Goal: Task Accomplishment & Management: Use online tool/utility

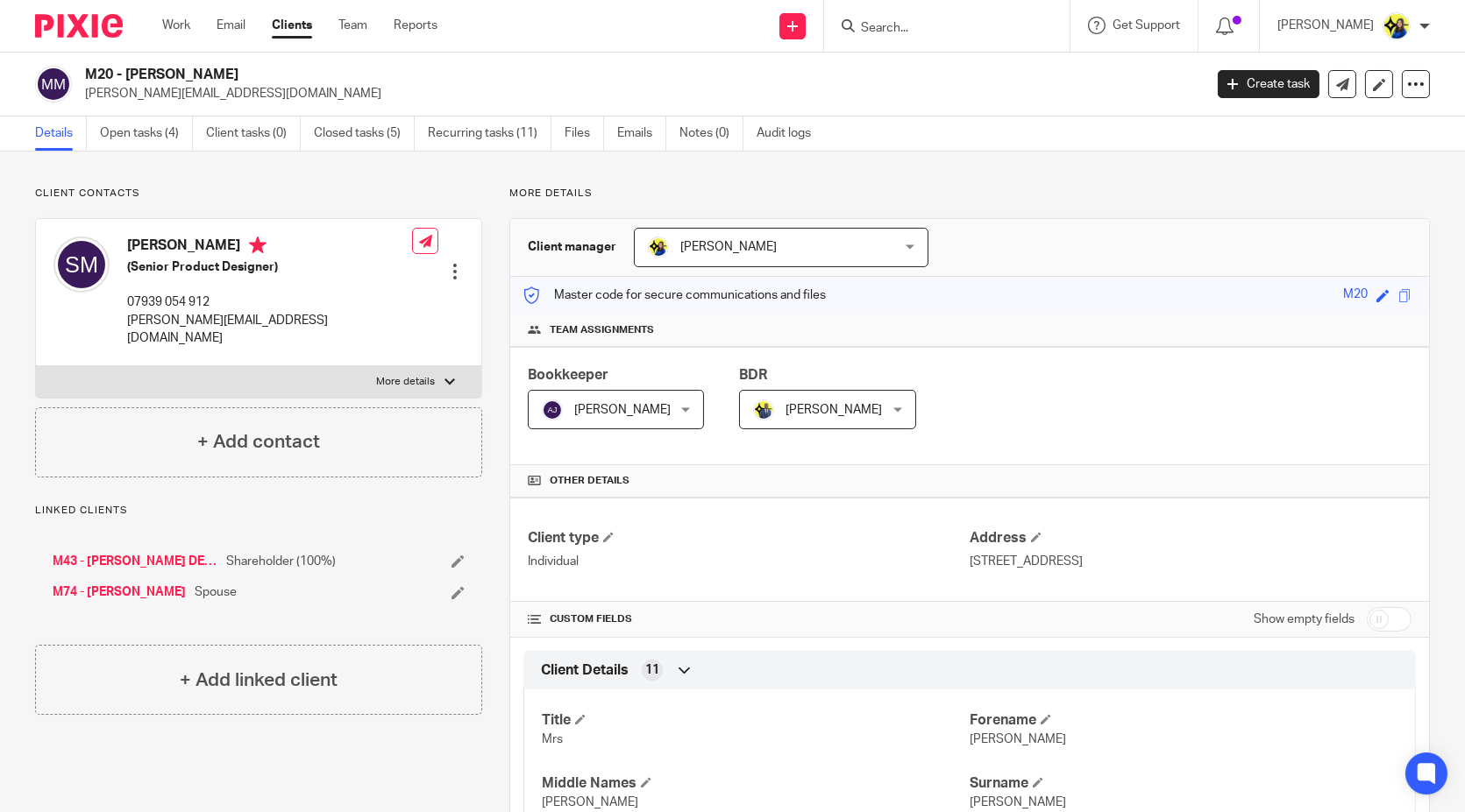
scroll to position [389, 0]
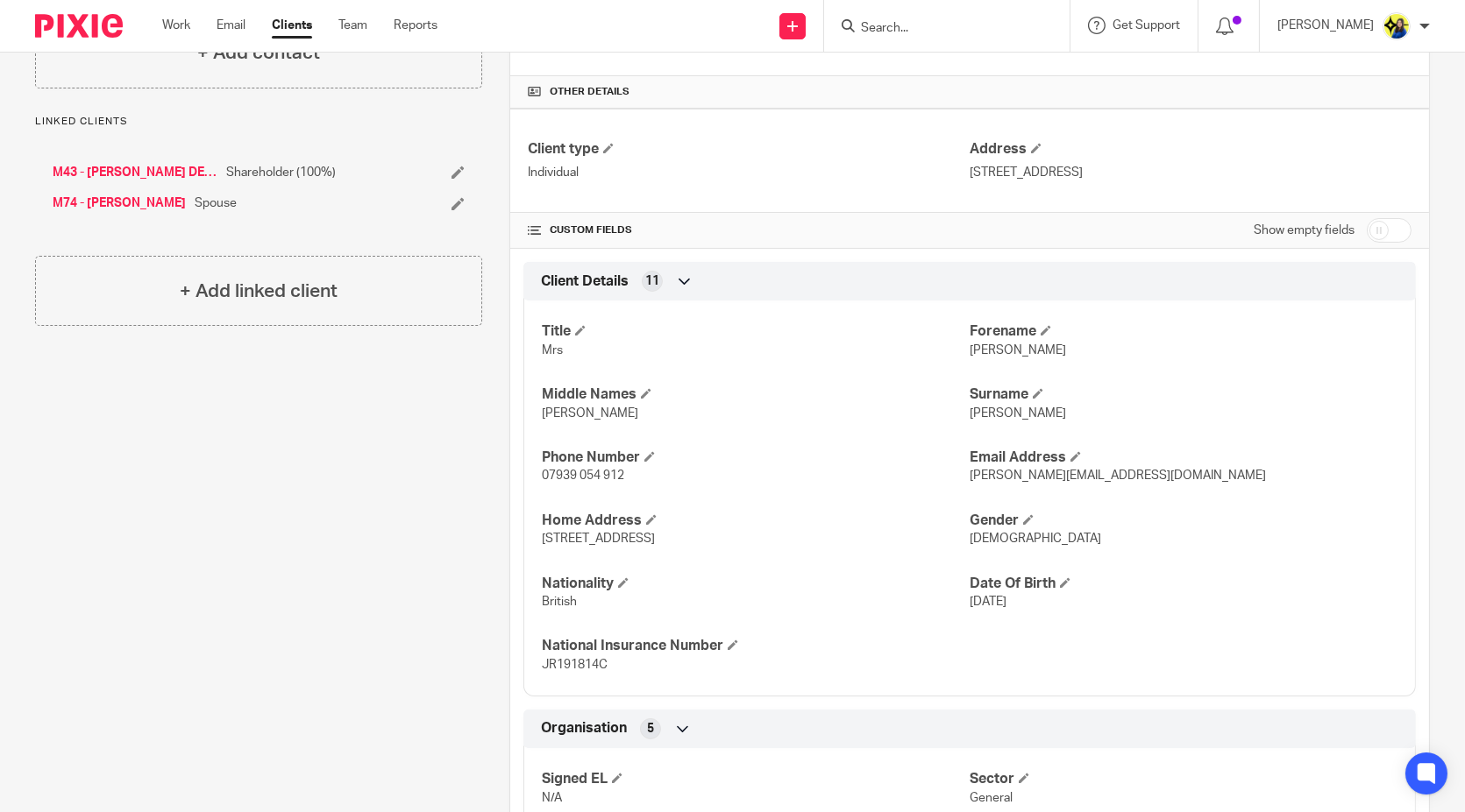
click at [1004, 33] on input "Search" at bounding box center [938, 28] width 158 height 16
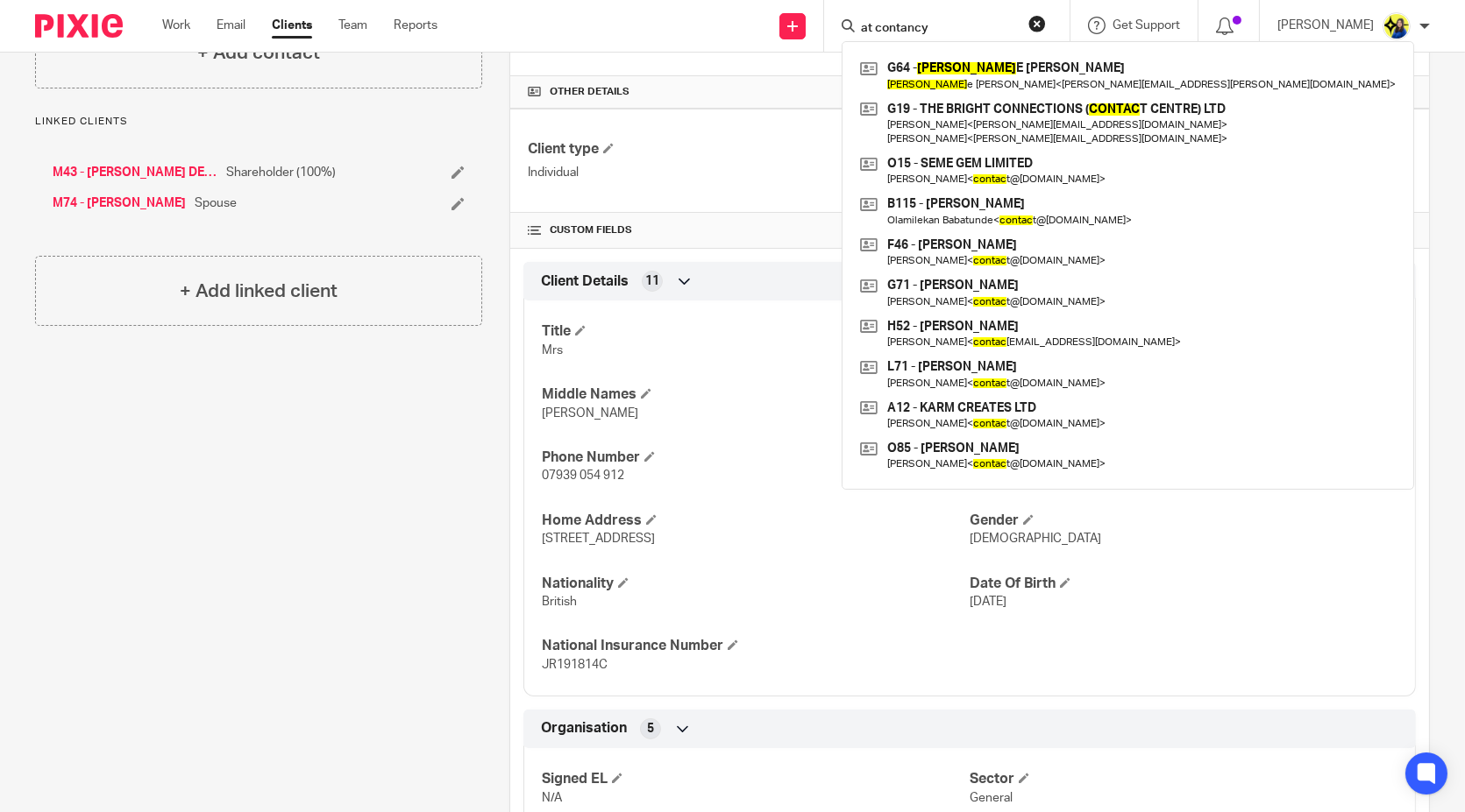
type input "at contancy"
drag, startPoint x: 998, startPoint y: 28, endPoint x: 724, endPoint y: 33, distance: 274.0
click at [724, 33] on div "Send new email Create task Add client Request signature at contancy G64 - [PERS…" at bounding box center [964, 25] width 1001 height 52
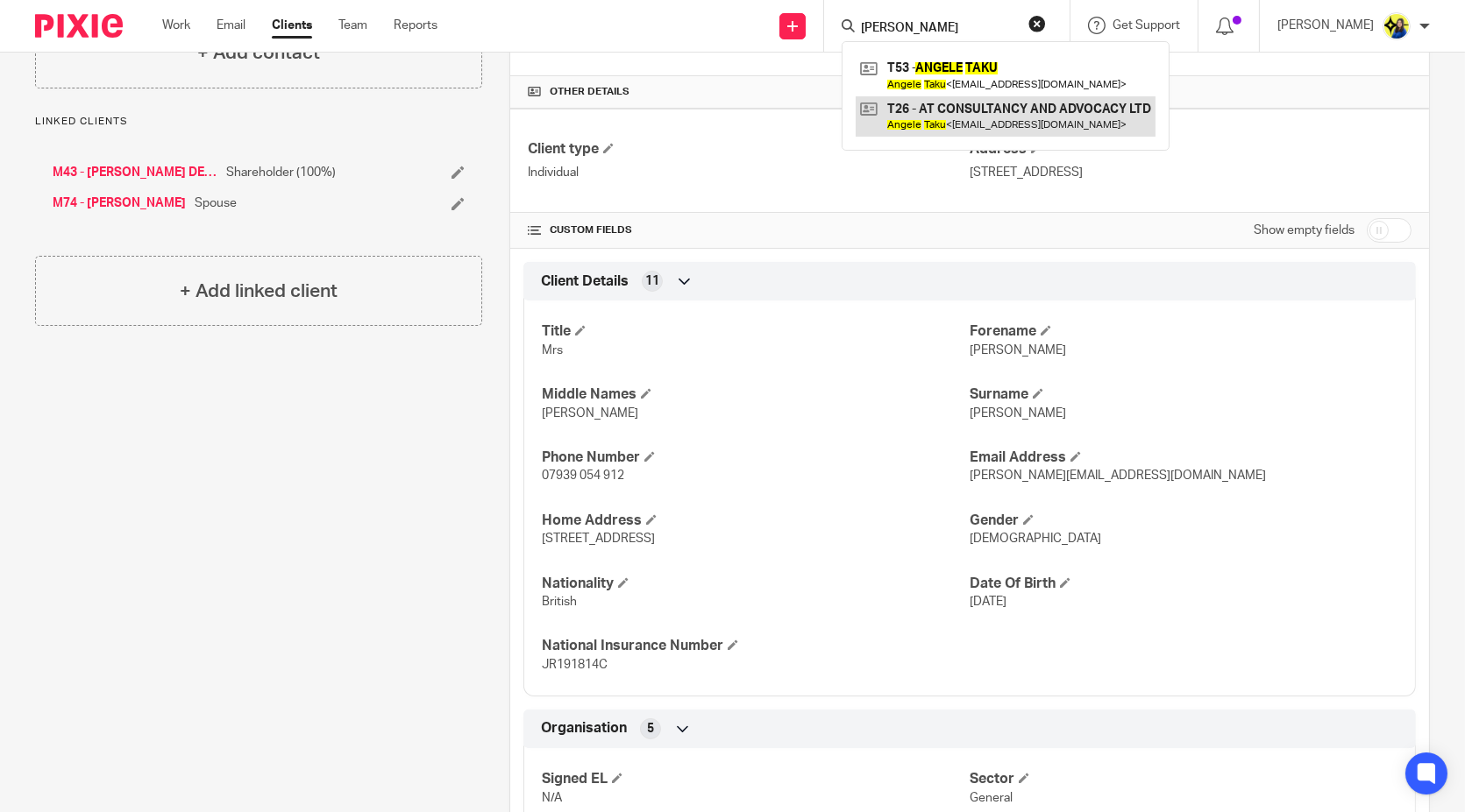
type input "[PERSON_NAME]"
click at [937, 118] on link at bounding box center [1005, 116] width 300 height 40
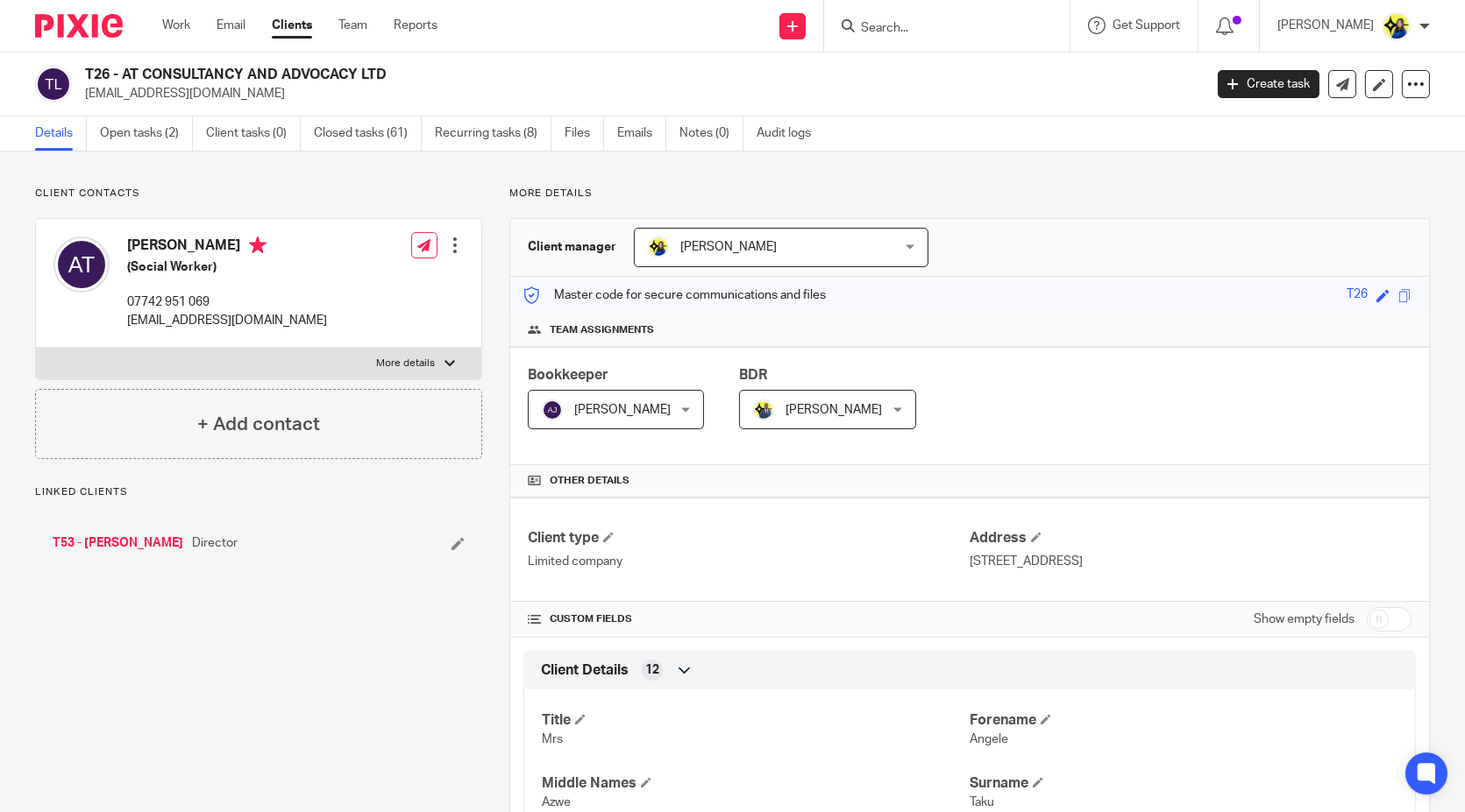
drag, startPoint x: 217, startPoint y: 94, endPoint x: 83, endPoint y: 110, distance: 135.0
click at [83, 110] on div "T26 - AT CONSULTANCY AND ADVOCACY LTD asanjia@yahoo.com Create task Update from…" at bounding box center [732, 84] width 1465 height 64
copy p "asanjia@yahoo.com"
drag, startPoint x: 430, startPoint y: 737, endPoint x: 533, endPoint y: 802, distance: 121.8
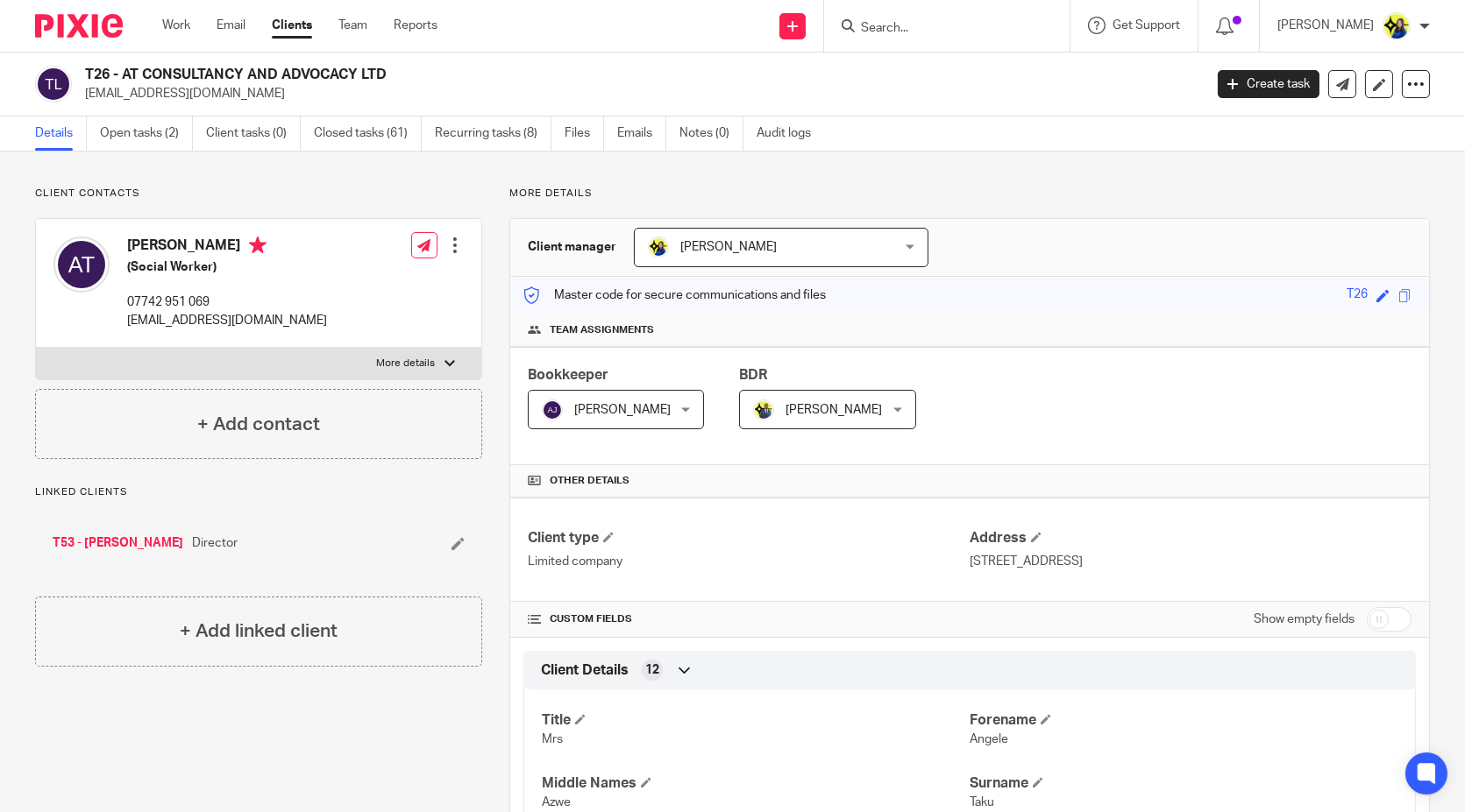
click at [995, 24] on input "Search" at bounding box center [938, 28] width 158 height 16
type input "l31"
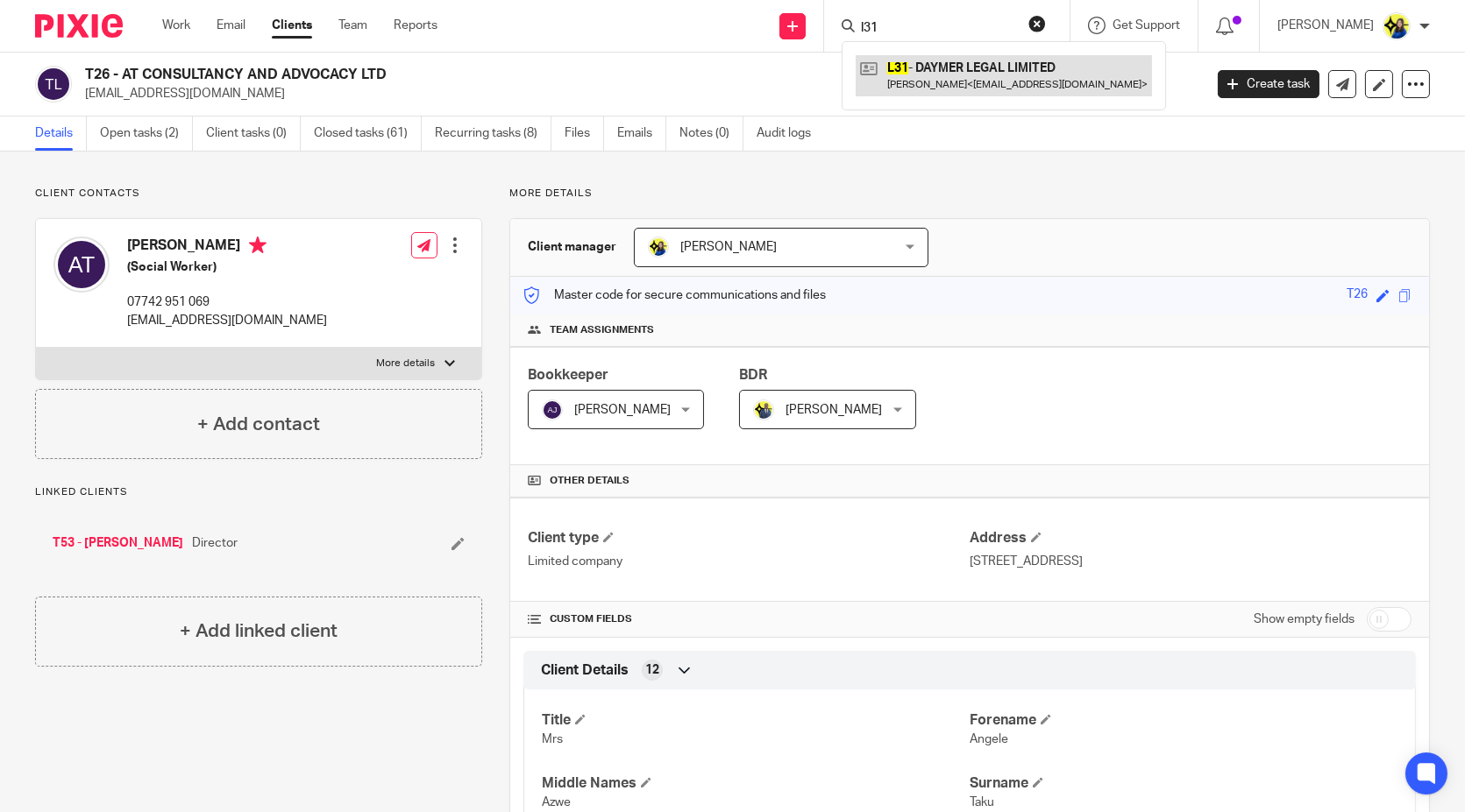
click at [968, 66] on link at bounding box center [1004, 75] width 297 height 40
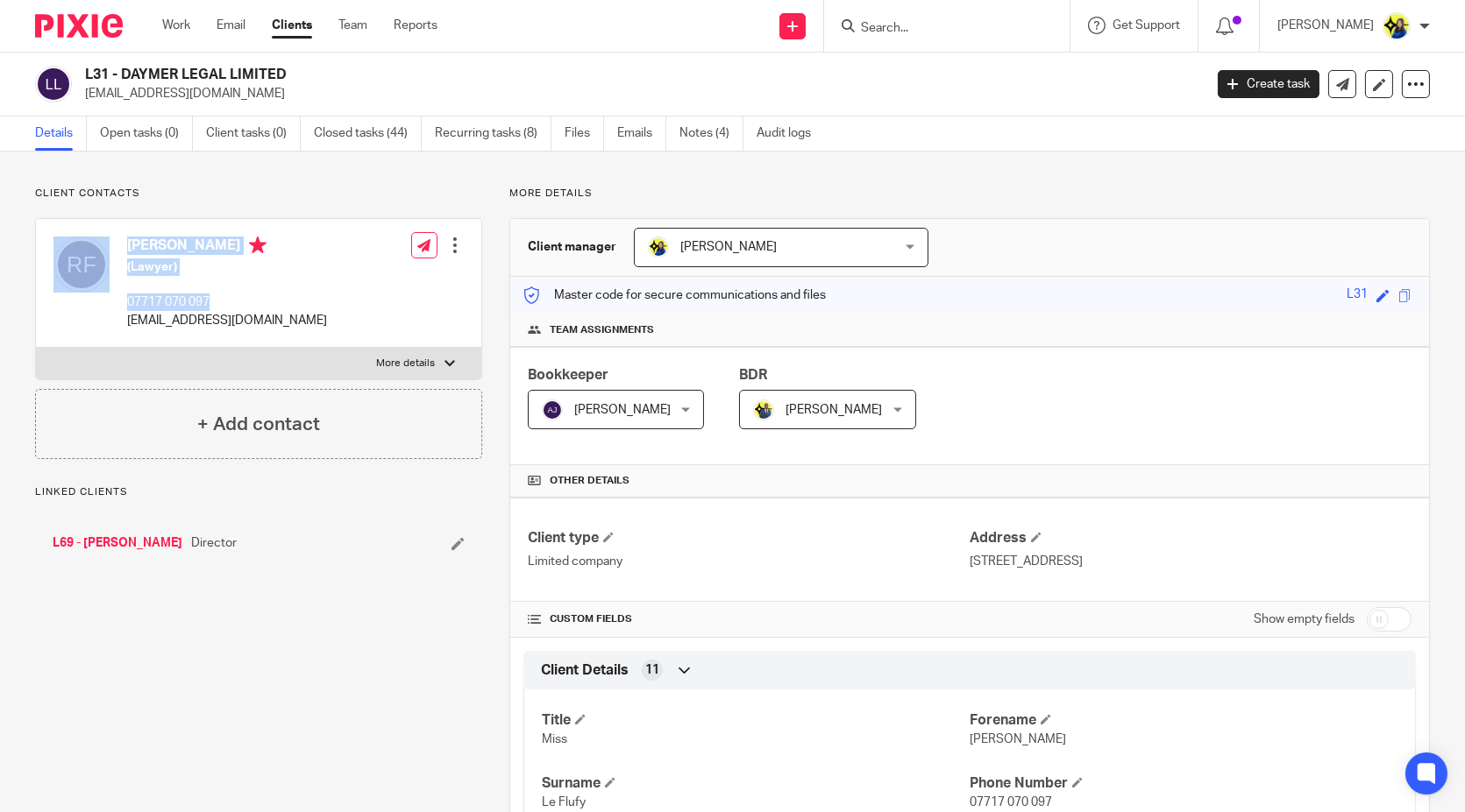
drag, startPoint x: 217, startPoint y: 302, endPoint x: 117, endPoint y: 295, distance: 100.2
click at [117, 295] on div "Rebecca Le Flufy (Lawyer) 07717 070 097 rleflufy@gmail.com" at bounding box center [190, 283] width 273 height 111
click at [129, 306] on p "07717 070 097" at bounding box center [226, 302] width 200 height 18
drag, startPoint x: 129, startPoint y: 301, endPoint x: 216, endPoint y: 305, distance: 87.1
click at [216, 305] on p "07717 070 097" at bounding box center [226, 302] width 200 height 18
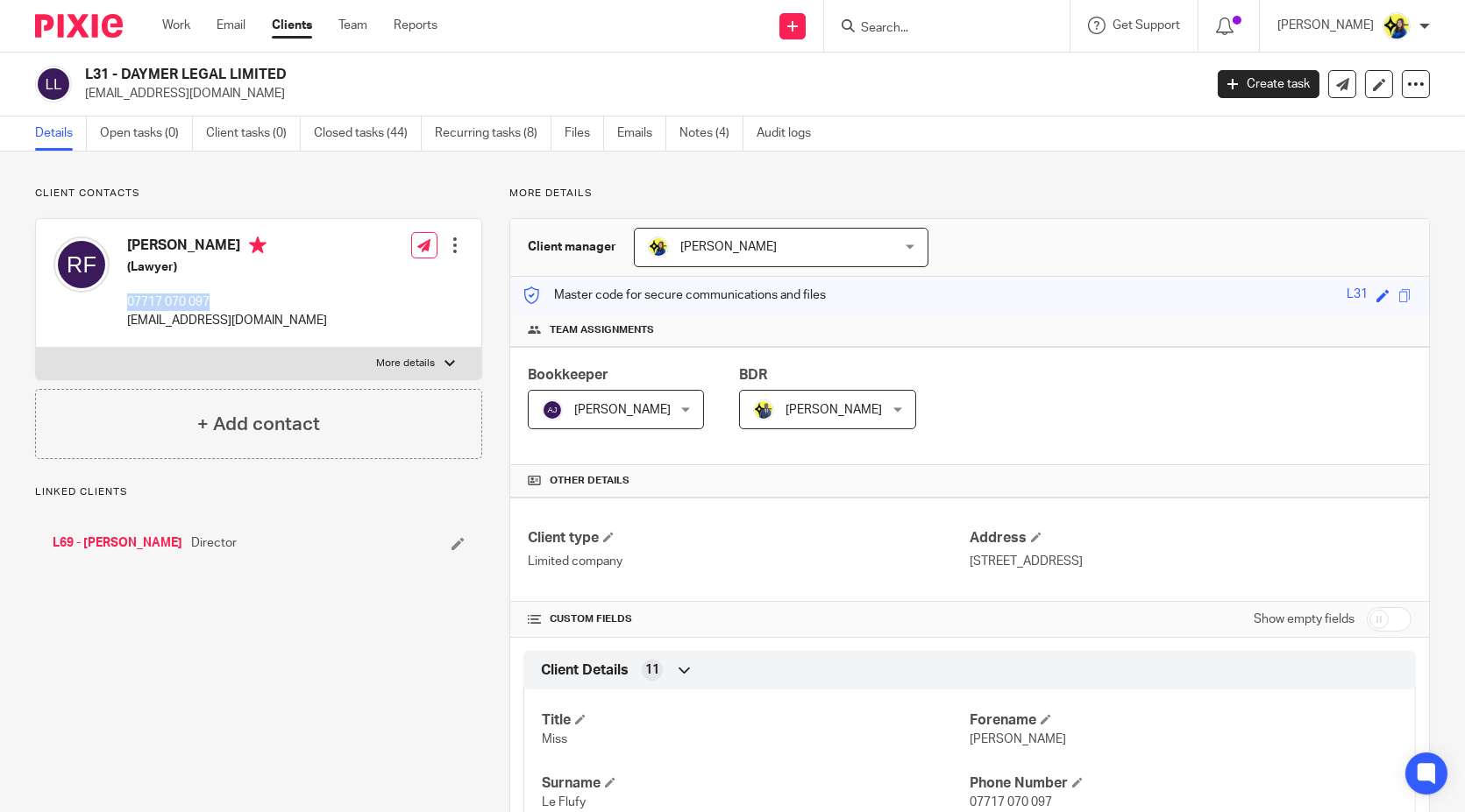
copy p "07717 070 097"
click at [943, 25] on input "Search" at bounding box center [938, 28] width 158 height 16
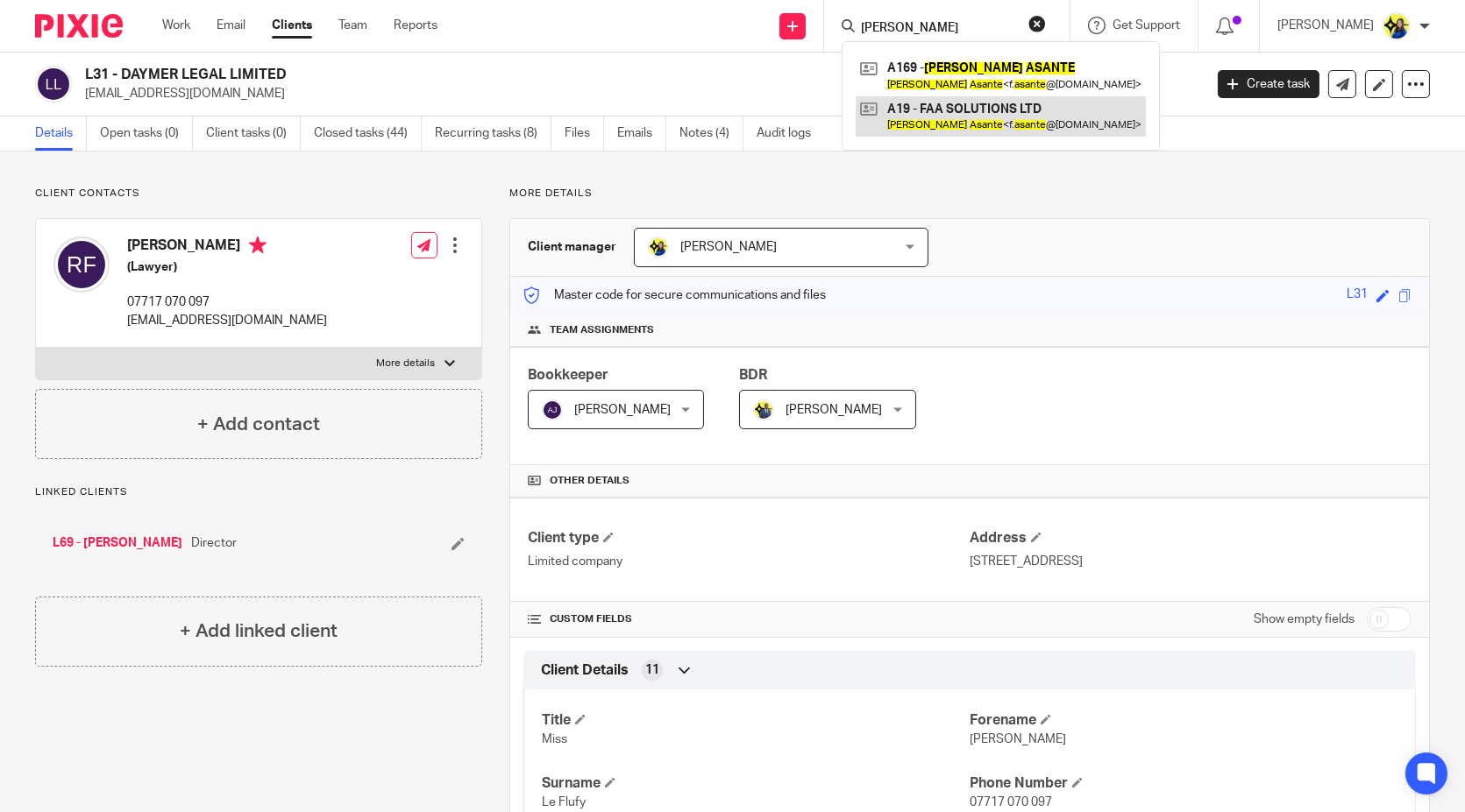
type input "felix asante"
click at [1008, 108] on link at bounding box center [1000, 116] width 290 height 40
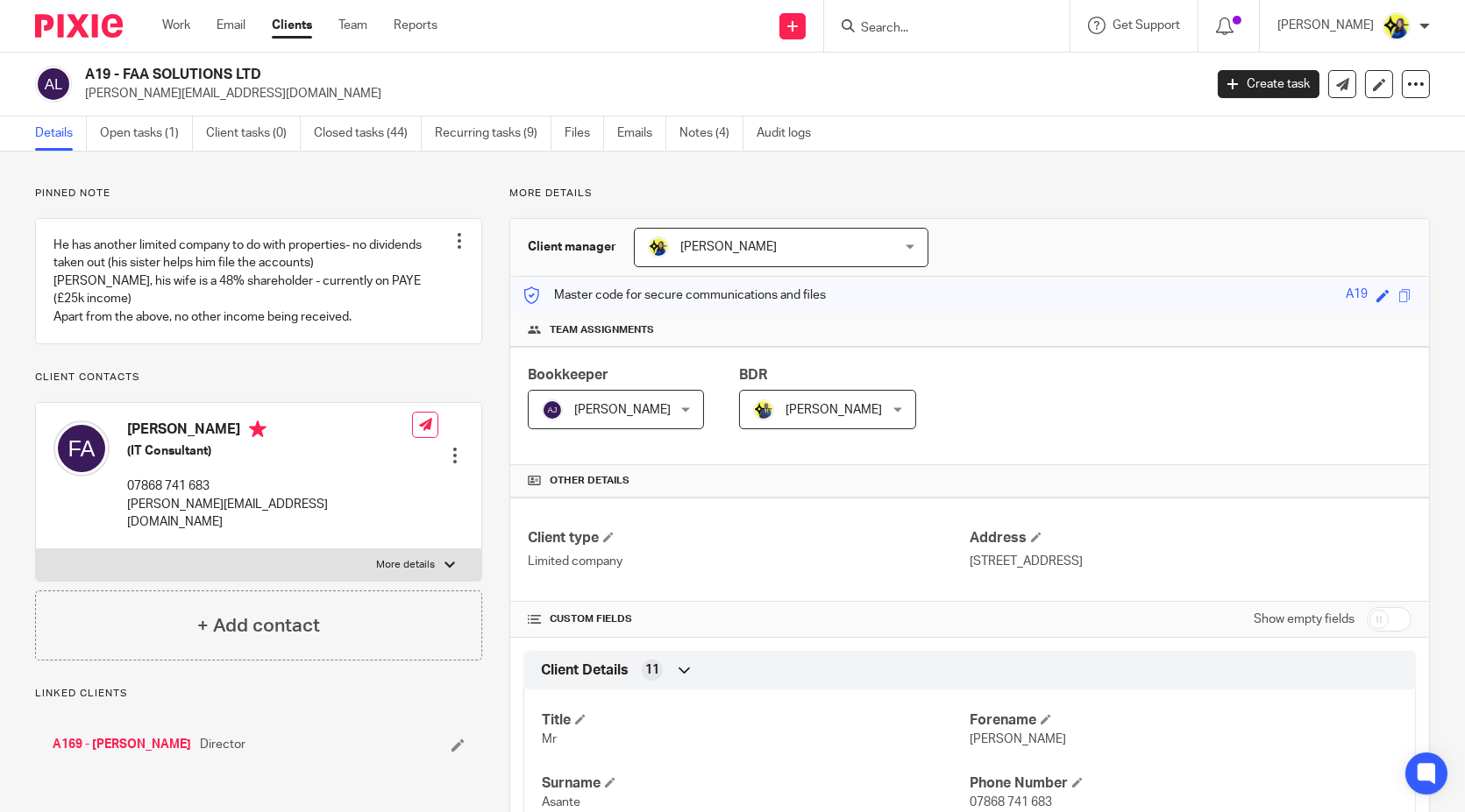
click at [320, 76] on h2 "A19 - FAA SOLUTIONS LTD" at bounding box center [528, 75] width 886 height 19
copy h2 "A19 - FAA SOLUTIONS LTD"
click at [990, 24] on input "Search" at bounding box center [938, 28] width 158 height 16
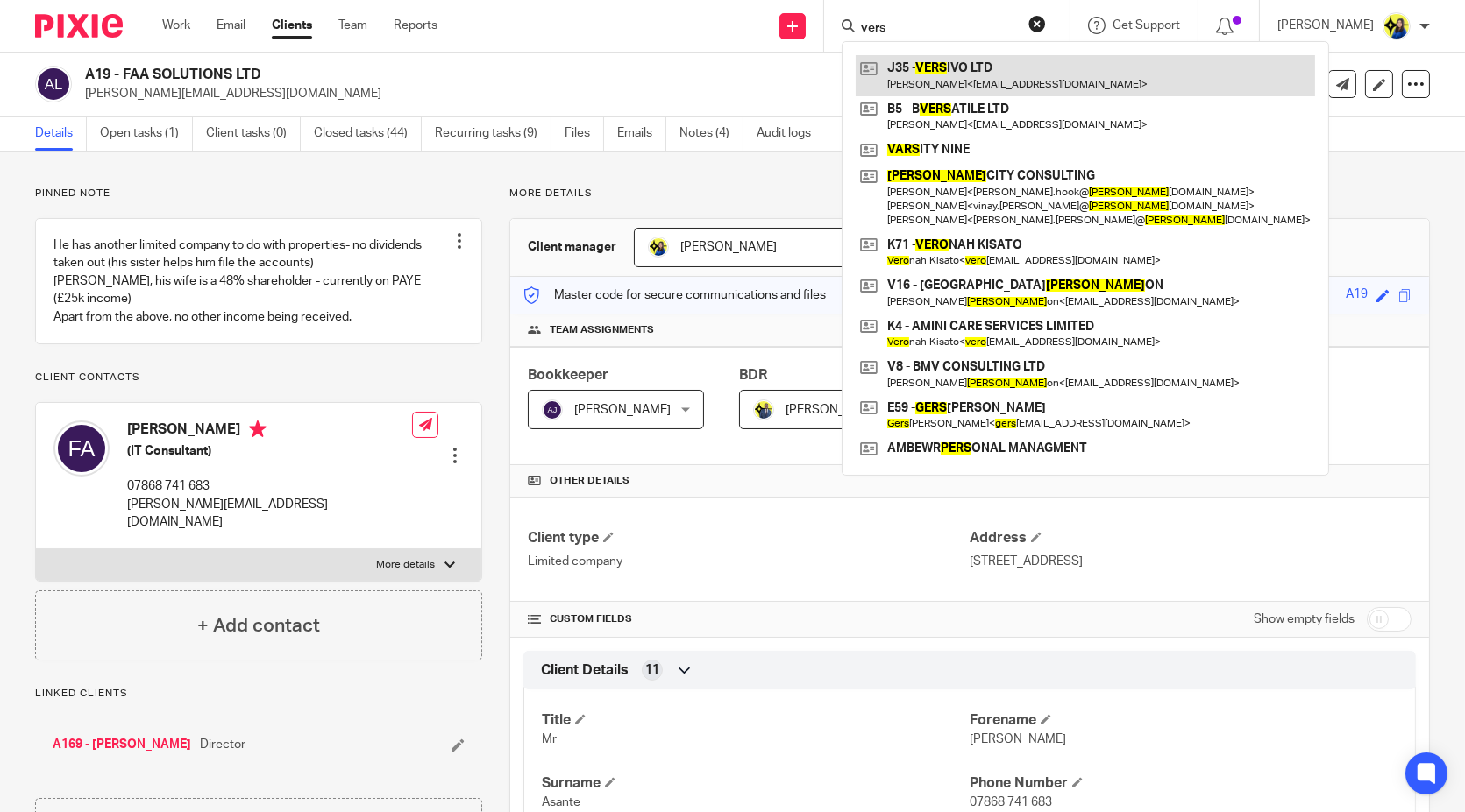
type input "vers"
click at [1015, 65] on link at bounding box center [1085, 75] width 459 height 40
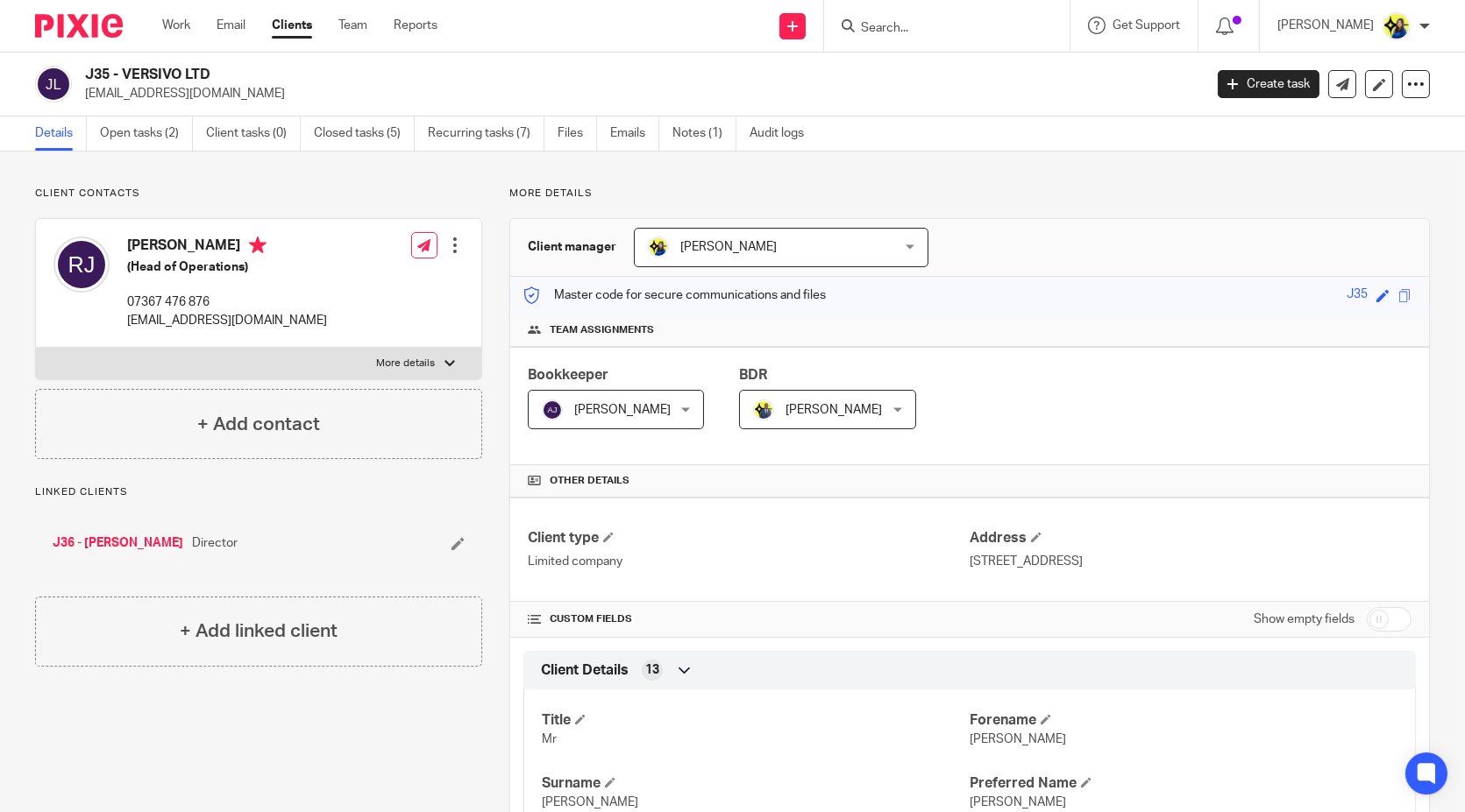
drag, startPoint x: 85, startPoint y: 71, endPoint x: 224, endPoint y: 75, distance: 139.1
click at [224, 75] on h2 "J35 - VERSIVO LTD" at bounding box center [528, 75] width 886 height 19
copy h2 "J35 - VERSIVO LTD"
click at [955, 21] on input "Search" at bounding box center [938, 28] width 158 height 16
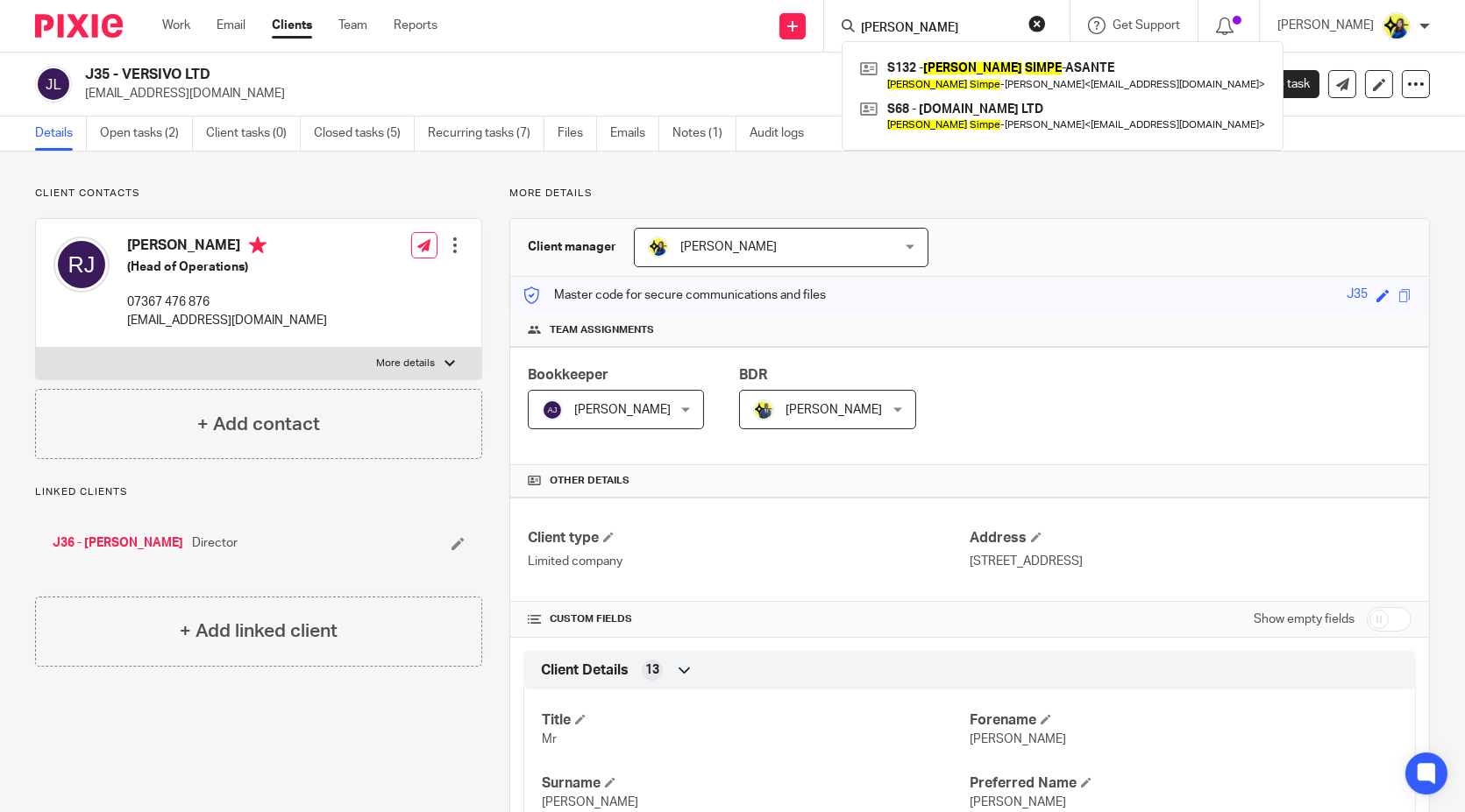
type input "carissa simpea"
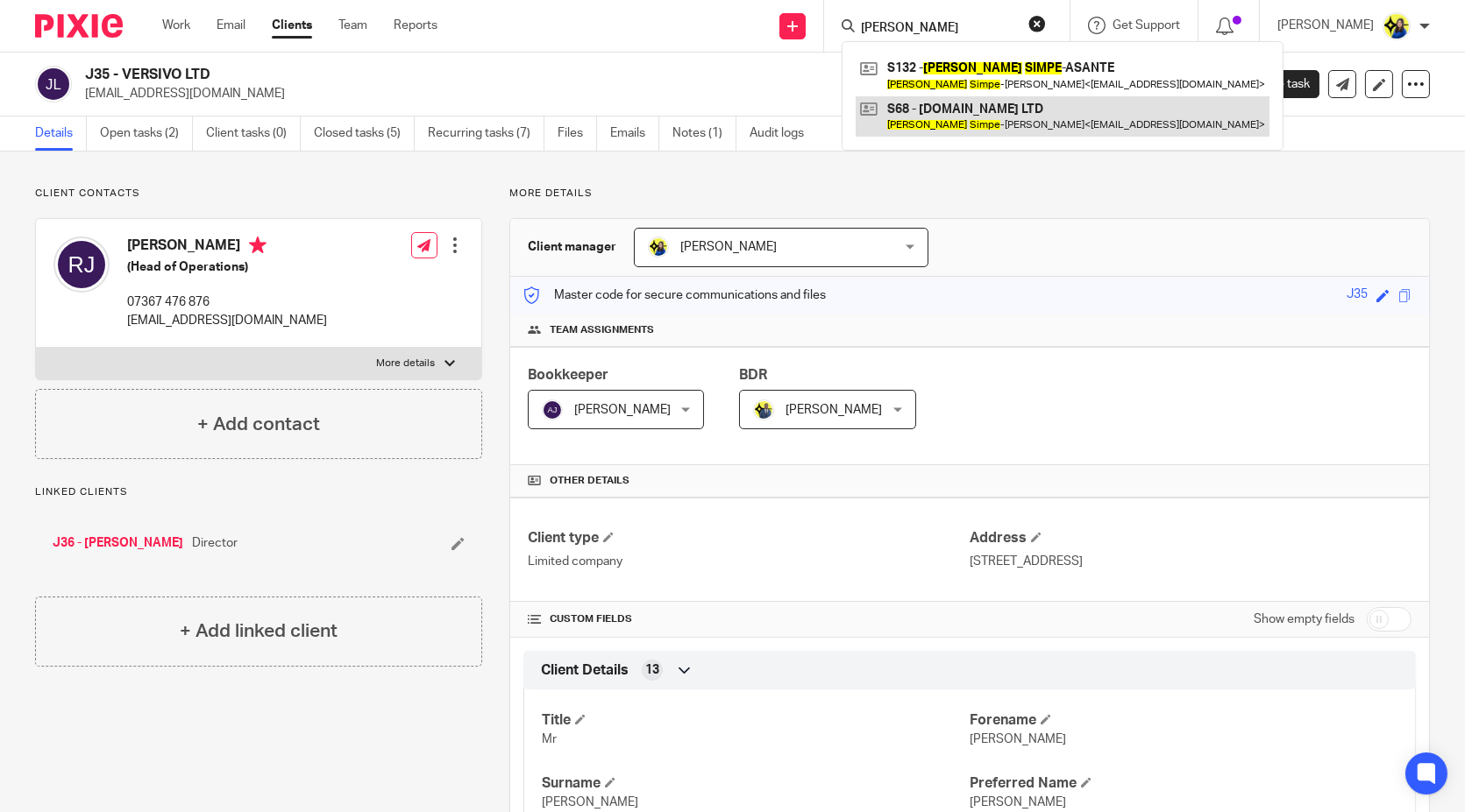
drag, startPoint x: 1095, startPoint y: 117, endPoint x: 964, endPoint y: 130, distance: 131.6
click at [1095, 118] on link at bounding box center [1062, 116] width 414 height 40
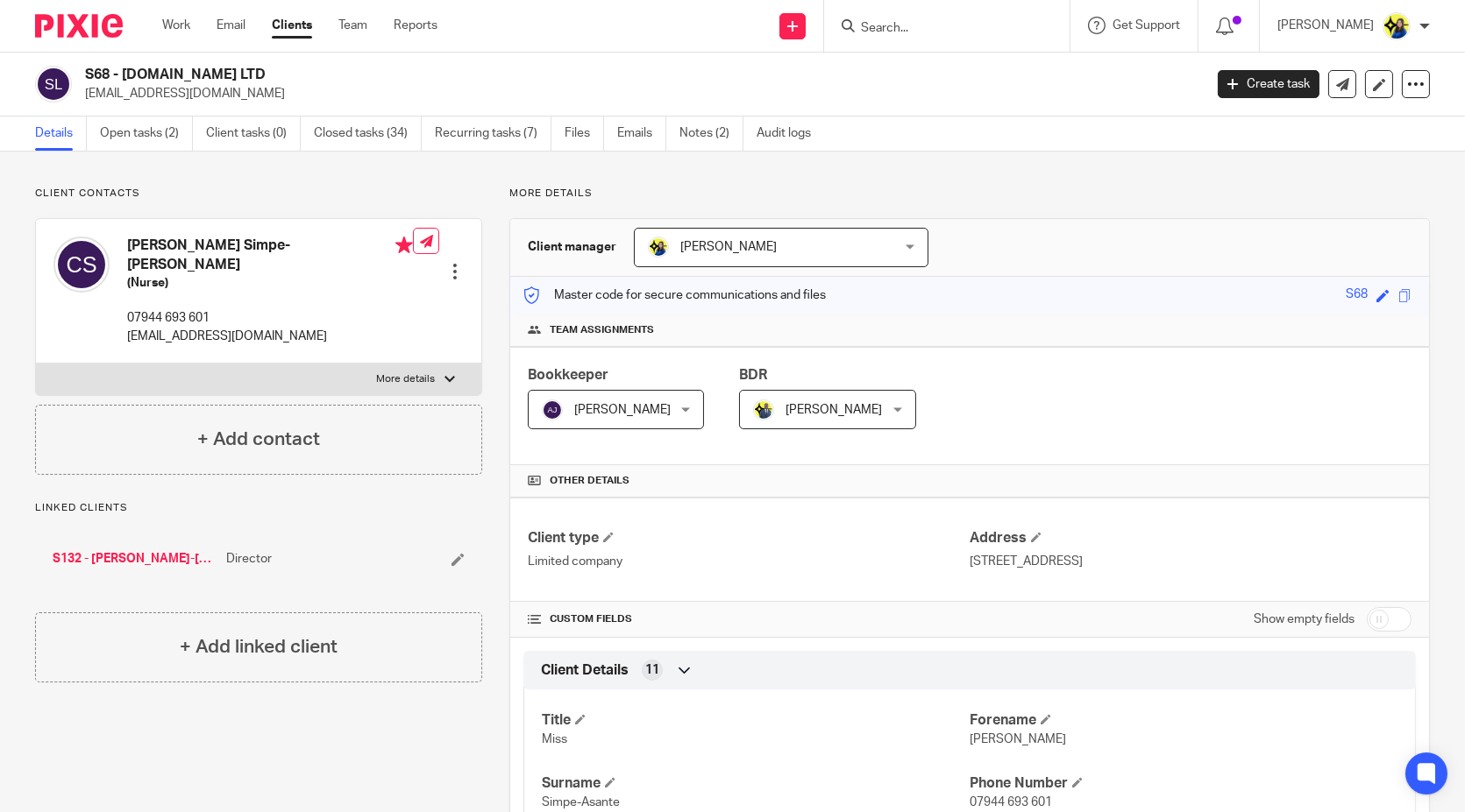
click at [128, 550] on link "S132 - [PERSON_NAME]-[PERSON_NAME]" at bounding box center [134, 559] width 164 height 18
click at [129, 134] on link "Open tasks (4)" at bounding box center [146, 133] width 93 height 34
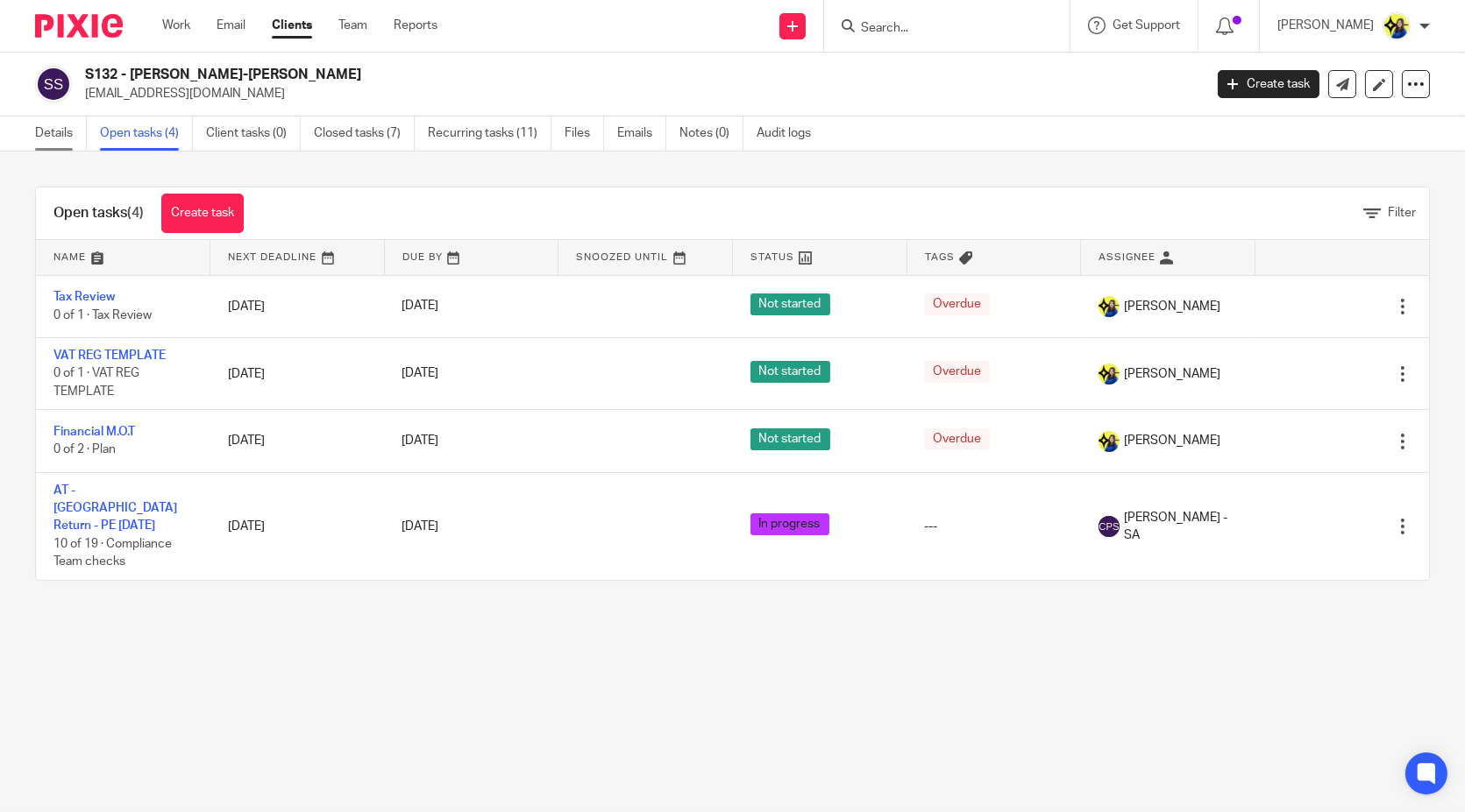
click at [58, 131] on link "Details" at bounding box center [60, 133] width 52 height 34
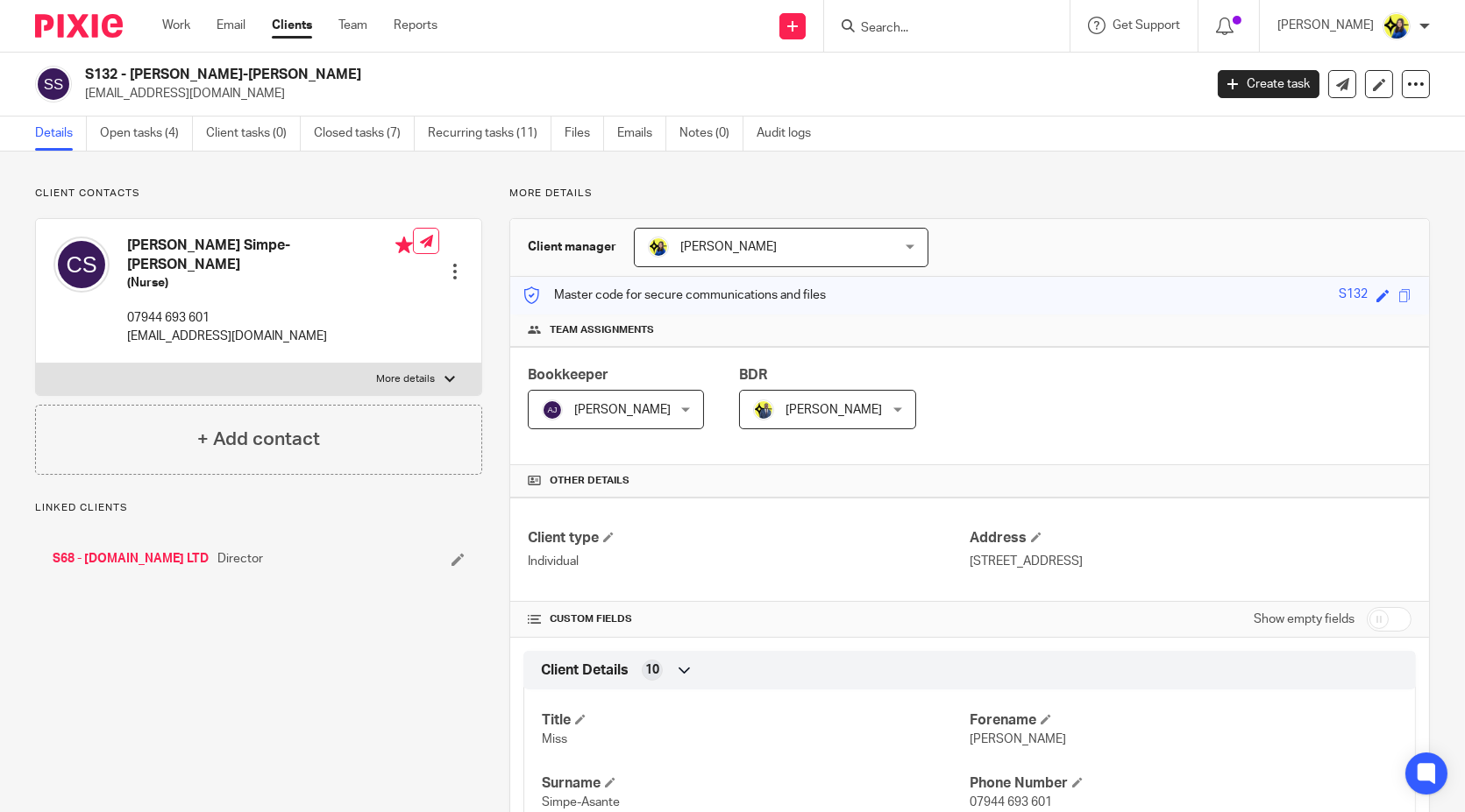
click at [781, 191] on p "More details" at bounding box center [969, 193] width 920 height 14
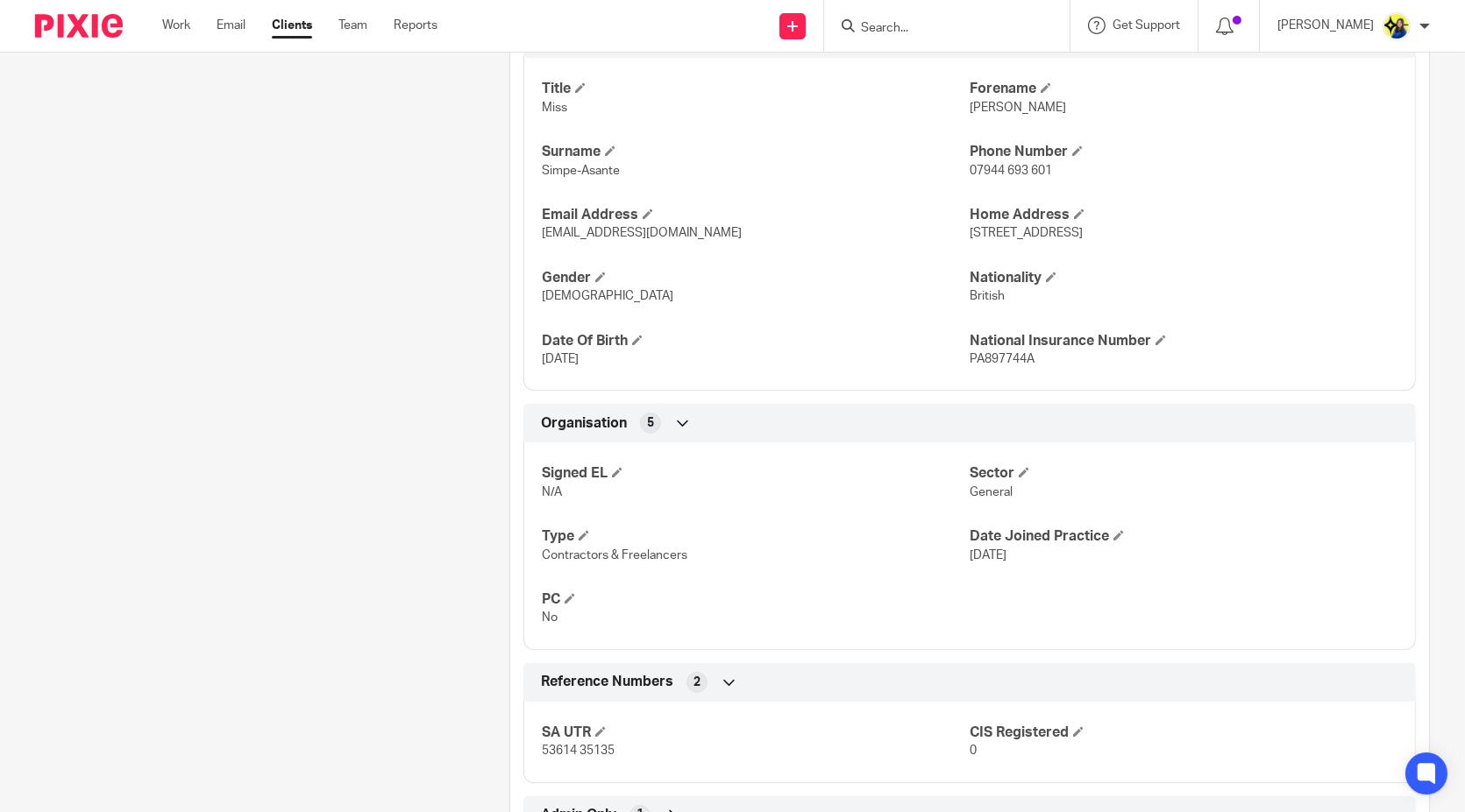
scroll to position [699, 0]
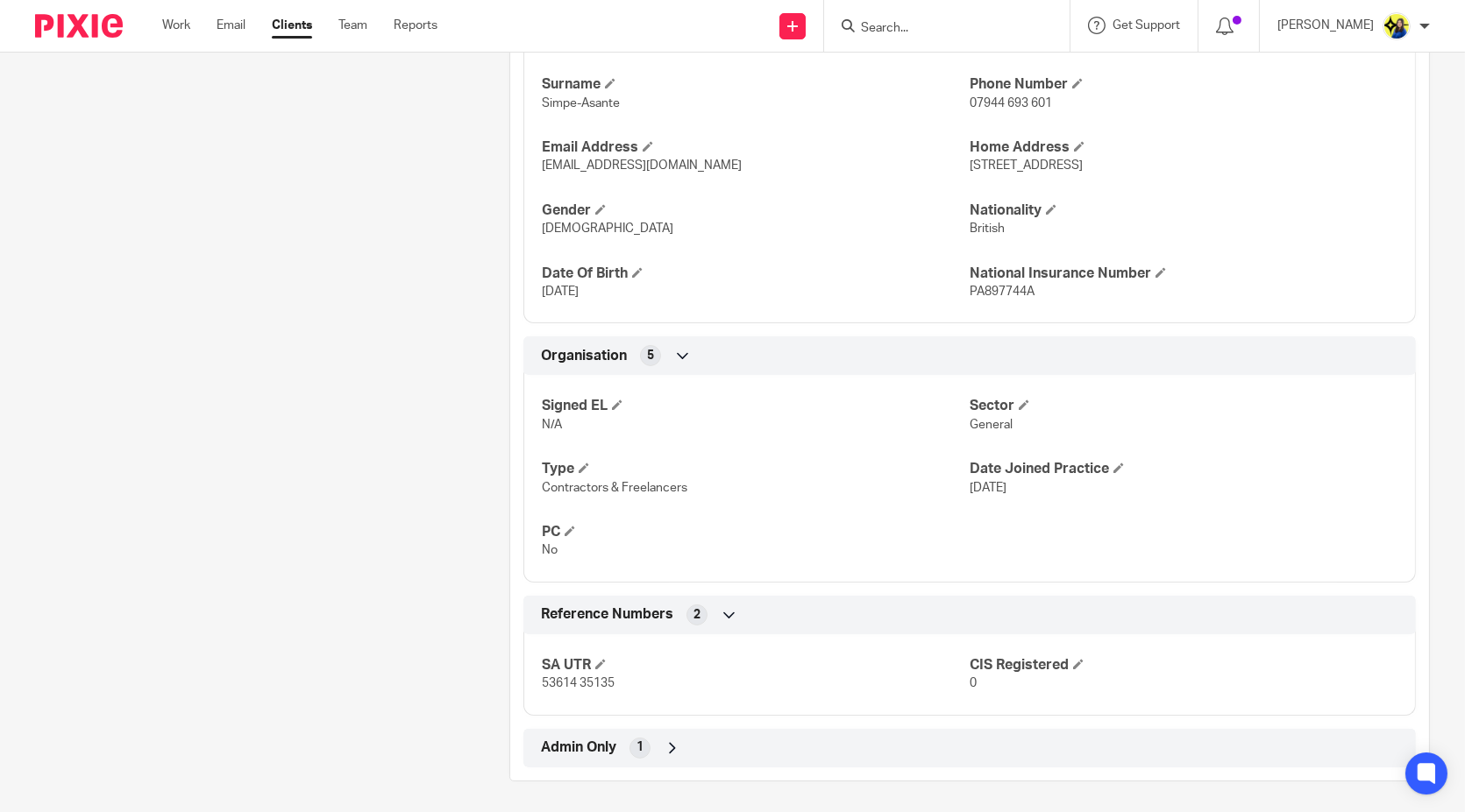
click at [339, 338] on div "Client contacts [PERSON_NAME] Simpe-[PERSON_NAME] (Nurse) 07944 693 601 [EMAIL_…" at bounding box center [244, 134] width 474 height 1295
click at [977, 31] on input "Search" at bounding box center [938, 28] width 158 height 16
type input "["
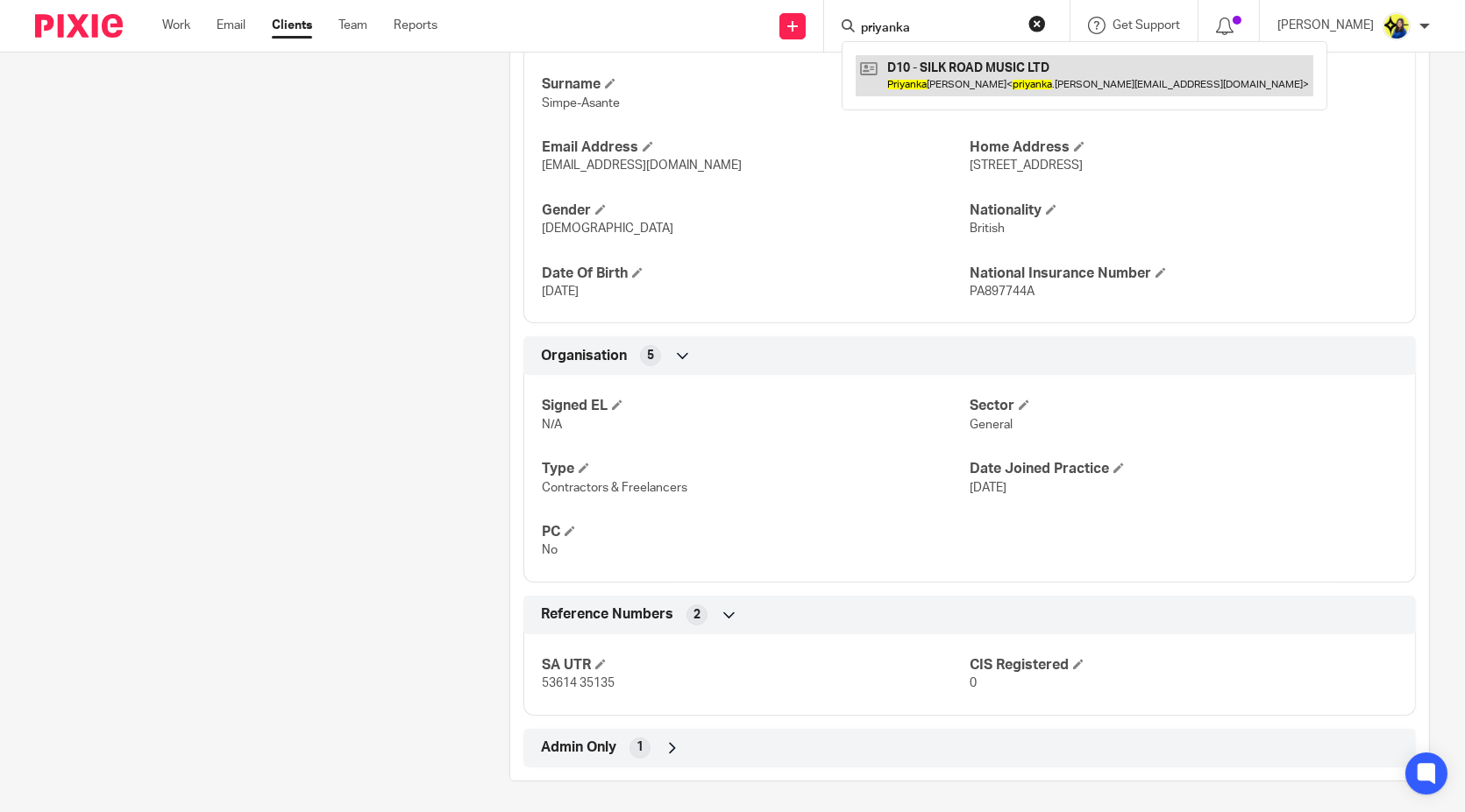
type input "priyanka"
click at [1004, 73] on link at bounding box center [1084, 75] width 457 height 40
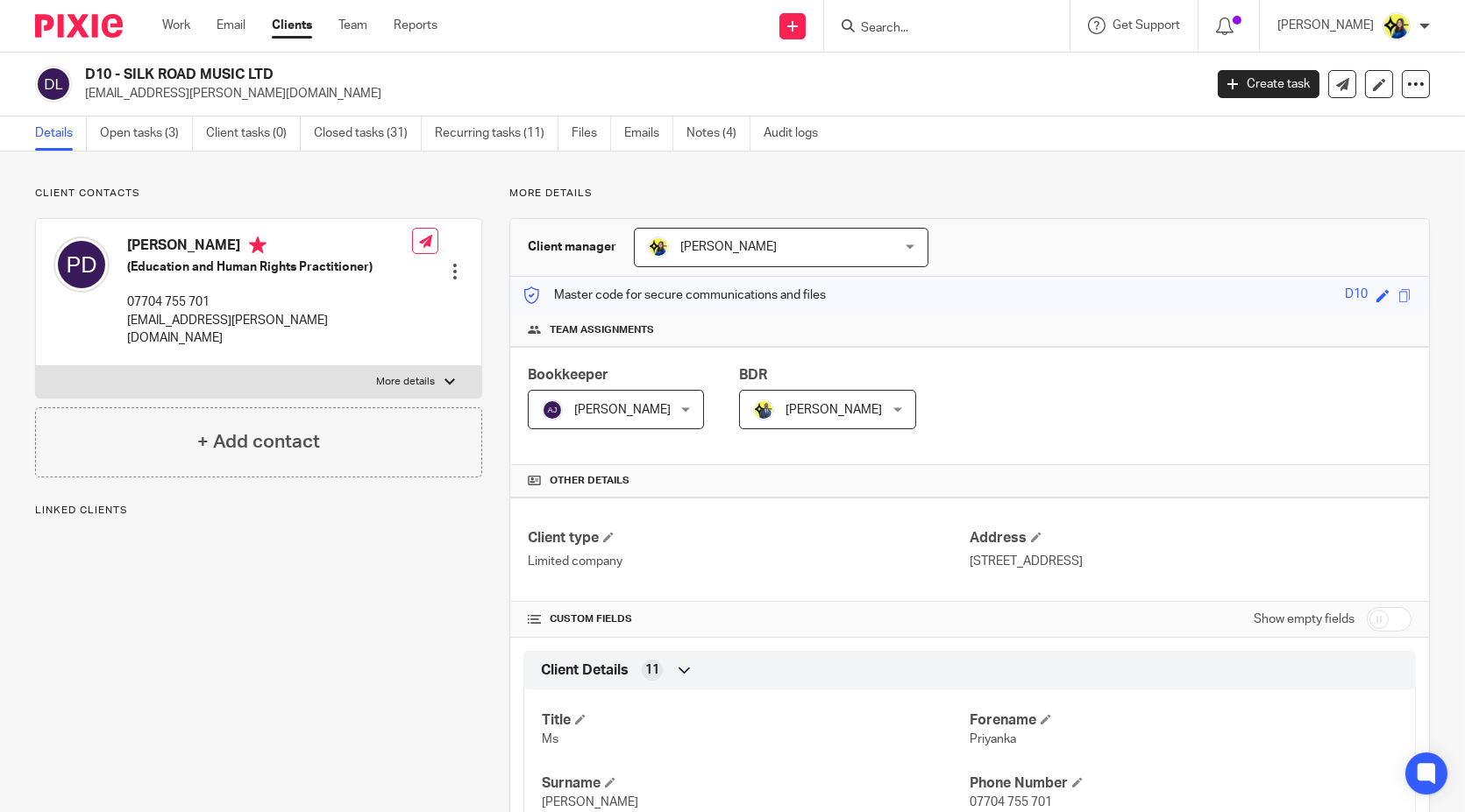
drag, startPoint x: 85, startPoint y: 72, endPoint x: 272, endPoint y: 72, distance: 187.0
click at [272, 72] on h2 "D10 - SILK ROAD MUSIC LTD" at bounding box center [528, 75] width 886 height 19
copy h2 "D10 - SILK ROAD MUSIC LTD"
drag, startPoint x: 78, startPoint y: 96, endPoint x: 314, endPoint y: 98, distance: 236.0
click at [314, 98] on div "D10 - SILK ROAD MUSIC LTD [EMAIL_ADDRESS][PERSON_NAME][DOMAIN_NAME]" at bounding box center [612, 84] width 1156 height 37
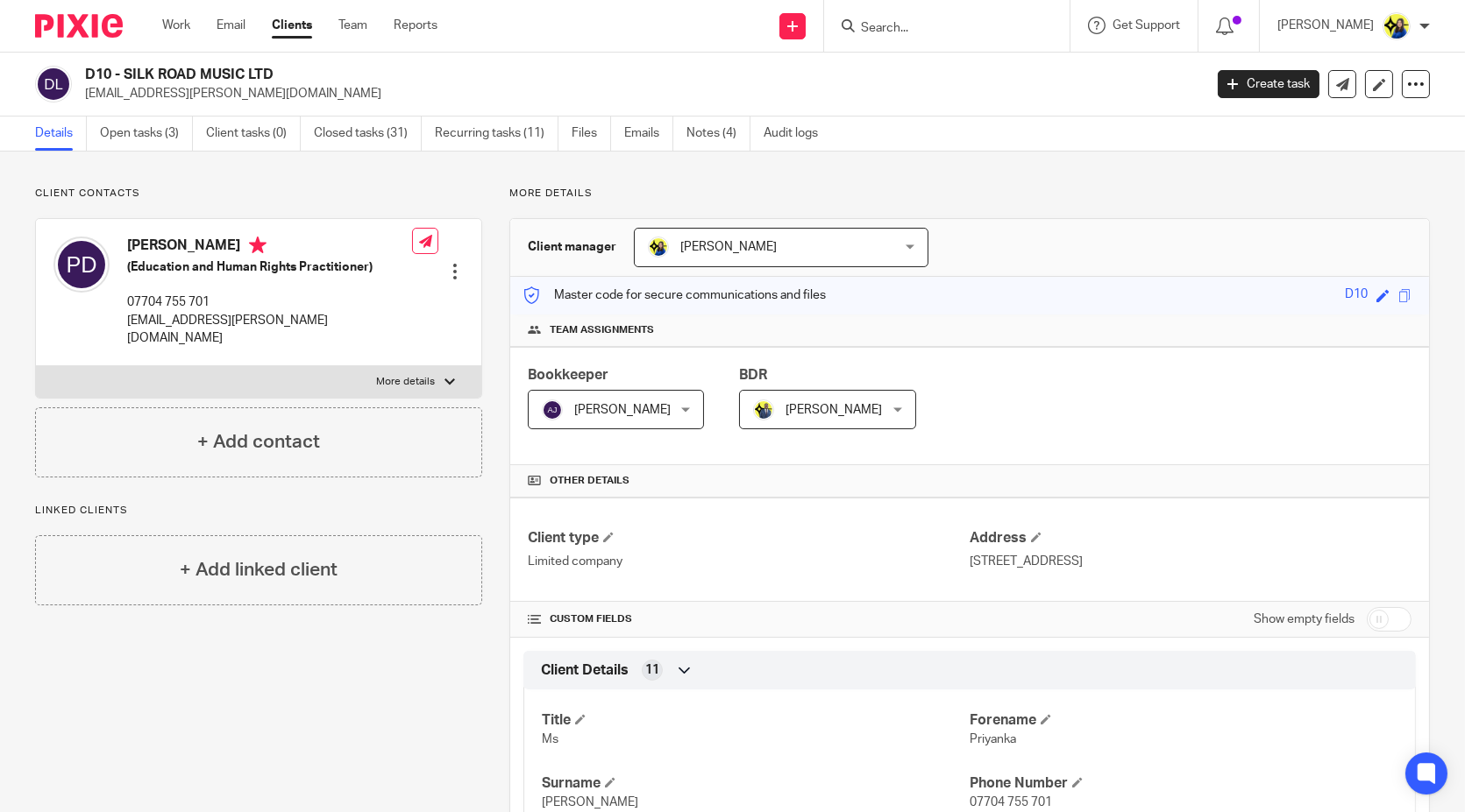
copy p "[EMAIL_ADDRESS][PERSON_NAME][DOMAIN_NAME]"
click at [156, 136] on link "Open tasks (3)" at bounding box center [146, 133] width 93 height 34
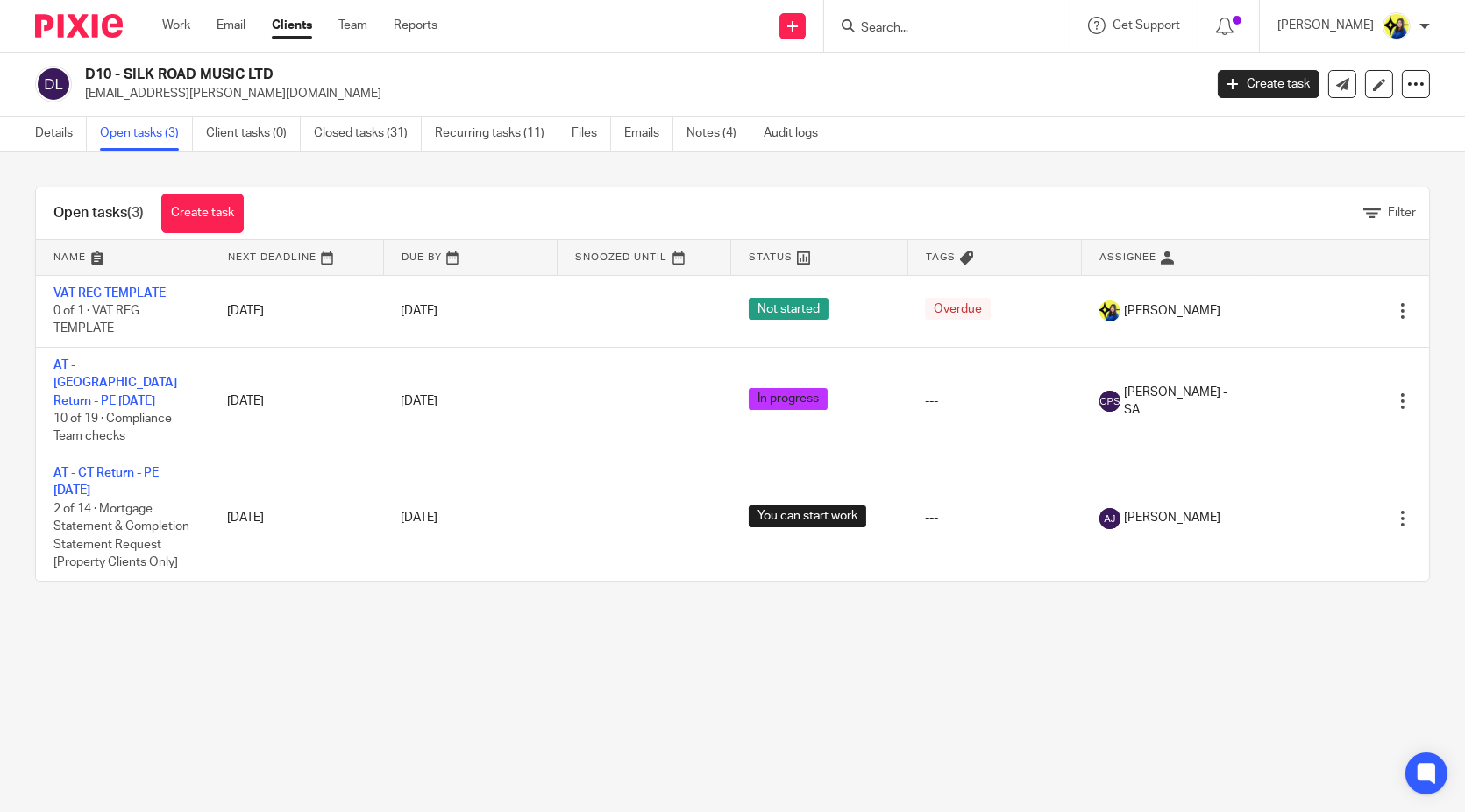
click at [245, 632] on main "D10 - SILK ROAD MUSIC LTD priyanka.devani@silkroadmusicgroup.com Create task Up…" at bounding box center [732, 406] width 1465 height 812
click at [979, 23] on input "Search" at bounding box center [938, 28] width 158 height 16
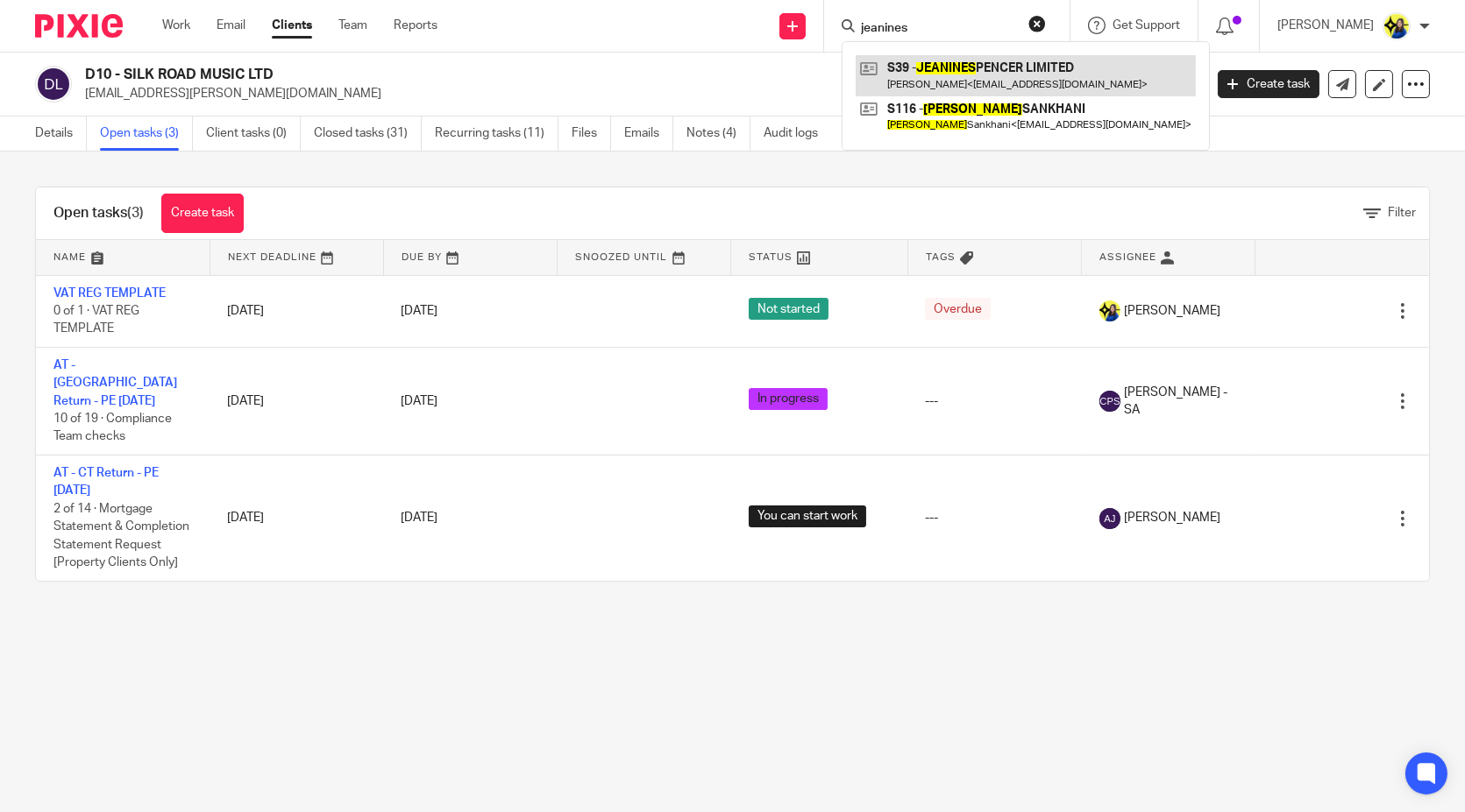
type input "jeanines"
click at [1047, 72] on link at bounding box center [1026, 75] width 340 height 40
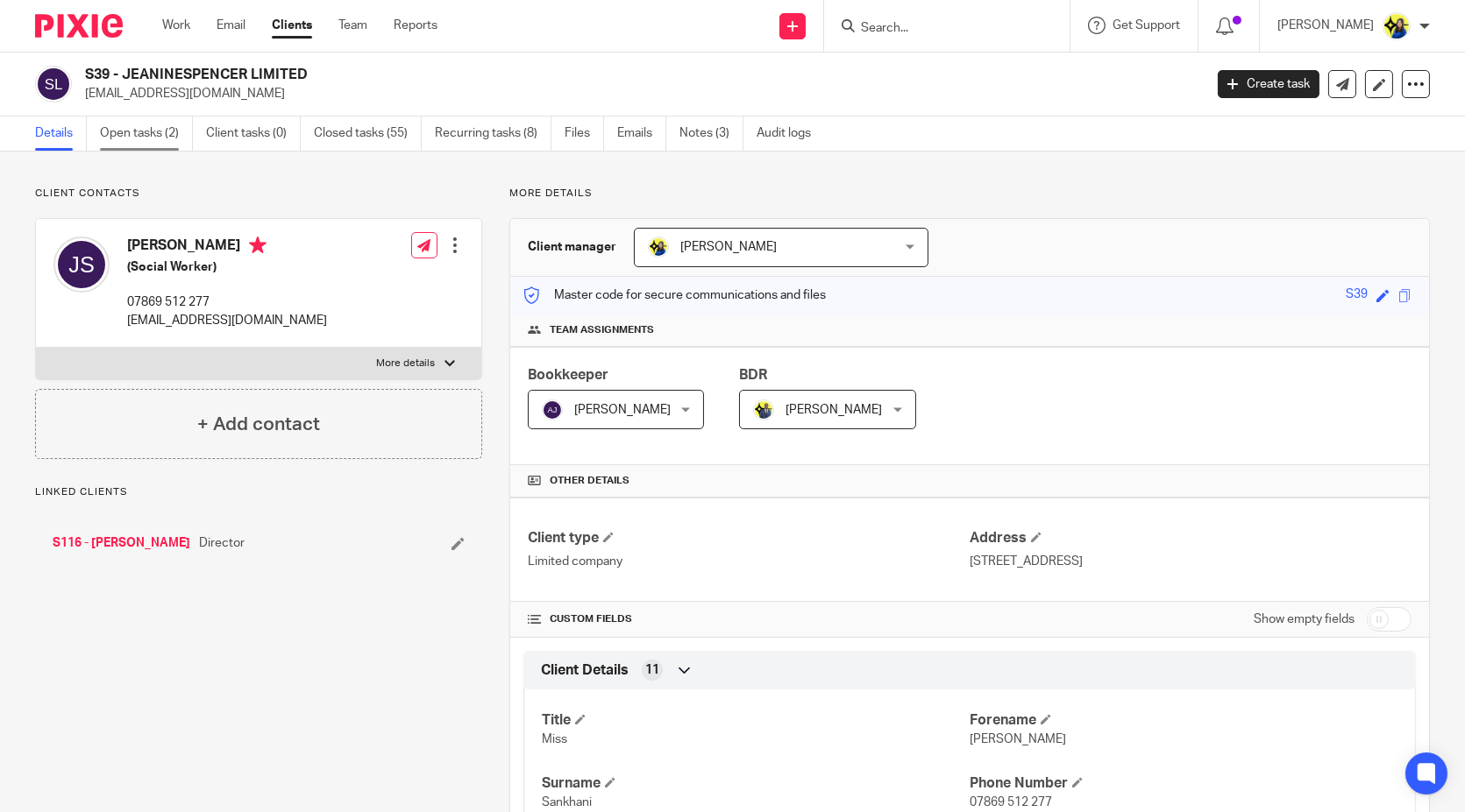
click at [164, 134] on link "Open tasks (2)" at bounding box center [146, 133] width 93 height 34
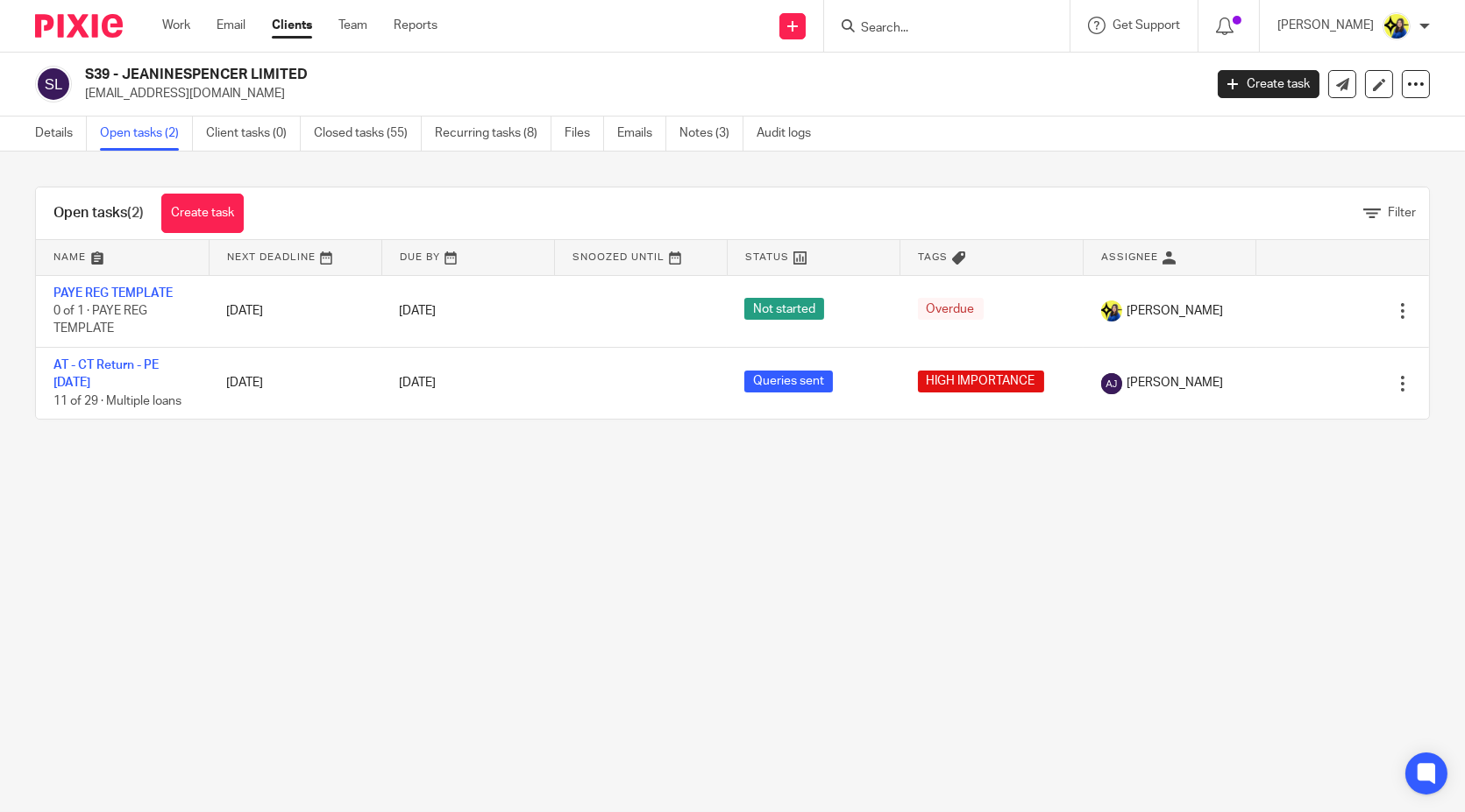
click at [204, 492] on main "S39 - JEANINESPENCER LIMITED [EMAIL_ADDRESS][DOMAIN_NAME] Create task Update fr…" at bounding box center [732, 406] width 1465 height 812
click at [204, 480] on main "S39 - JEANINESPENCER LIMITED [EMAIL_ADDRESS][DOMAIN_NAME] Create task Update fr…" at bounding box center [732, 406] width 1465 height 812
drag, startPoint x: 225, startPoint y: 98, endPoint x: 83, endPoint y: 97, distance: 142.0
click at [83, 97] on div "S39 - JEANINESPENCER LIMITED [EMAIL_ADDRESS][DOMAIN_NAME]" at bounding box center [612, 84] width 1156 height 37
copy p "[EMAIL_ADDRESS][DOMAIN_NAME]"
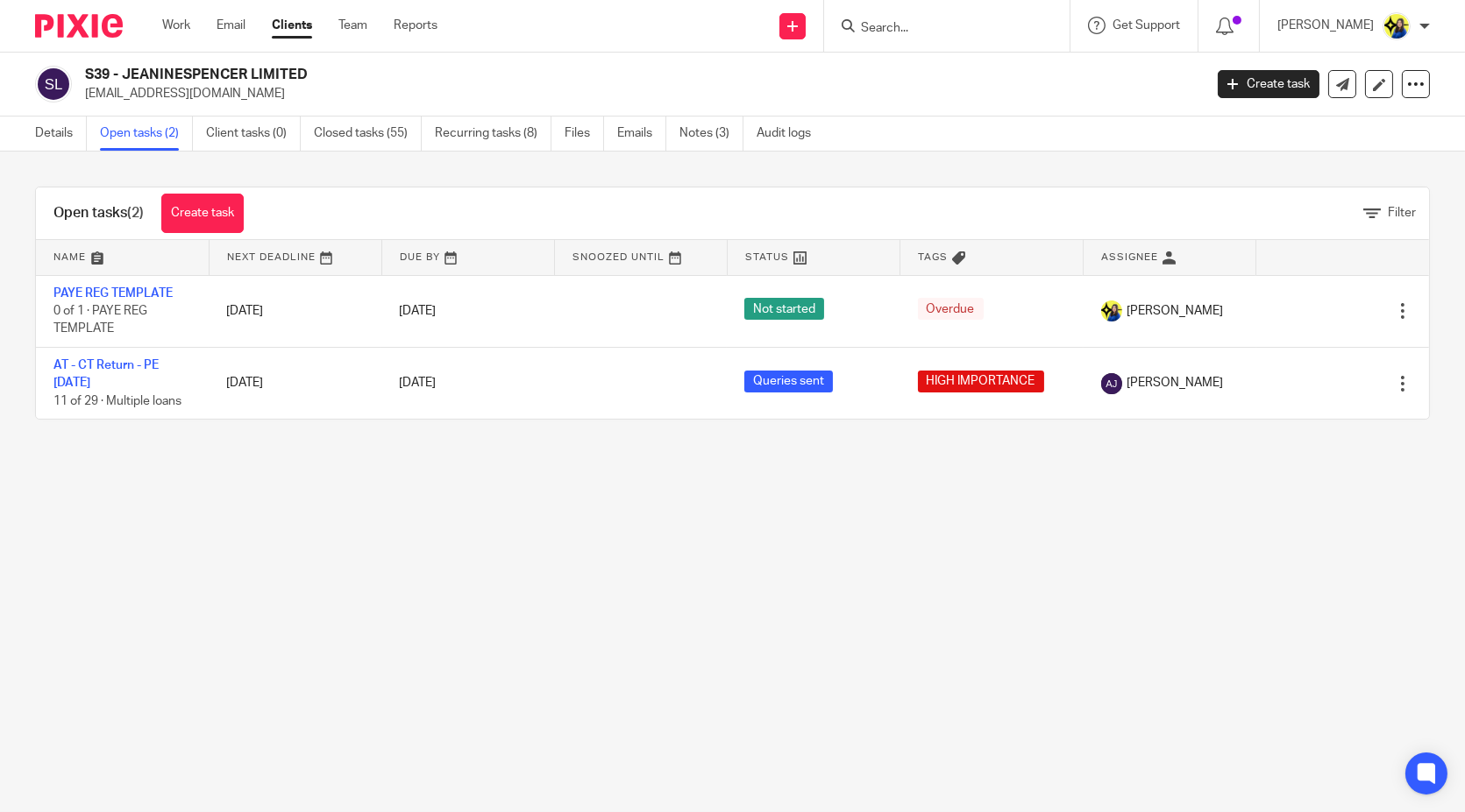
click at [971, 27] on input "Search" at bounding box center [938, 28] width 158 height 16
click at [1002, 66] on p "No results found." at bounding box center [995, 64] width 270 height 18
click at [966, 23] on input "4ever" at bounding box center [938, 28] width 158 height 16
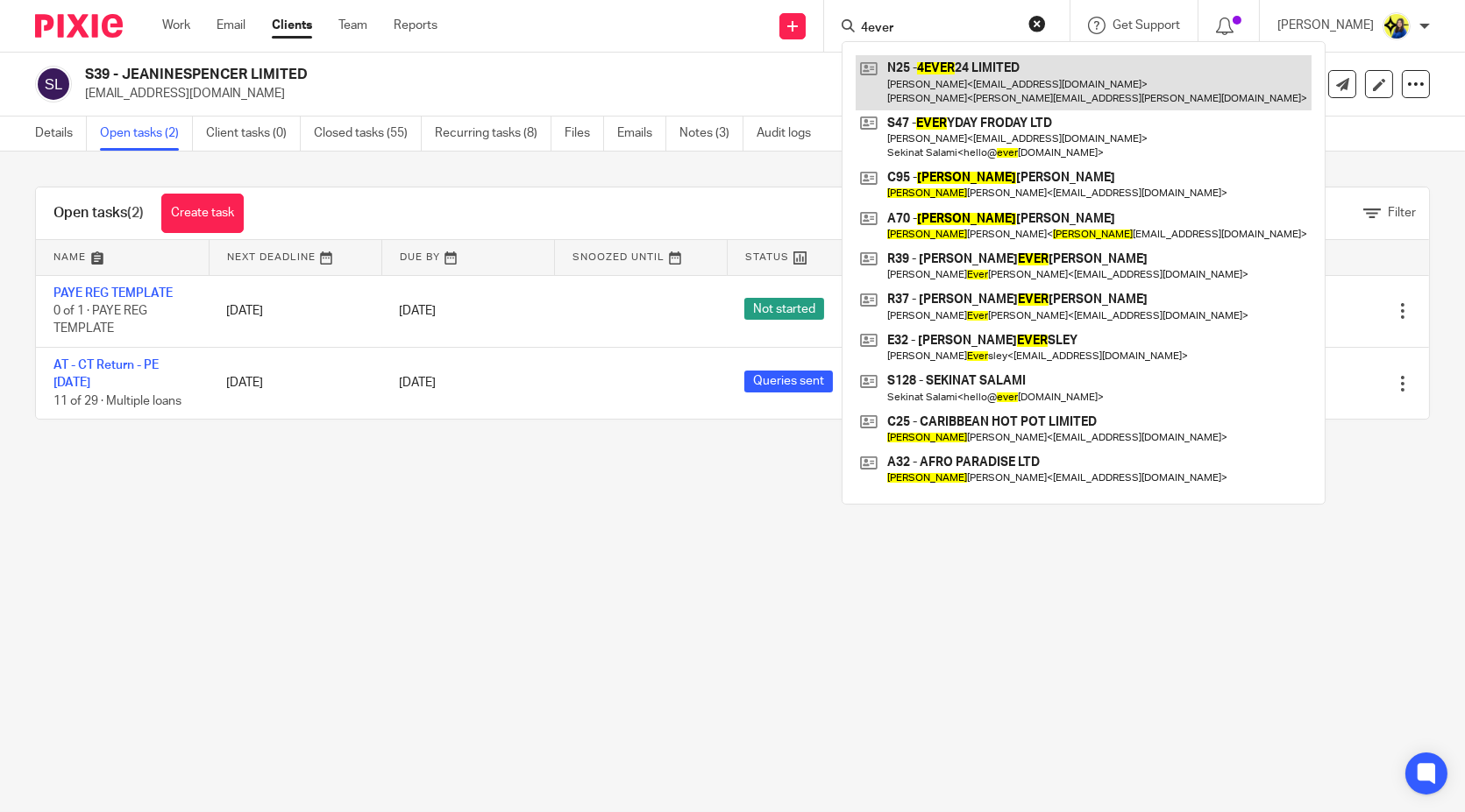
type input "4ever"
click at [956, 75] on link at bounding box center [1083, 83] width 455 height 54
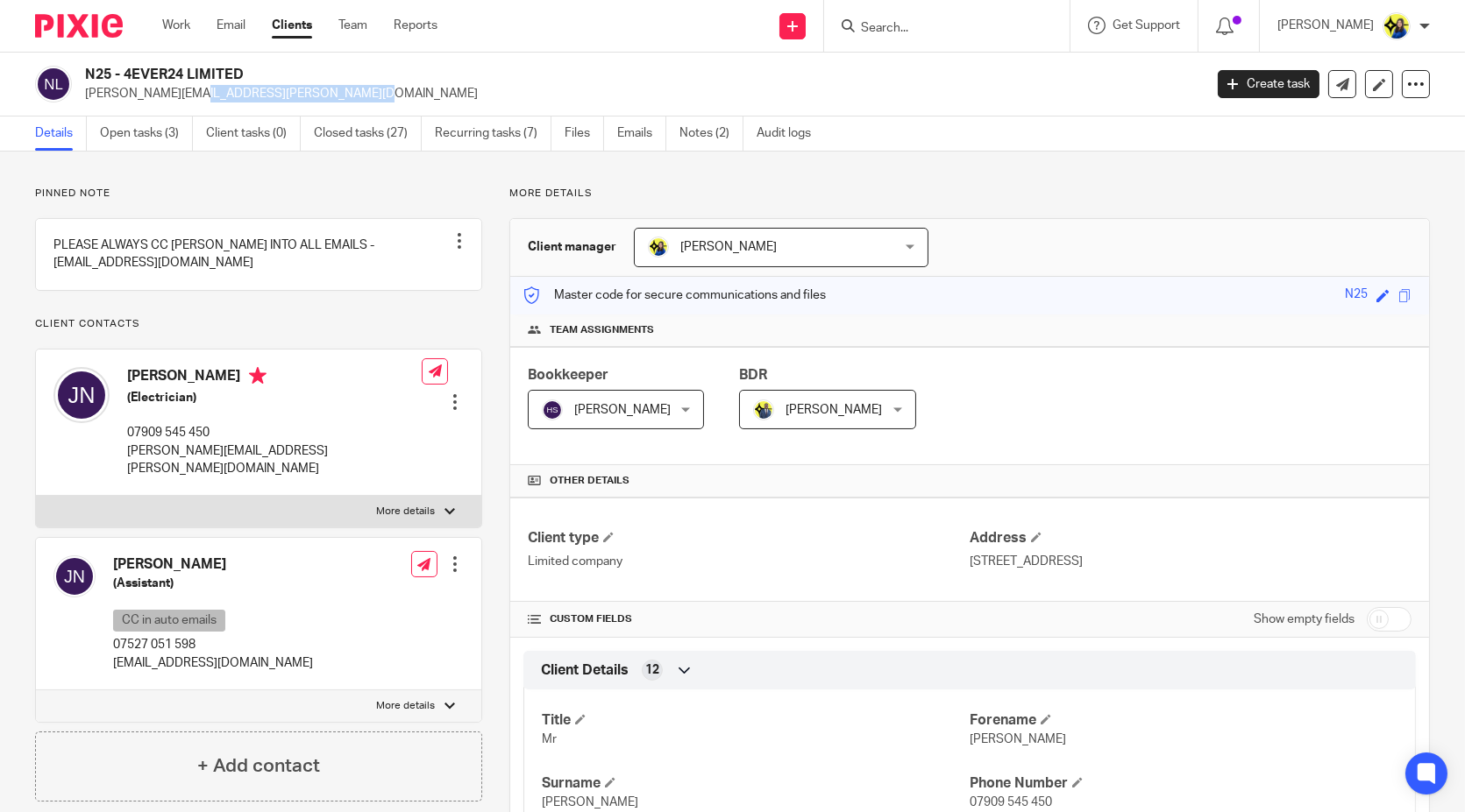
drag, startPoint x: 83, startPoint y: 94, endPoint x: 305, endPoint y: 95, distance: 222.0
click at [305, 95] on div "N25 - 4EVER24 LIMITED [PERSON_NAME][EMAIL_ADDRESS][PERSON_NAME][DOMAIN_NAME]" at bounding box center [612, 84] width 1156 height 37
copy p "[PERSON_NAME][EMAIL_ADDRESS][PERSON_NAME][DOMAIN_NAME]"
click at [954, 26] on input "Search" at bounding box center [938, 28] width 158 height 16
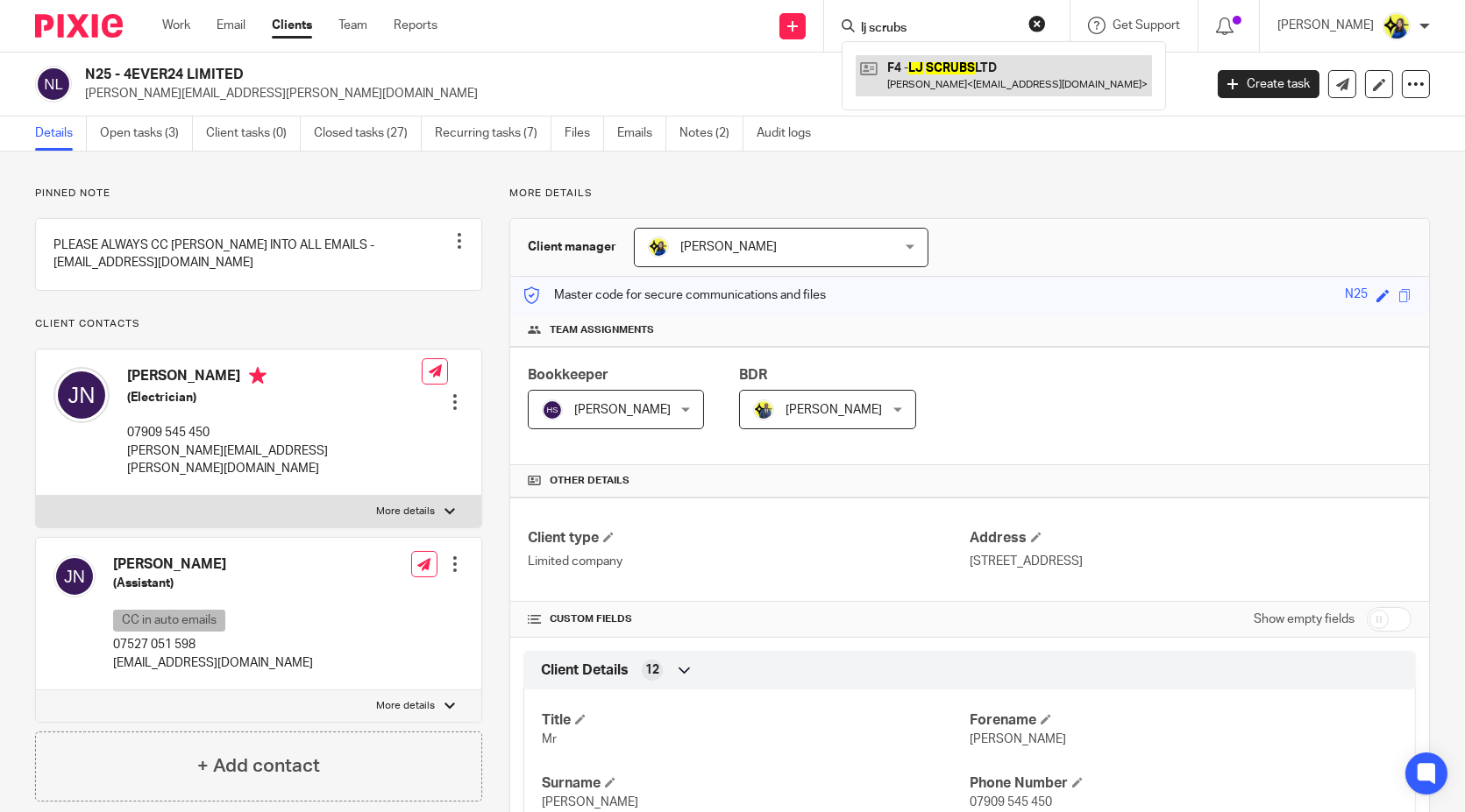
type input "lj scrubs"
click at [1010, 69] on link at bounding box center [1004, 75] width 297 height 40
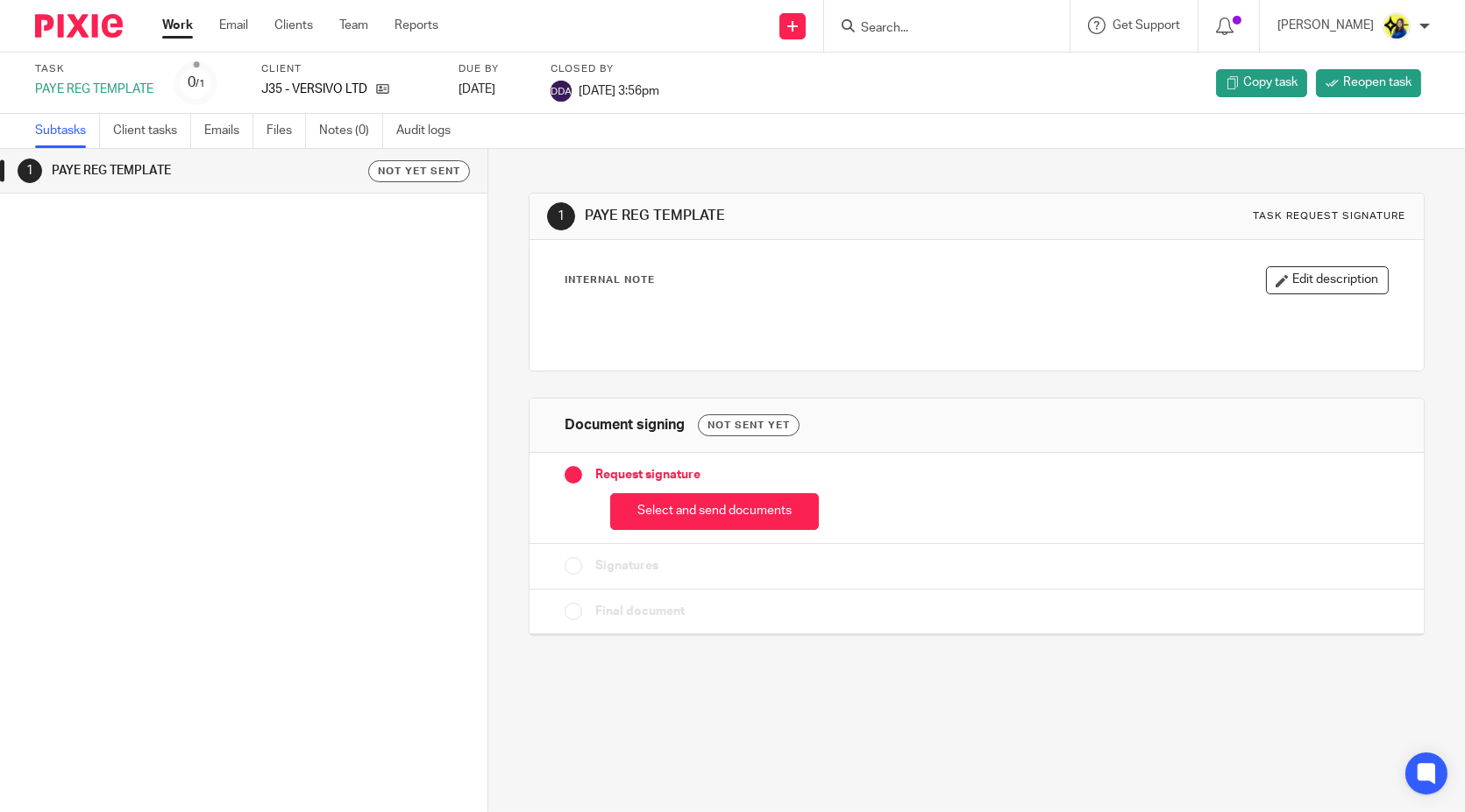
click at [188, 322] on div "1 PAYE REG TEMPLATE Not yet sent" at bounding box center [243, 454] width 487 height 611
click at [174, 171] on h1 "PAYE REG TEMPLATE" at bounding box center [191, 171] width 279 height 26
click at [759, 320] on p at bounding box center [976, 321] width 822 height 18
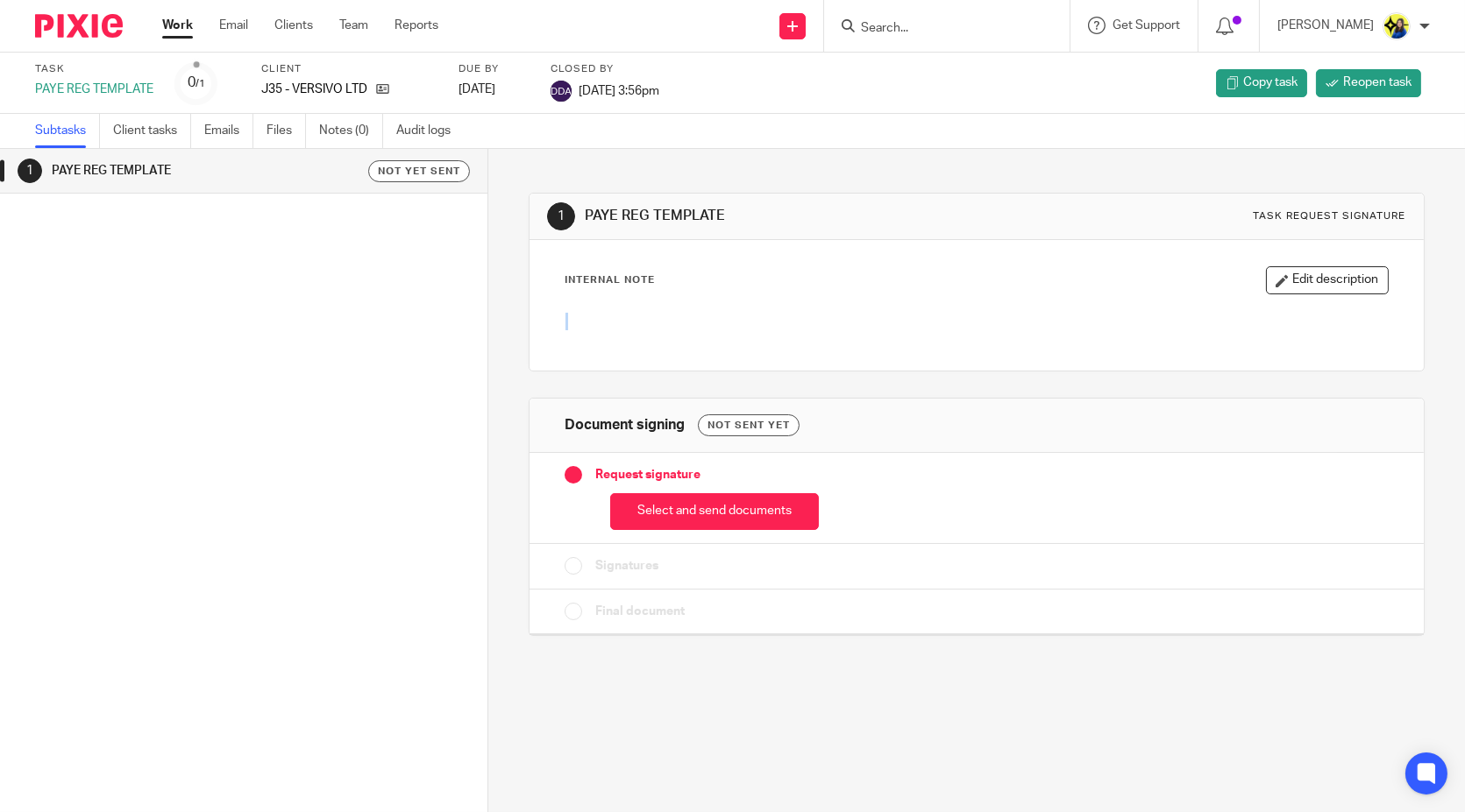
click at [759, 320] on p at bounding box center [976, 321] width 822 height 18
click at [260, 332] on div "1 PAYE REG TEMPLATE Not yet sent" at bounding box center [243, 454] width 487 height 611
click at [267, 326] on div "1 PAYE REG TEMPLATE Not yet sent" at bounding box center [243, 454] width 487 height 611
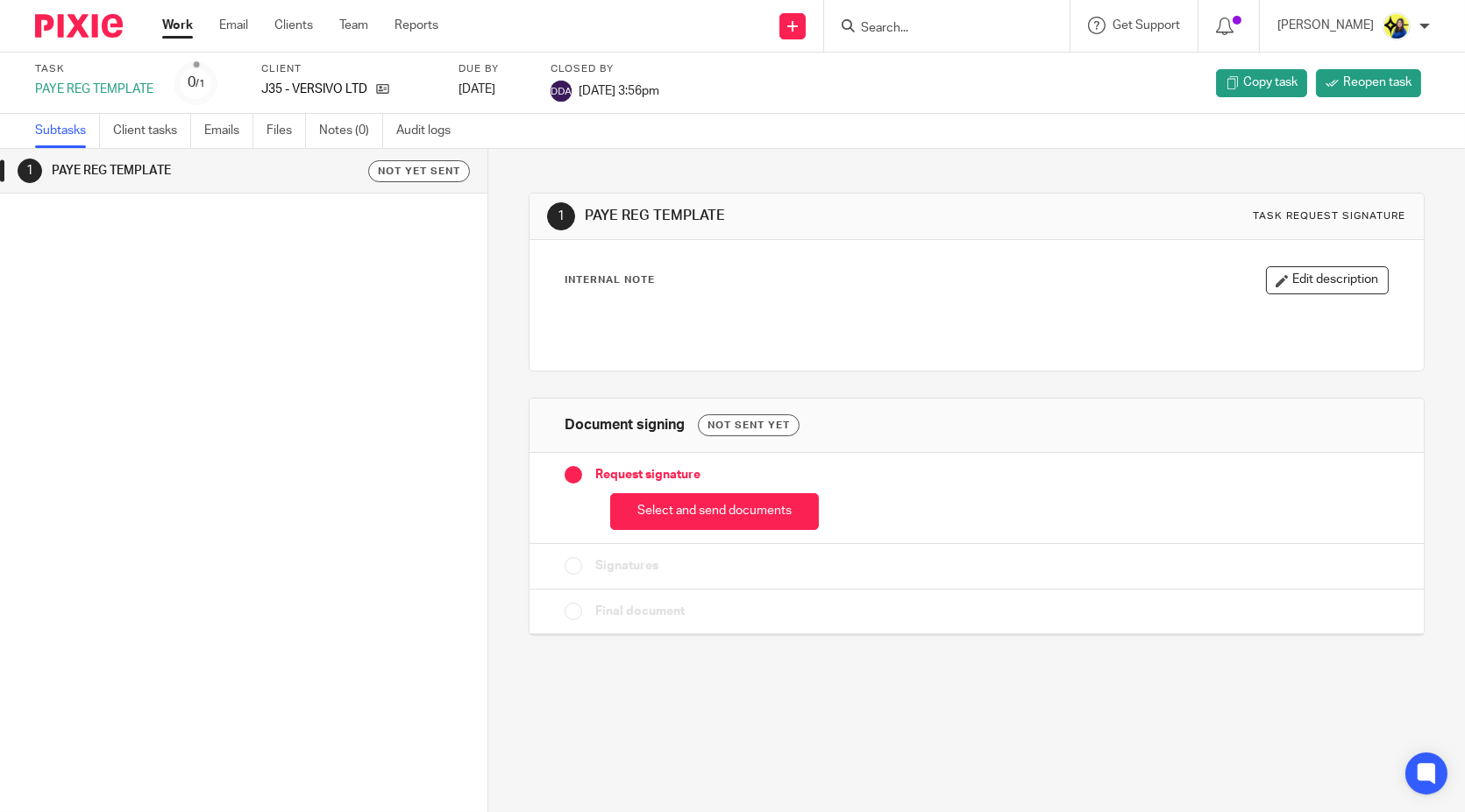
click at [267, 326] on div "1 PAYE REG TEMPLATE Not yet sent" at bounding box center [243, 454] width 487 height 611
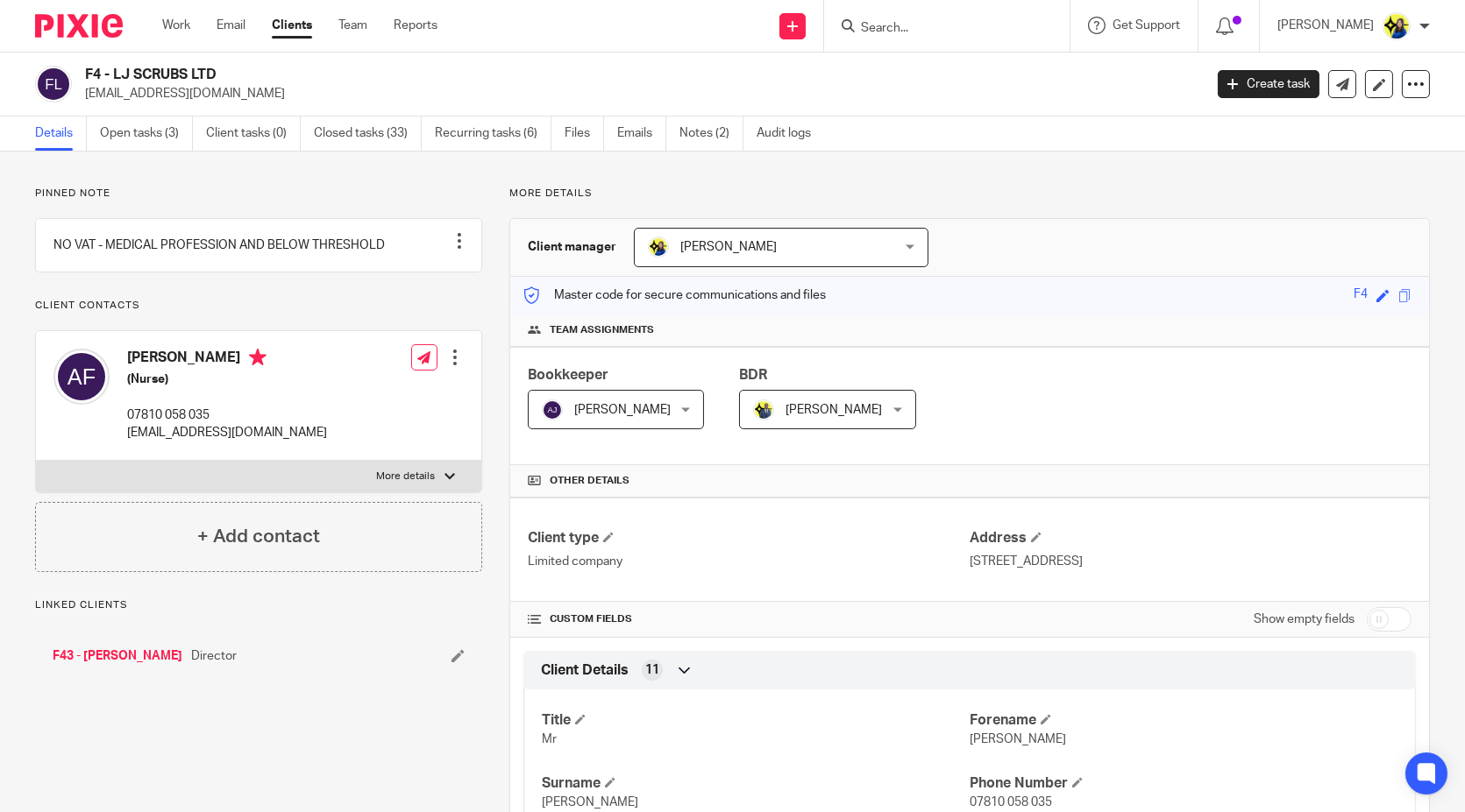
drag, startPoint x: 204, startPoint y: 94, endPoint x: 80, endPoint y: 99, distance: 124.1
click at [80, 99] on div "F4 - LJ SCRUBS LTD [EMAIL_ADDRESS][DOMAIN_NAME]" at bounding box center [612, 84] width 1156 height 37
copy p "[EMAIL_ADDRESS][DOMAIN_NAME]"
click at [138, 121] on link "Open tasks (3)" at bounding box center [146, 133] width 93 height 34
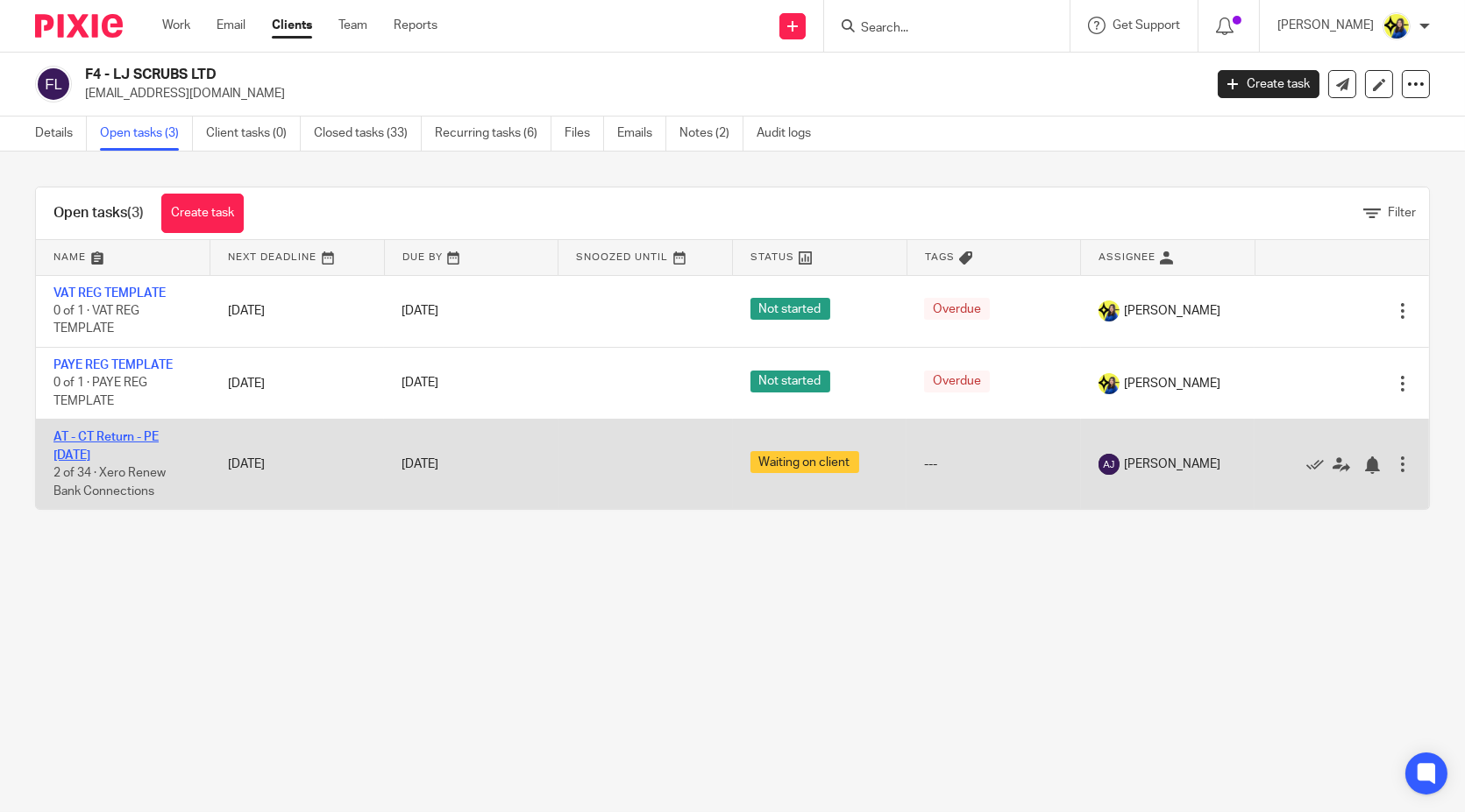
click at [145, 436] on link "AT - CT Return - PE [DATE]" at bounding box center [106, 446] width 105 height 30
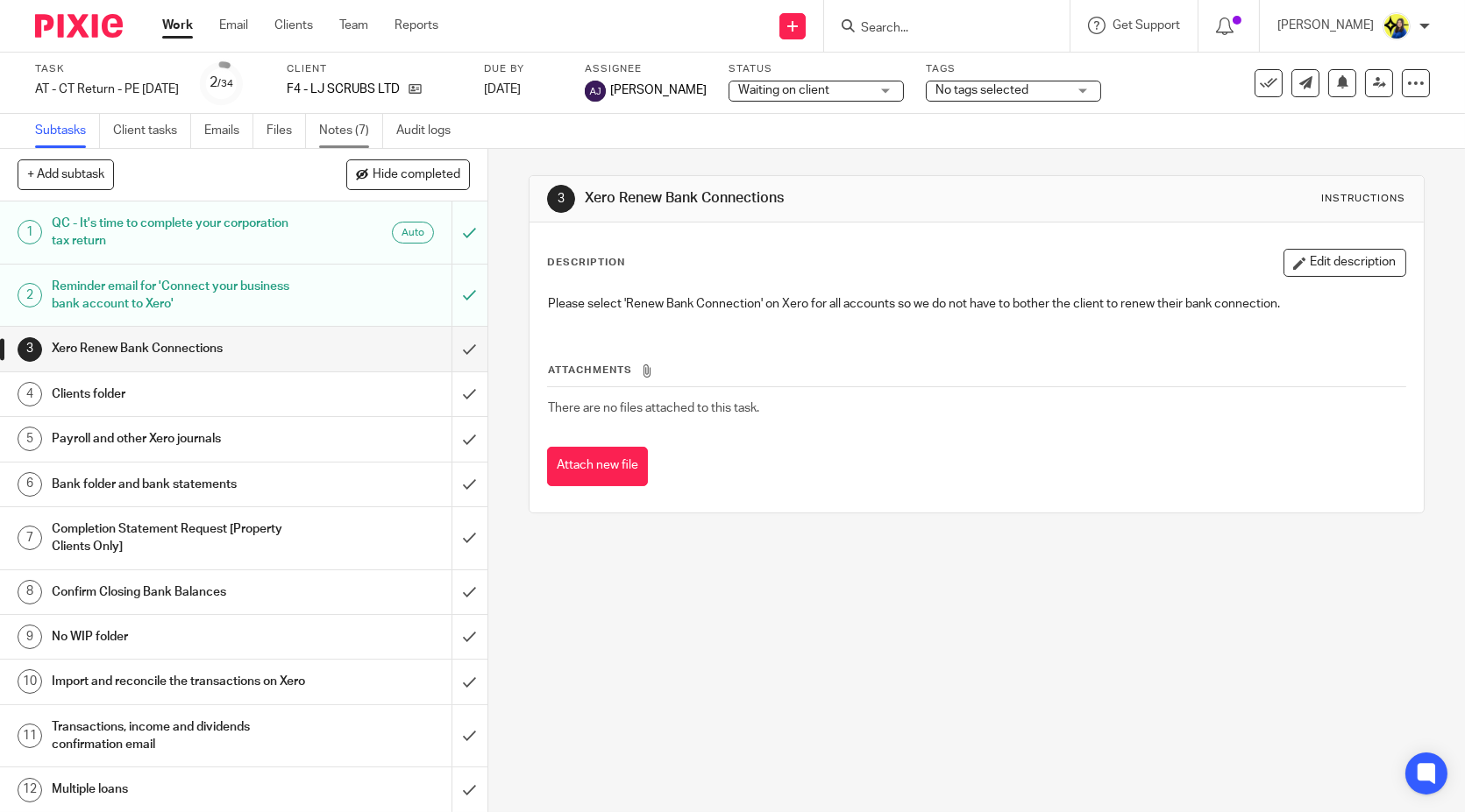
click at [323, 131] on link "Notes (7)" at bounding box center [351, 130] width 64 height 34
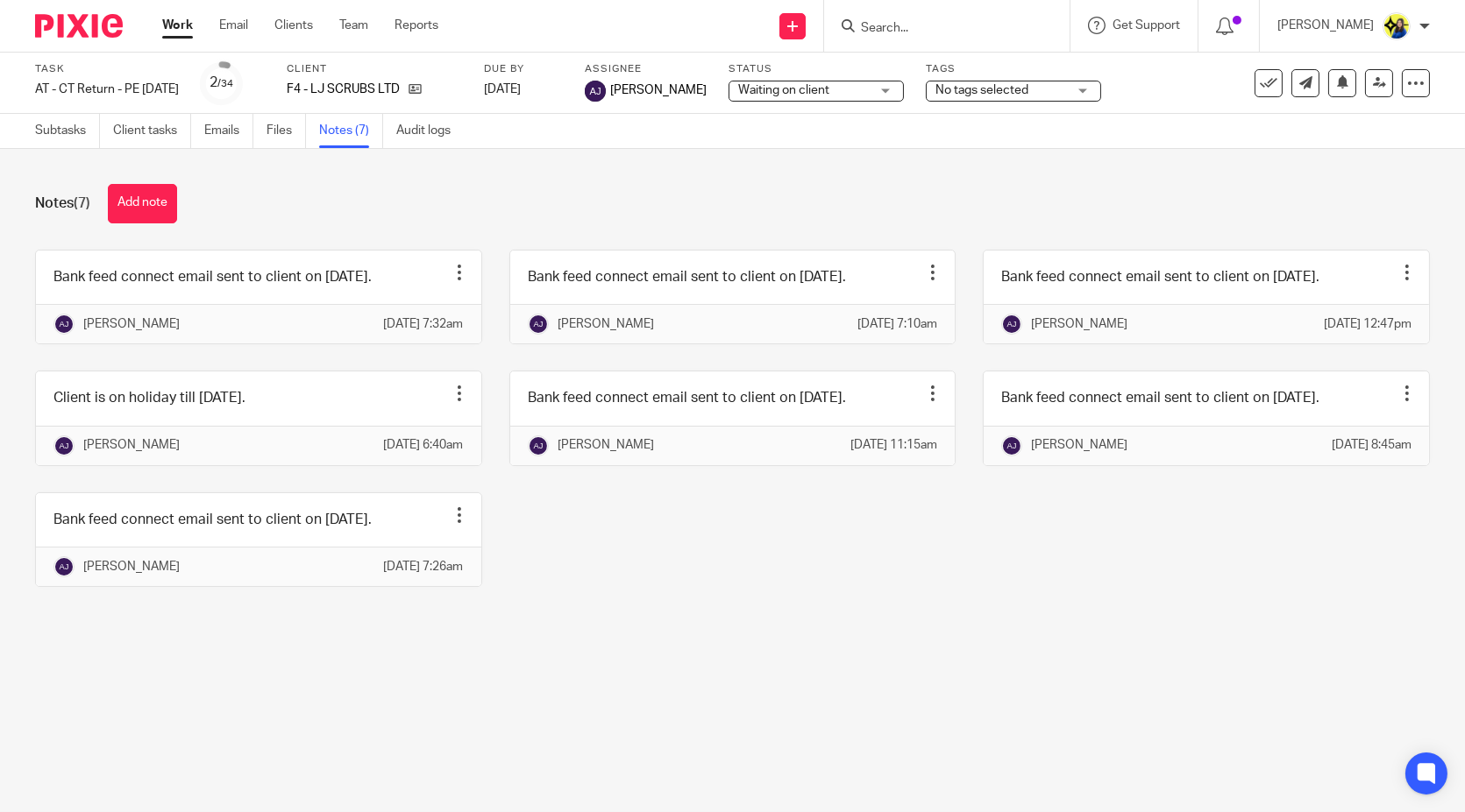
drag, startPoint x: 172, startPoint y: 206, endPoint x: 210, endPoint y: 208, distance: 38.1
click at [172, 206] on button "Add note" at bounding box center [143, 204] width 69 height 39
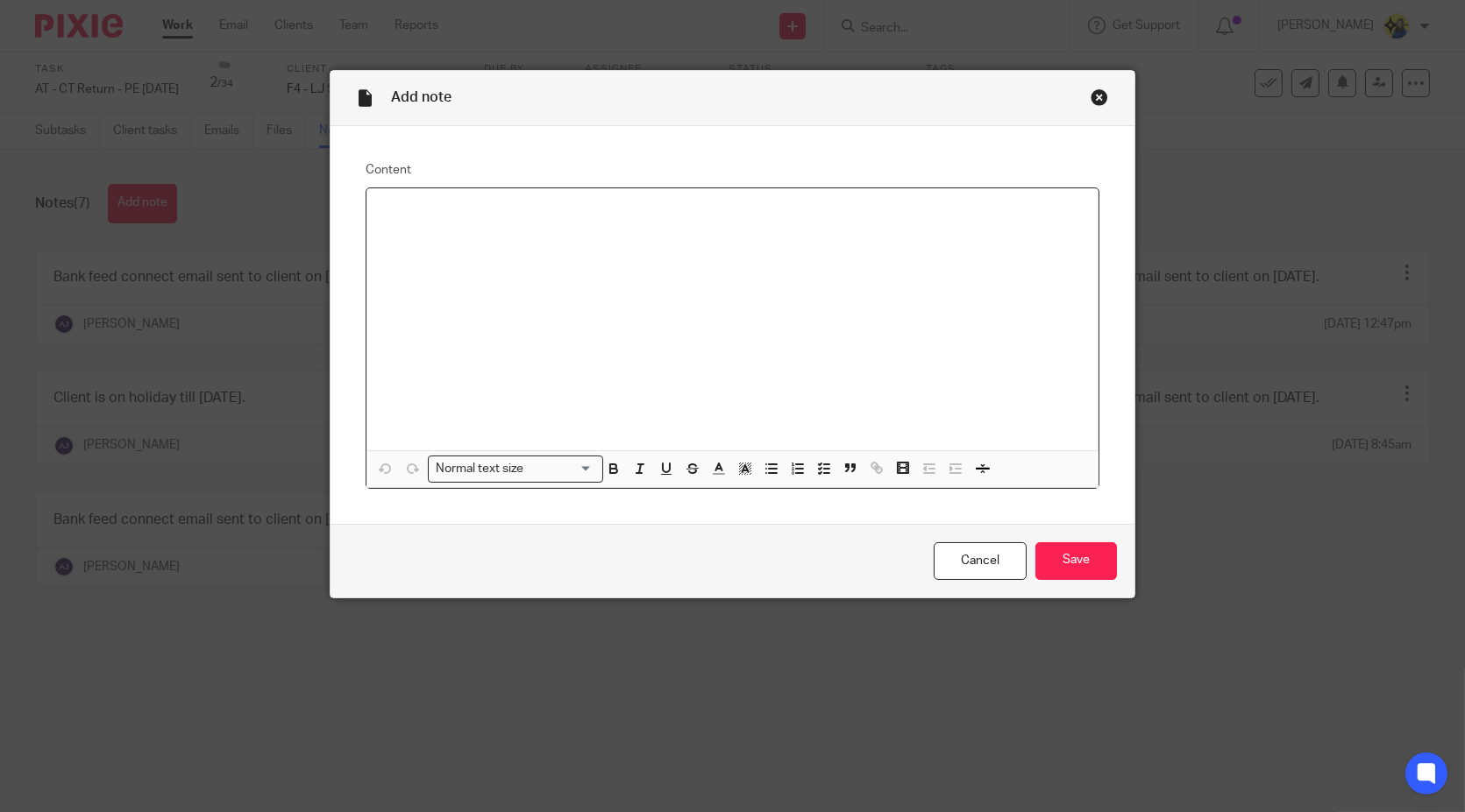
click at [526, 276] on div at bounding box center [732, 319] width 732 height 262
click at [1078, 570] on input "Save" at bounding box center [1075, 561] width 82 height 38
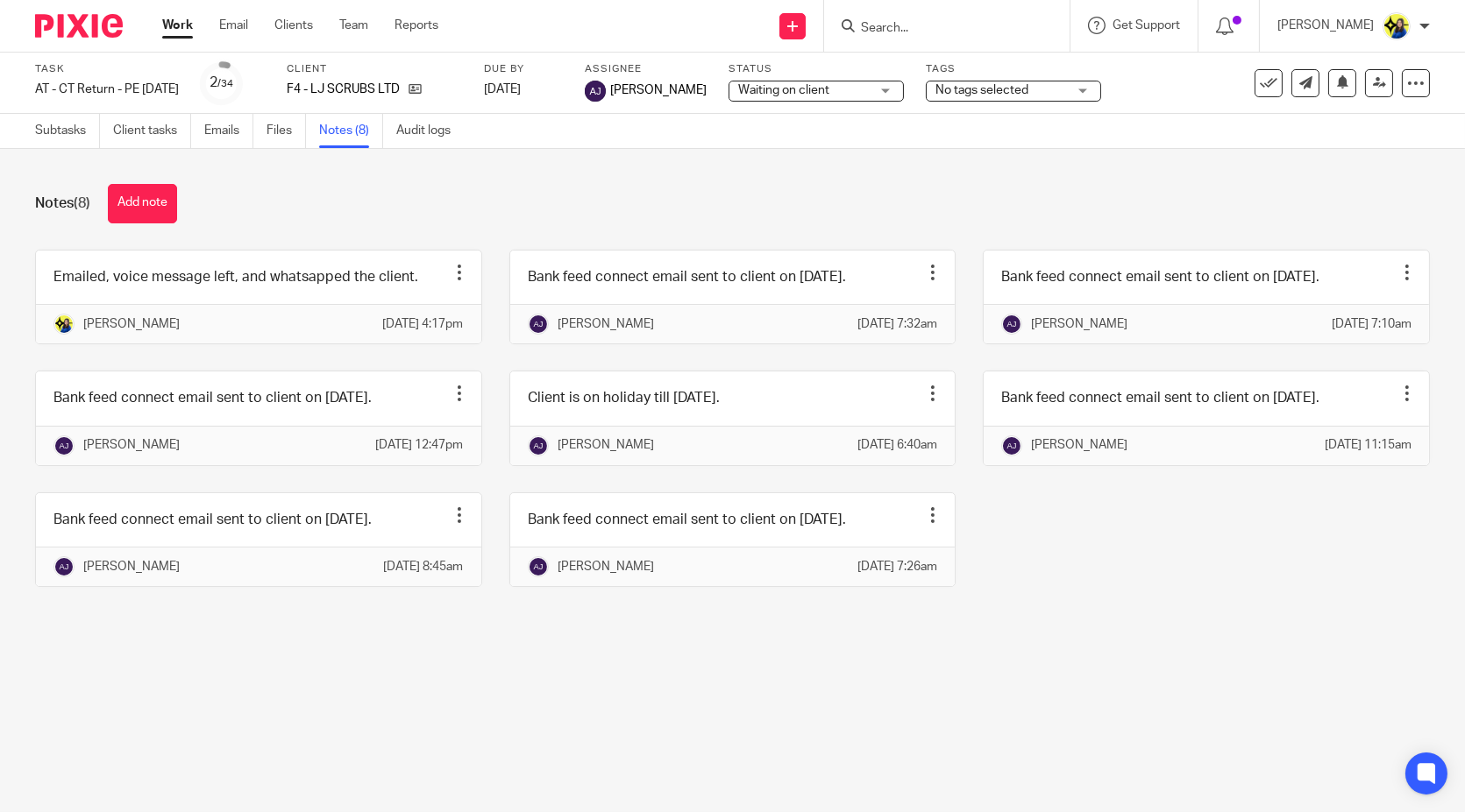
click at [966, 32] on input "Search" at bounding box center [938, 28] width 158 height 16
click at [967, 30] on input "Search" at bounding box center [938, 28] width 158 height 16
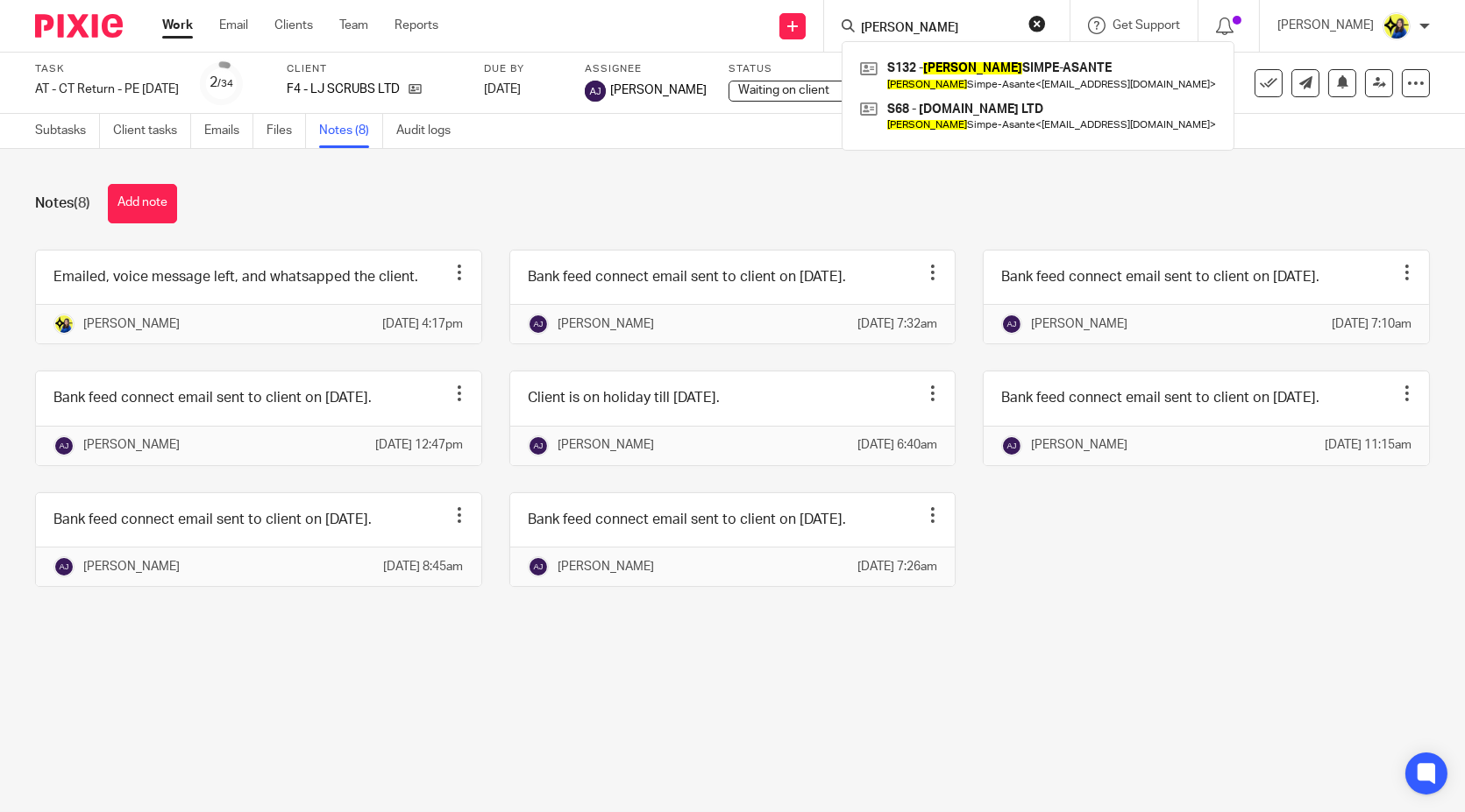
type input "carissa"
click at [742, 758] on main "Task AT - CT Return - PE 31-12-2024 Save AT - CT Return - PE 31-12-2024 2 /34 C…" at bounding box center [732, 406] width 1465 height 812
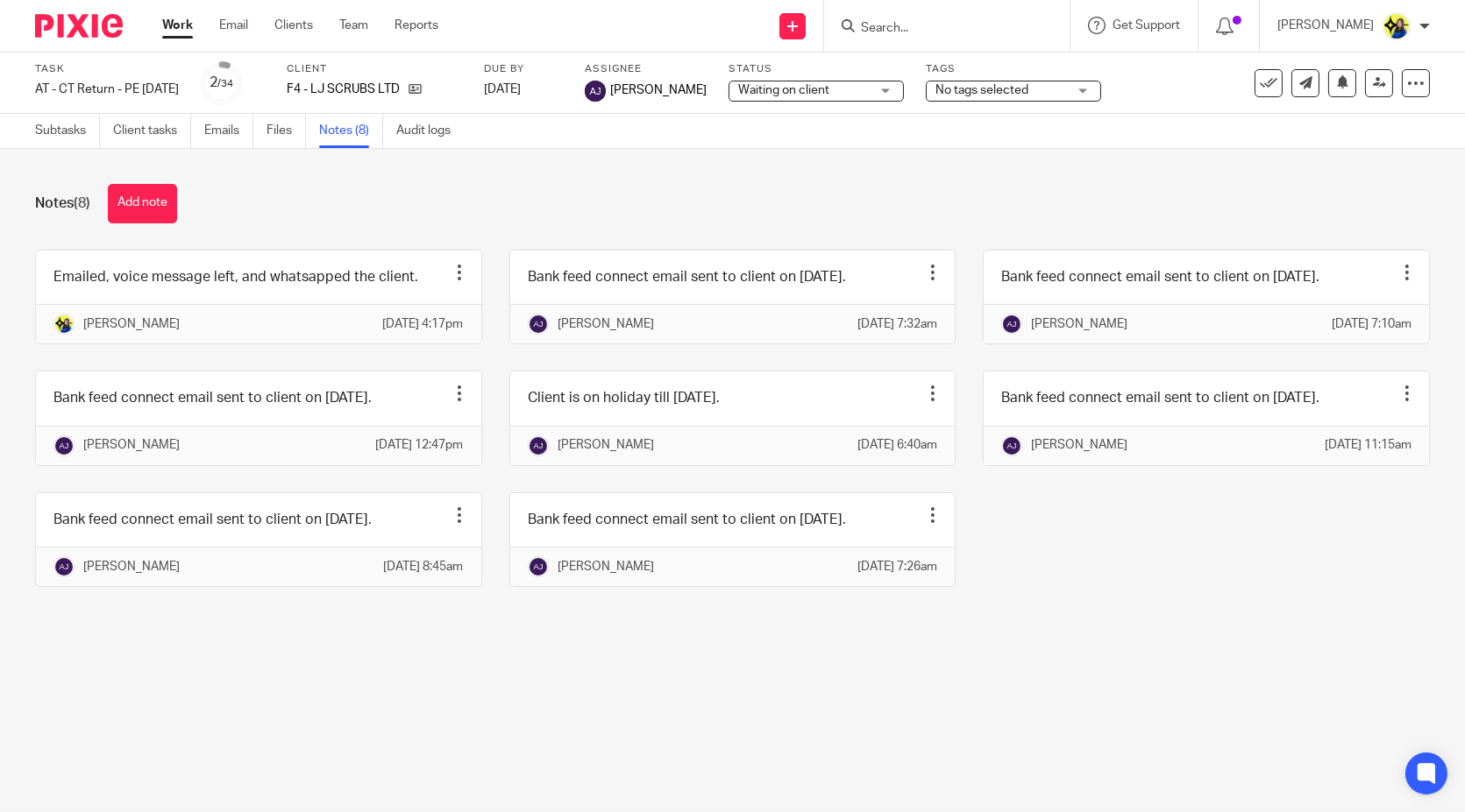
click at [1003, 25] on input "Search" at bounding box center [938, 28] width 158 height 16
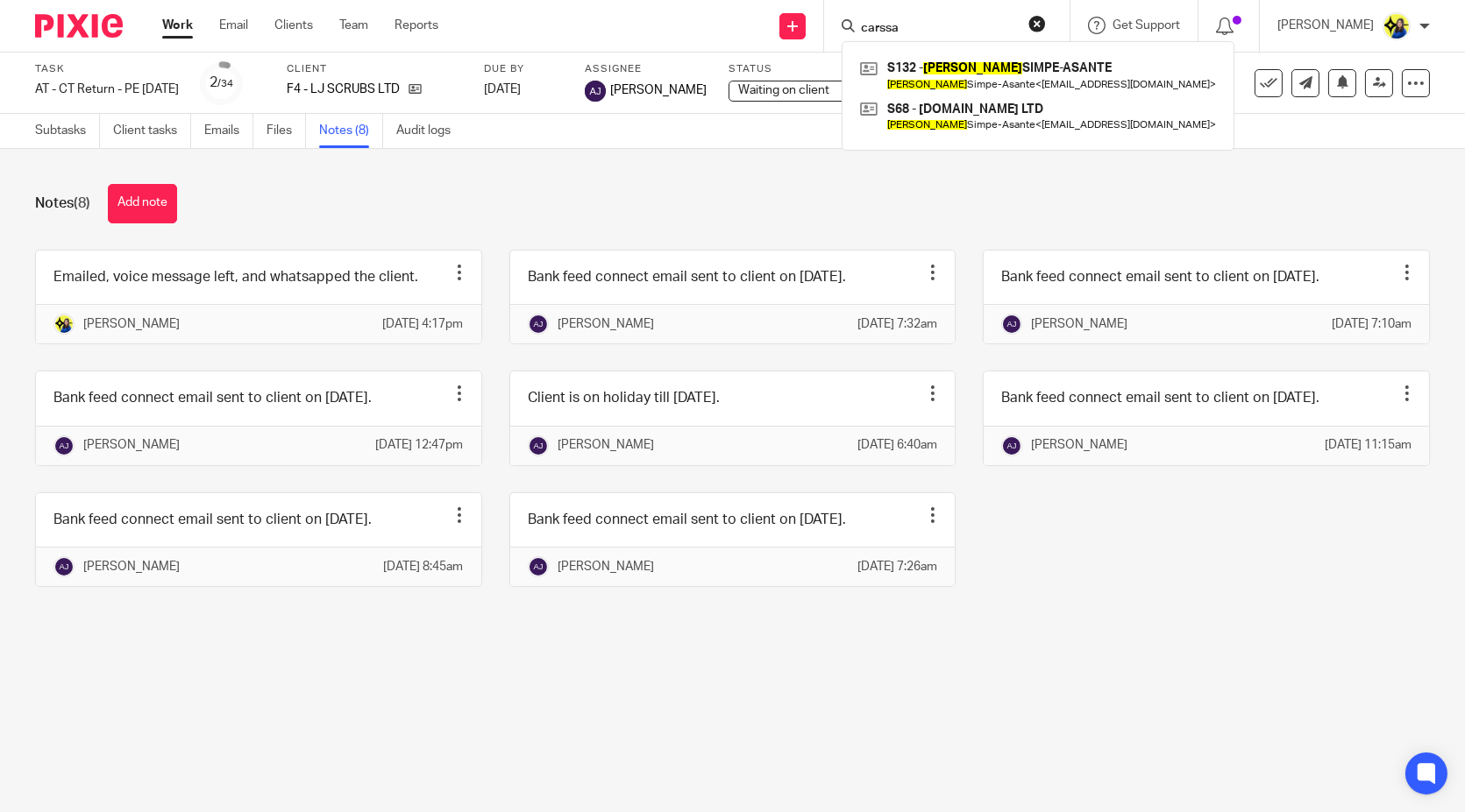
type input "carssa"
click at [1034, 100] on link at bounding box center [1038, 116] width 364 height 40
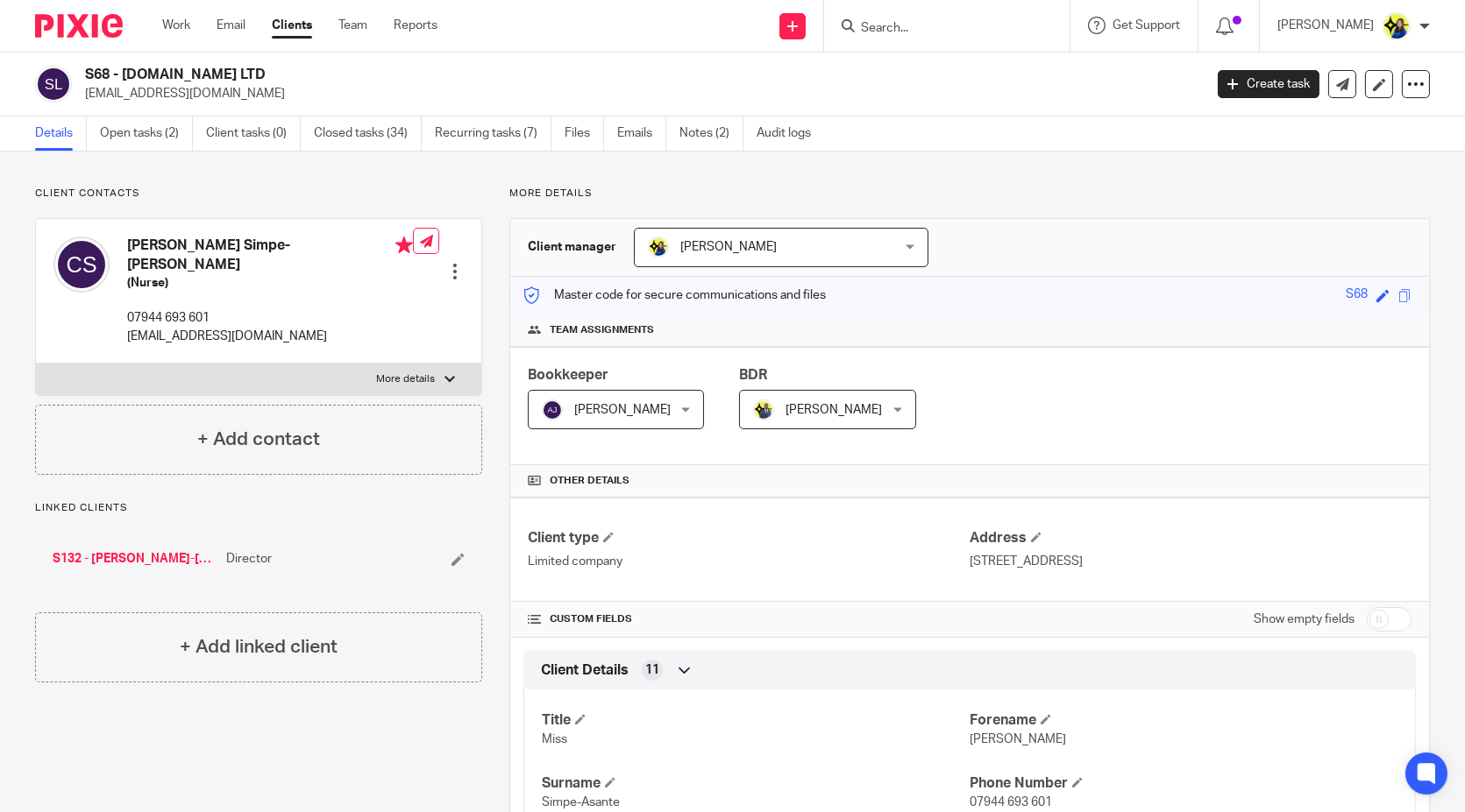
drag, startPoint x: 137, startPoint y: 187, endPoint x: 147, endPoint y: 166, distance: 23.3
click at [138, 187] on p "Client contacts" at bounding box center [258, 193] width 447 height 14
click at [336, 123] on link "Closed tasks (34)" at bounding box center [367, 133] width 108 height 34
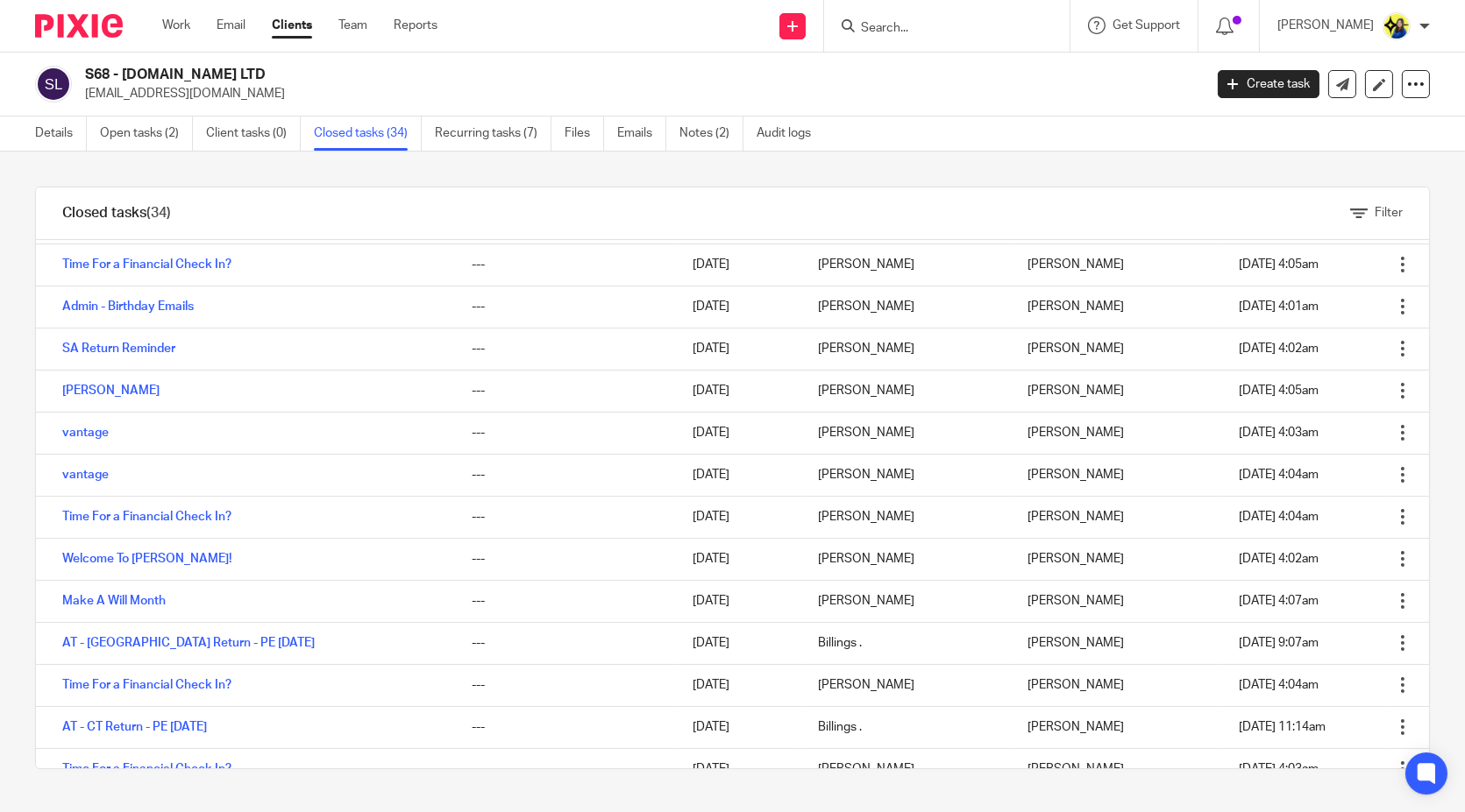
scroll to position [943, 0]
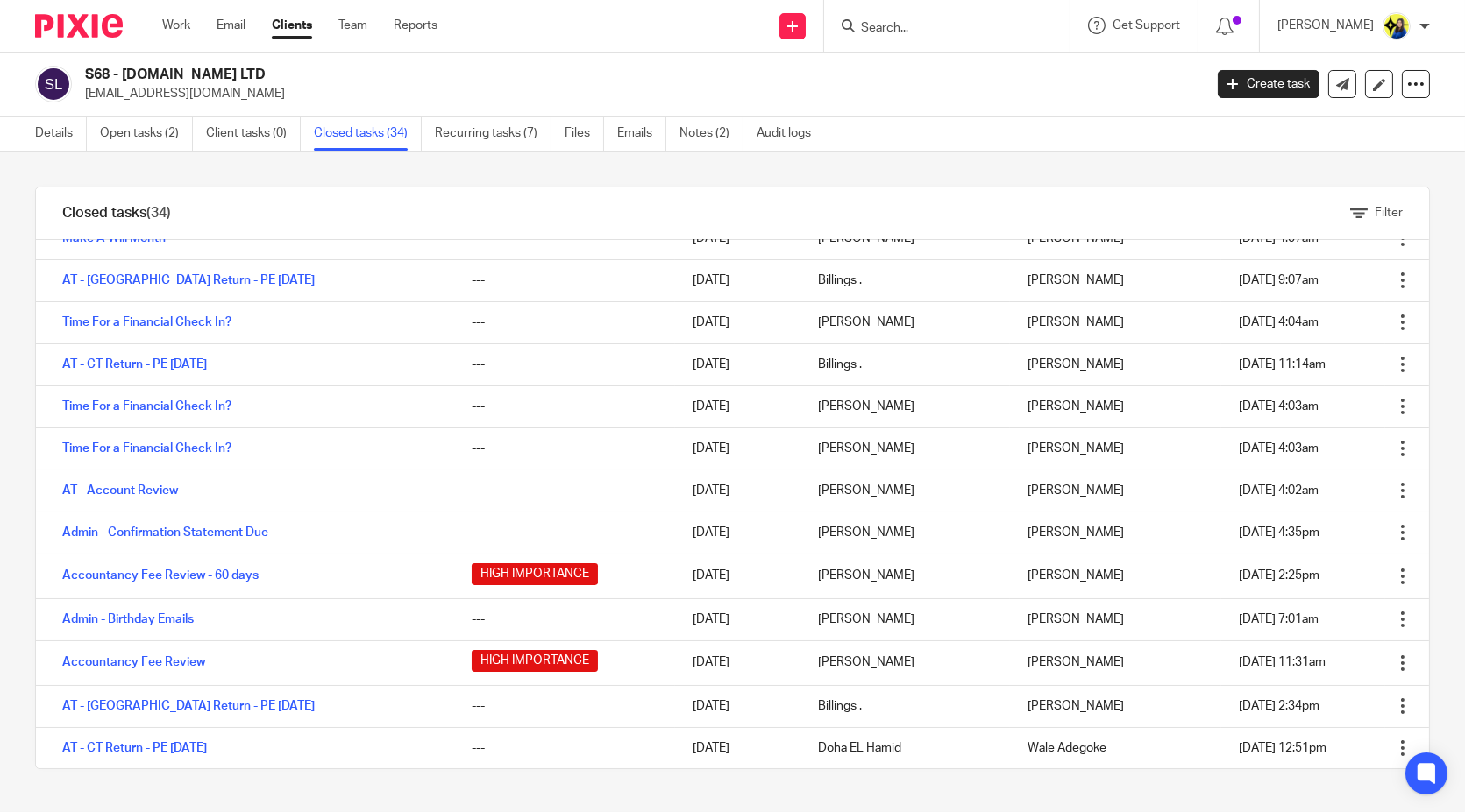
click at [1412, 644] on div "Filter tasks Only show tasks matching all of these conditions 1 Task name Is Is…" at bounding box center [732, 482] width 1465 height 661
click at [57, 119] on link "Details" at bounding box center [60, 133] width 52 height 34
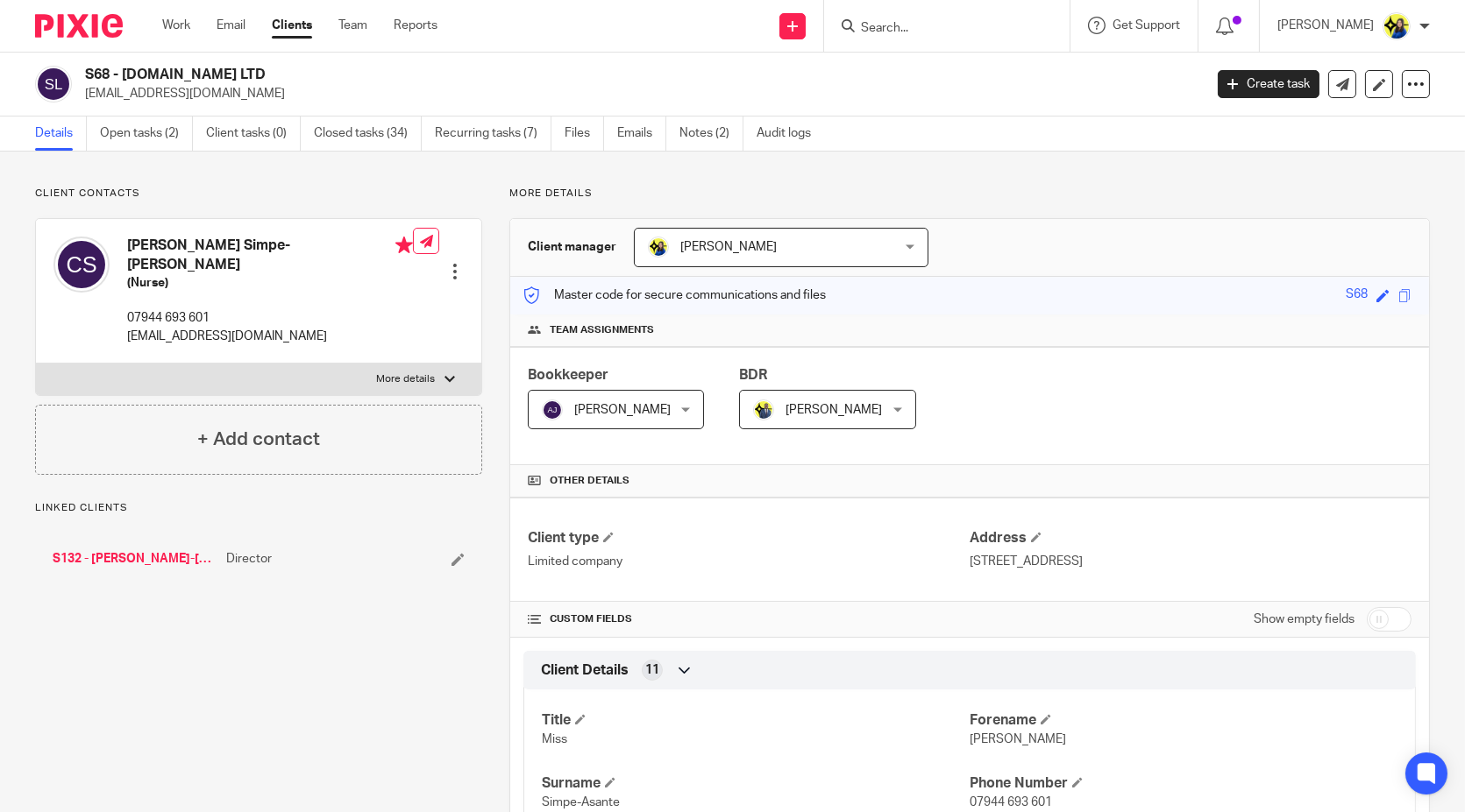
click at [954, 27] on input "Search" at bounding box center [938, 28] width 158 height 16
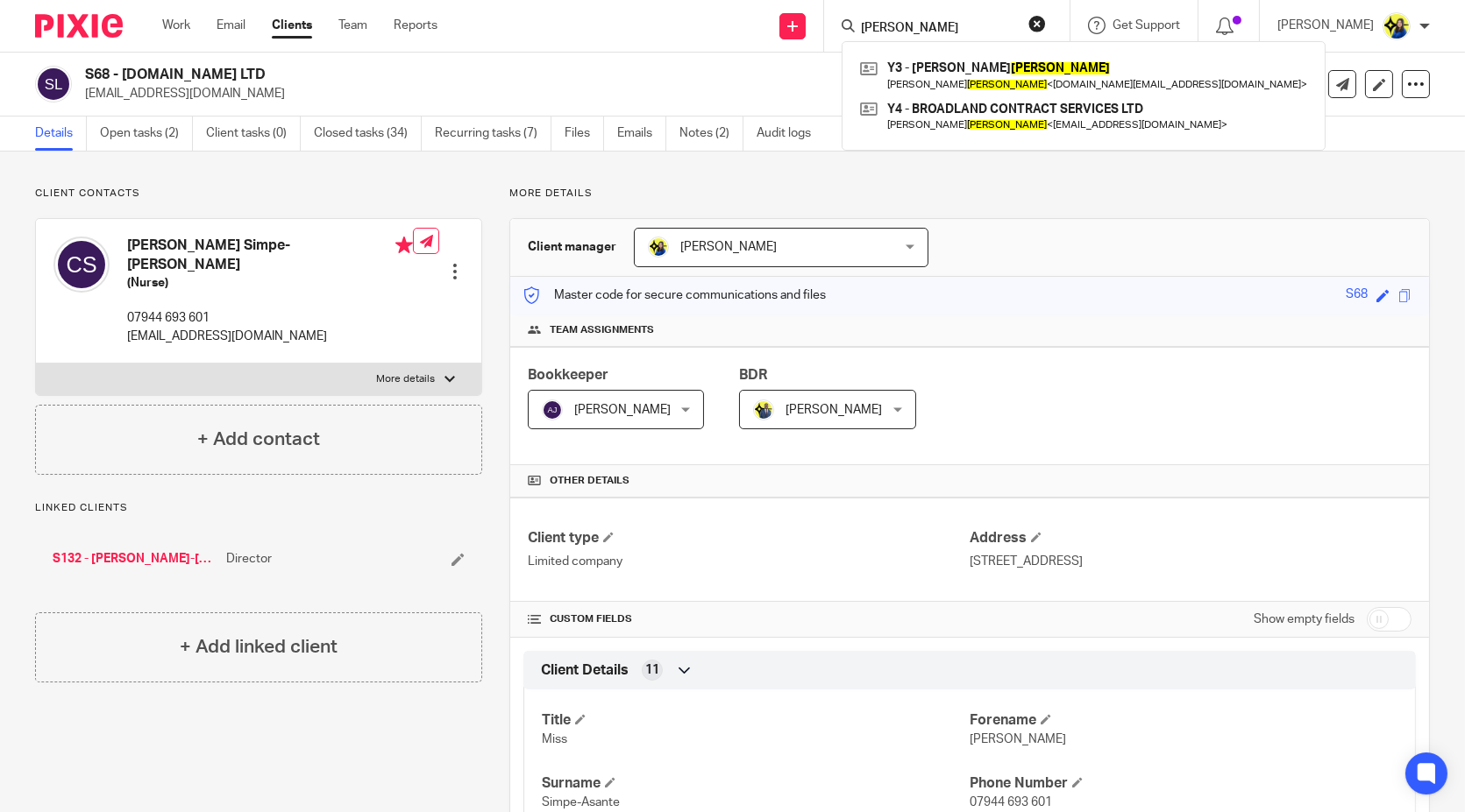
type input "[PERSON_NAME]"
drag, startPoint x: 997, startPoint y: 28, endPoint x: 790, endPoint y: 33, distance: 207.1
click at [790, 33] on div "Send new email Create task Add client Request signature [PERSON_NAME] Y3 - [PER…" at bounding box center [964, 25] width 1001 height 52
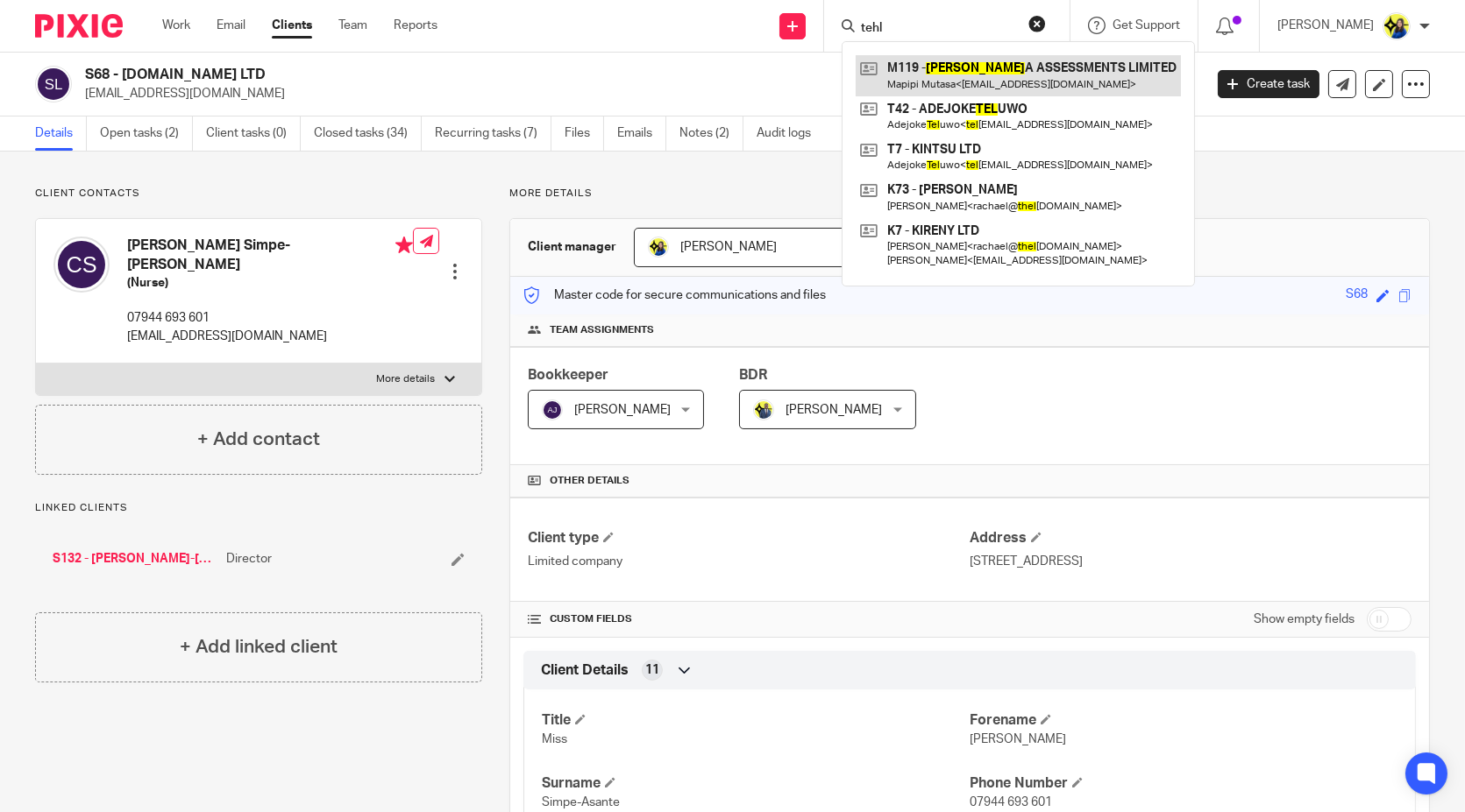
type input "tehl"
click at [992, 84] on link at bounding box center [1018, 75] width 325 height 40
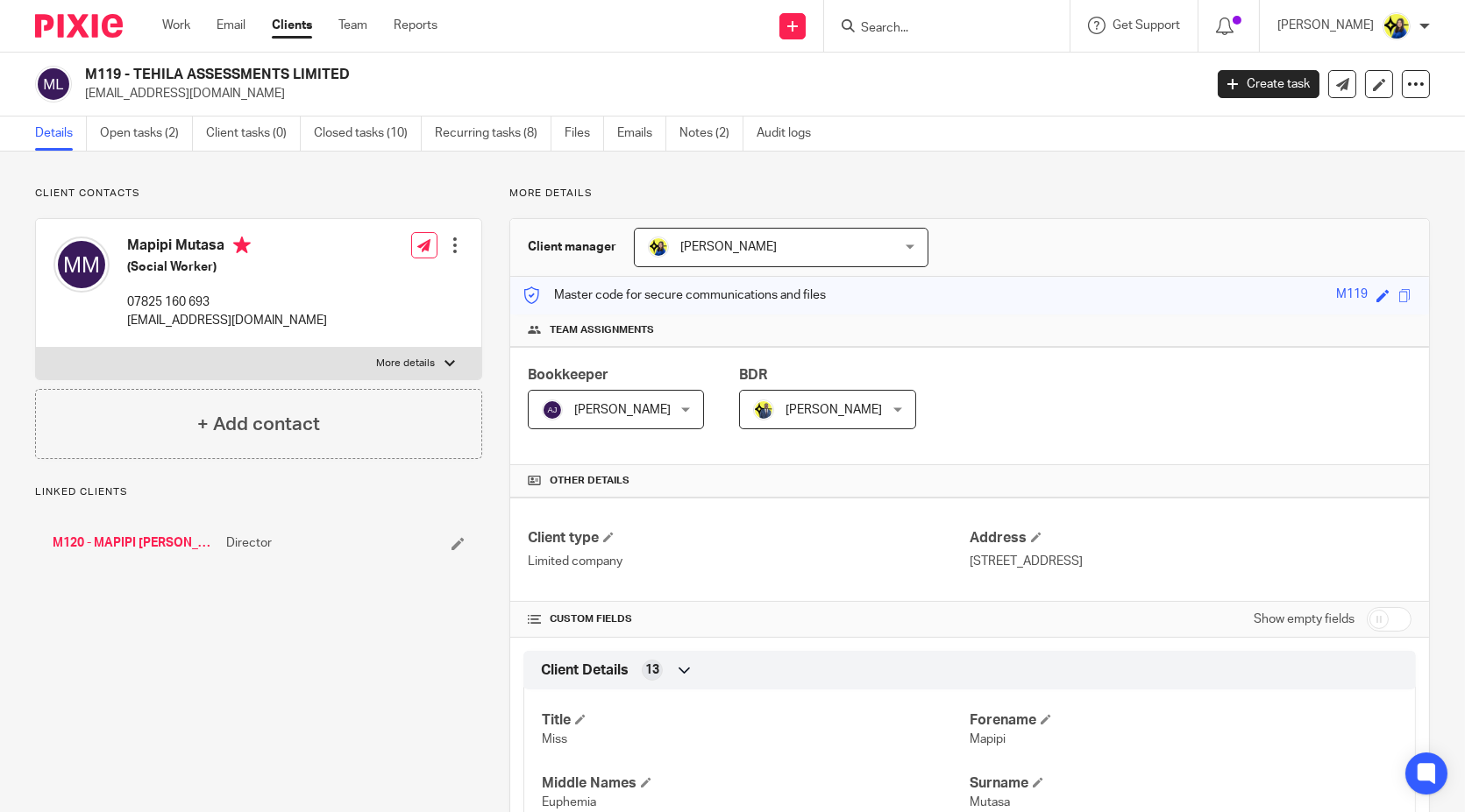
drag, startPoint x: 295, startPoint y: 99, endPoint x: 79, endPoint y: 91, distance: 216.1
click at [79, 91] on div "M119 - TEHILA ASSESSMENTS LIMITED [EMAIL_ADDRESS][DOMAIN_NAME]" at bounding box center [612, 84] width 1156 height 37
copy p "[EMAIL_ADDRESS][DOMAIN_NAME]"
drag, startPoint x: 203, startPoint y: 180, endPoint x: 217, endPoint y: 224, distance: 46.2
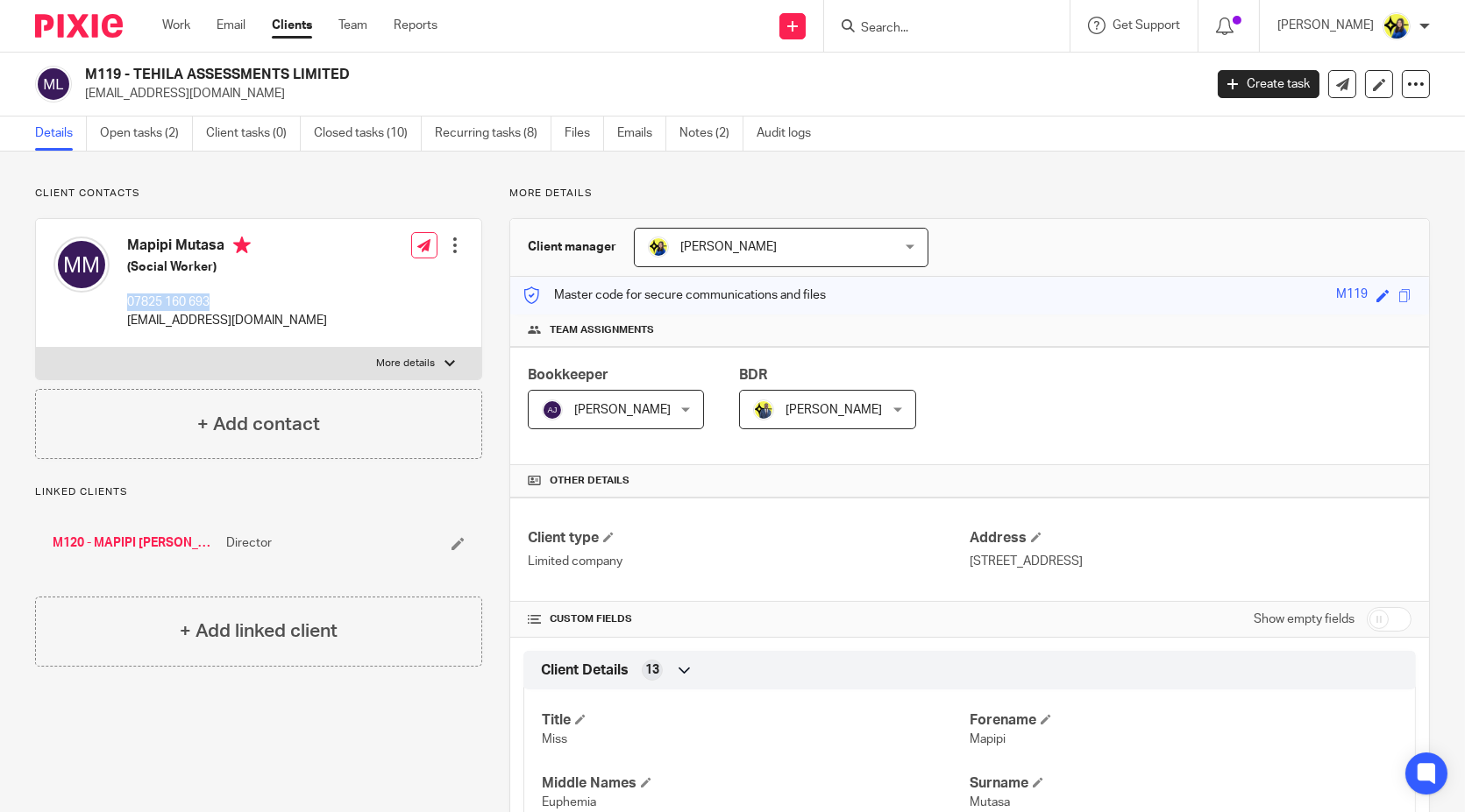
drag, startPoint x: 228, startPoint y: 299, endPoint x: 125, endPoint y: 307, distance: 103.3
click at [125, 307] on div "Mapipi Mutasa (Social Worker) 07825 160 693 [EMAIL_ADDRESS][DOMAIN_NAME]" at bounding box center [190, 283] width 273 height 111
copy p "07825 160 693"
click at [987, 27] on input "Search" at bounding box center [938, 28] width 158 height 16
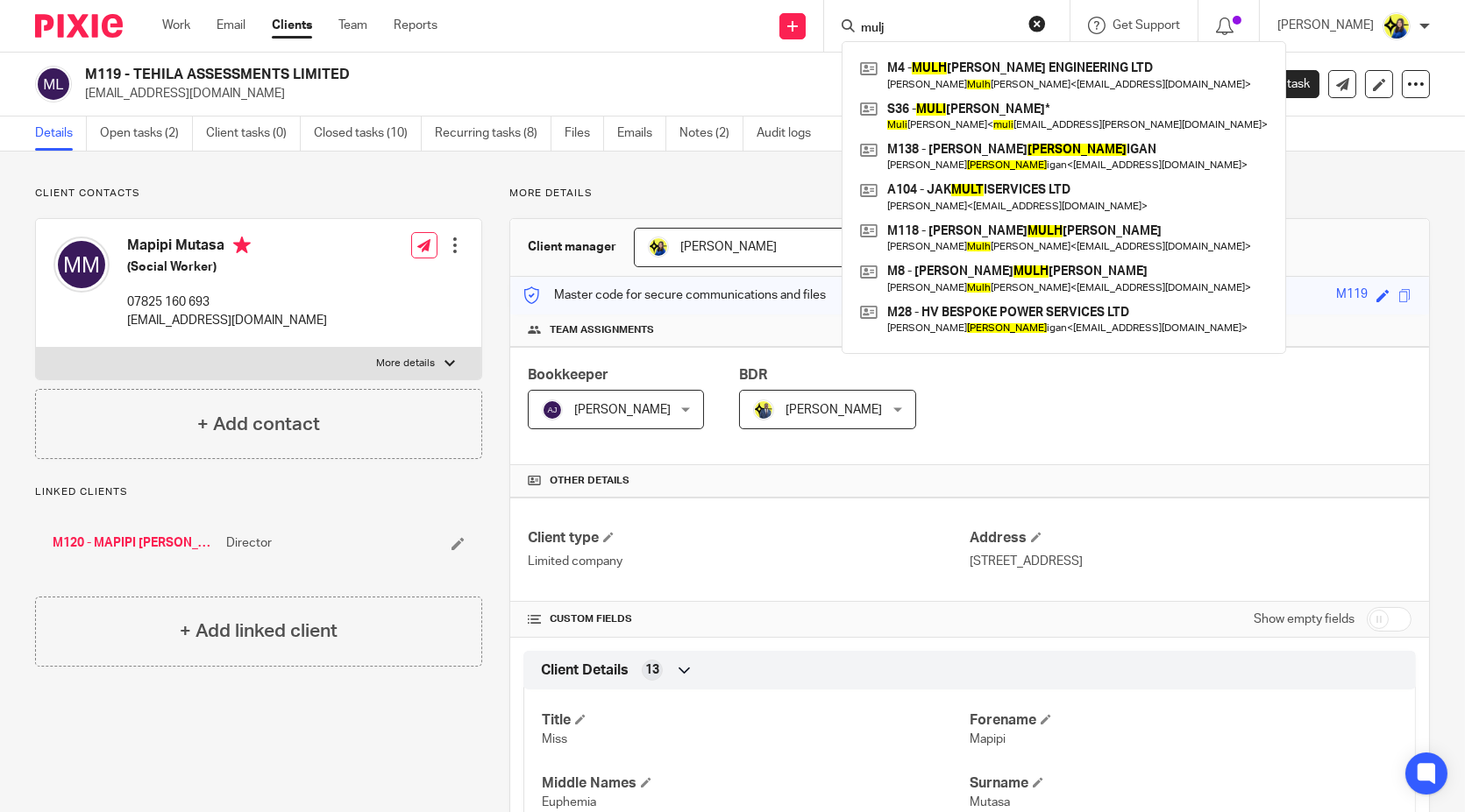
type input "mulj"
click at [852, 189] on p "More details" at bounding box center [969, 193] width 920 height 14
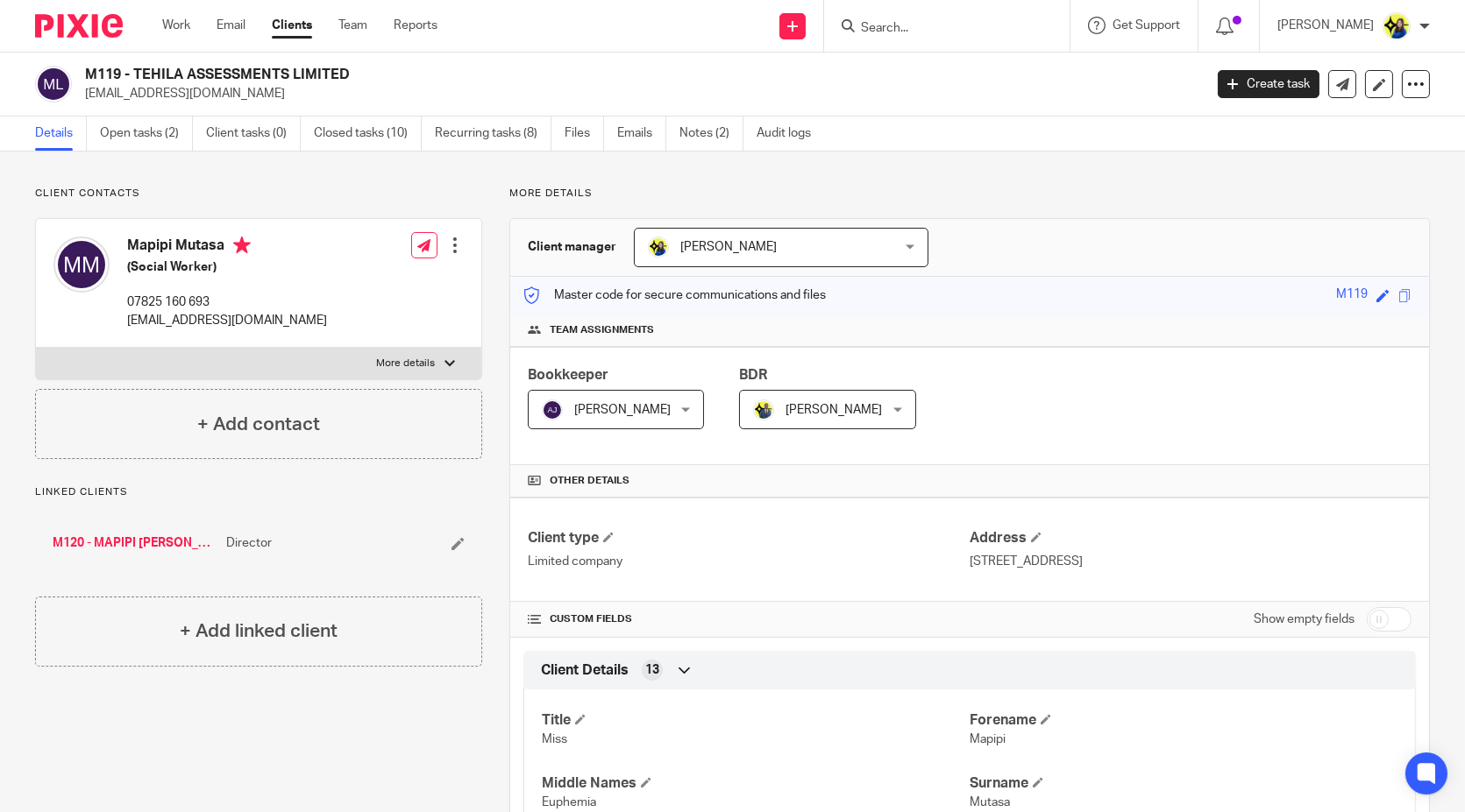
click at [939, 33] on input "Search" at bounding box center [938, 28] width 158 height 16
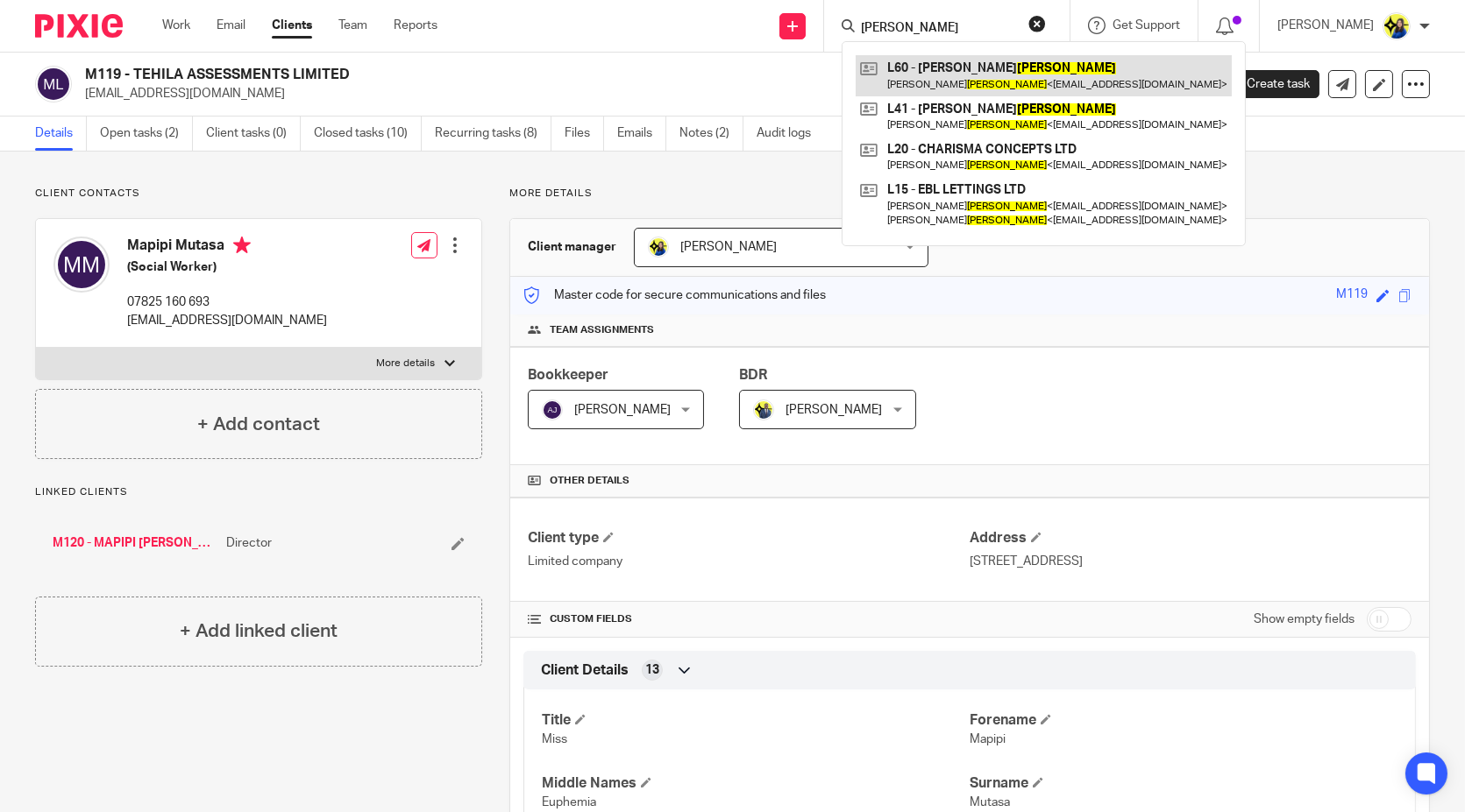
type input "lamptey"
click at [1027, 66] on link at bounding box center [1043, 75] width 376 height 40
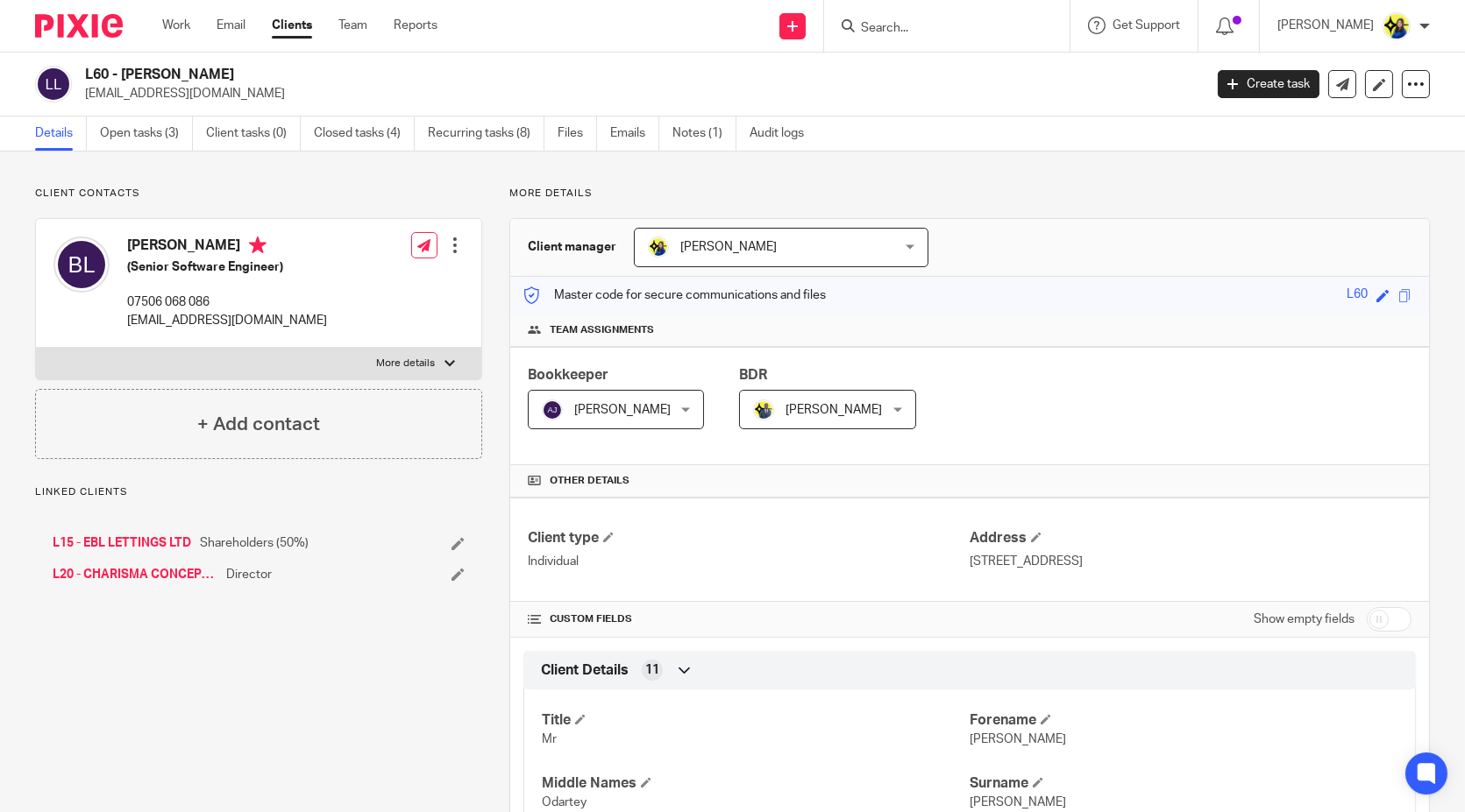
drag, startPoint x: 0, startPoint y: 0, endPoint x: 275, endPoint y: 61, distance: 281.7
click at [275, 61] on div "L60 - [PERSON_NAME] [EMAIL_ADDRESS][DOMAIN_NAME] Create task Update from Compan…" at bounding box center [732, 84] width 1465 height 64
drag, startPoint x: 340, startPoint y: 188, endPoint x: 349, endPoint y: 152, distance: 37.1
click at [340, 187] on p "Client contacts" at bounding box center [258, 193] width 447 height 14
click at [352, 138] on link "Closed tasks (4)" at bounding box center [363, 133] width 100 height 34
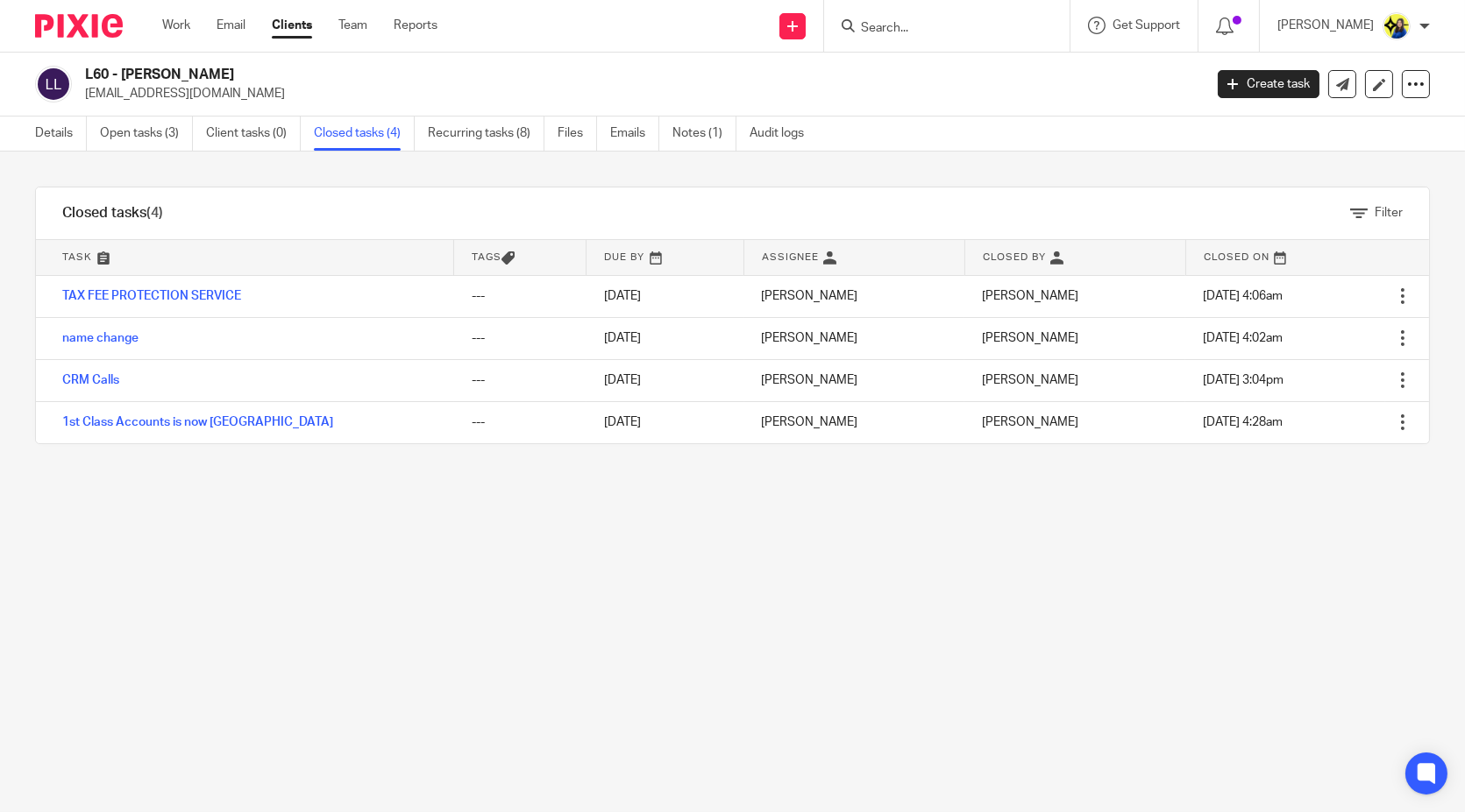
drag, startPoint x: 85, startPoint y: 69, endPoint x: 255, endPoint y: 61, distance: 170.2
click at [255, 61] on div "L60 - BENJAMIN LAMPTEY benlamp@icloud.com Create task Update from Companies Hou…" at bounding box center [732, 84] width 1465 height 64
copy h2 "L60 - BENJAMIN LAMPTE"
click at [229, 174] on div "Filter tasks Only show tasks matching all of these conditions 1 Task name Is Is…" at bounding box center [732, 482] width 1465 height 661
click at [439, 125] on link "Recurring tasks (8)" at bounding box center [486, 133] width 116 height 34
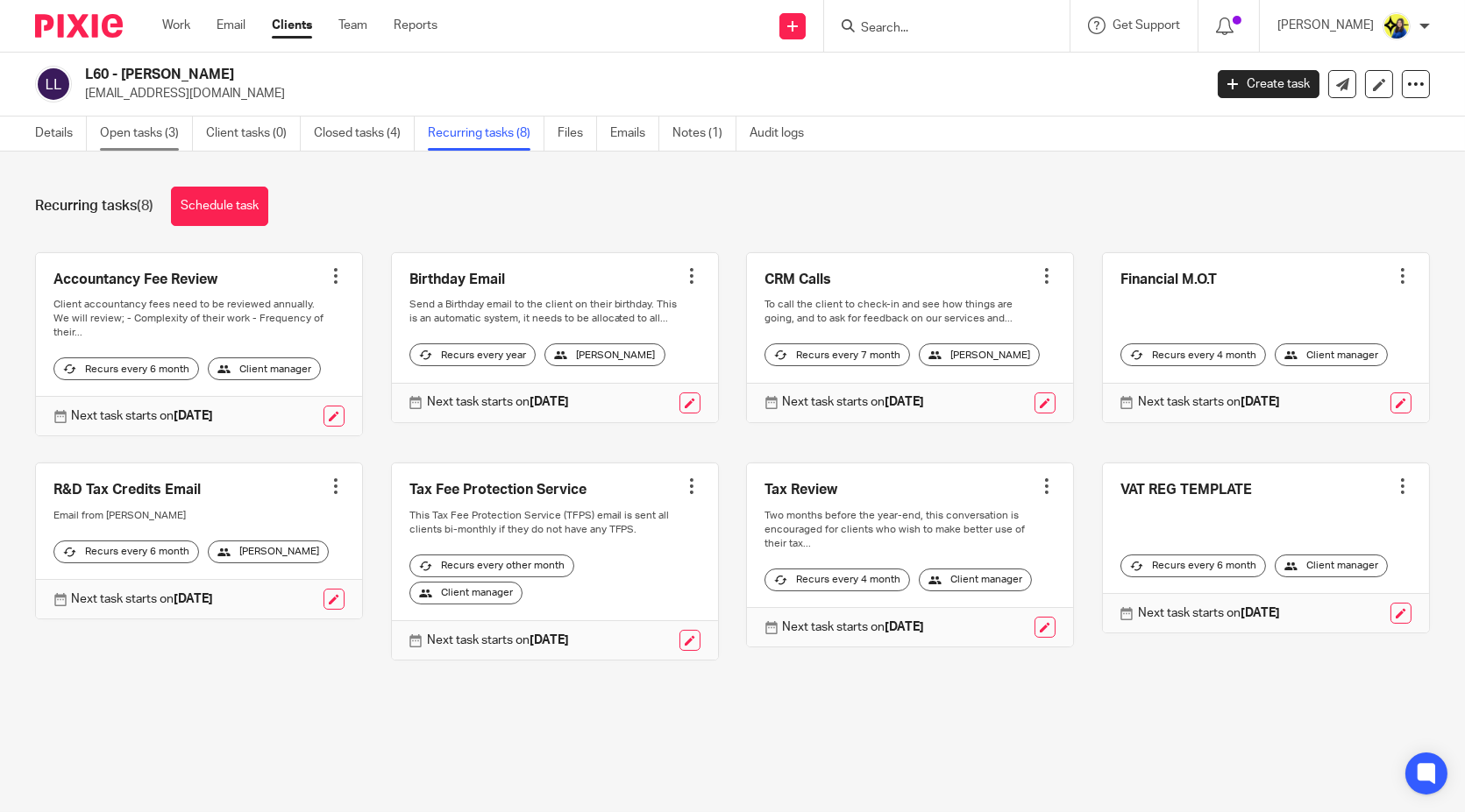
drag, startPoint x: 437, startPoint y: 187, endPoint x: 188, endPoint y: 149, distance: 251.9
click at [437, 187] on div "Recurring tasks (8) Schedule task" at bounding box center [732, 207] width 1395 height 39
click at [56, 161] on div "Recurring tasks (8) Schedule task Accountancy Fee Review Create task Clone temp…" at bounding box center [732, 437] width 1465 height 571
click at [125, 129] on link "Open tasks (3)" at bounding box center [146, 133] width 93 height 34
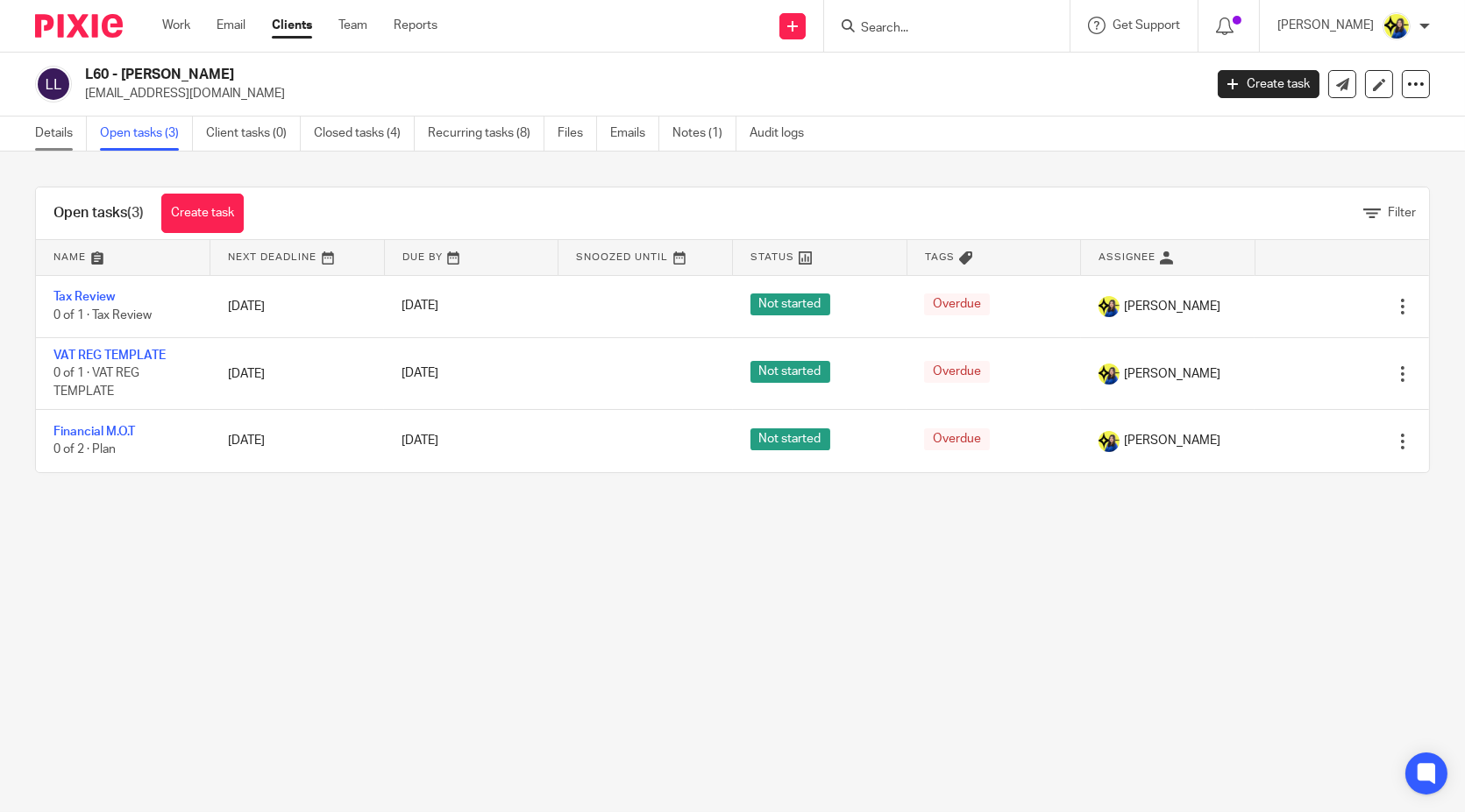
click at [59, 131] on link "Details" at bounding box center [60, 133] width 52 height 34
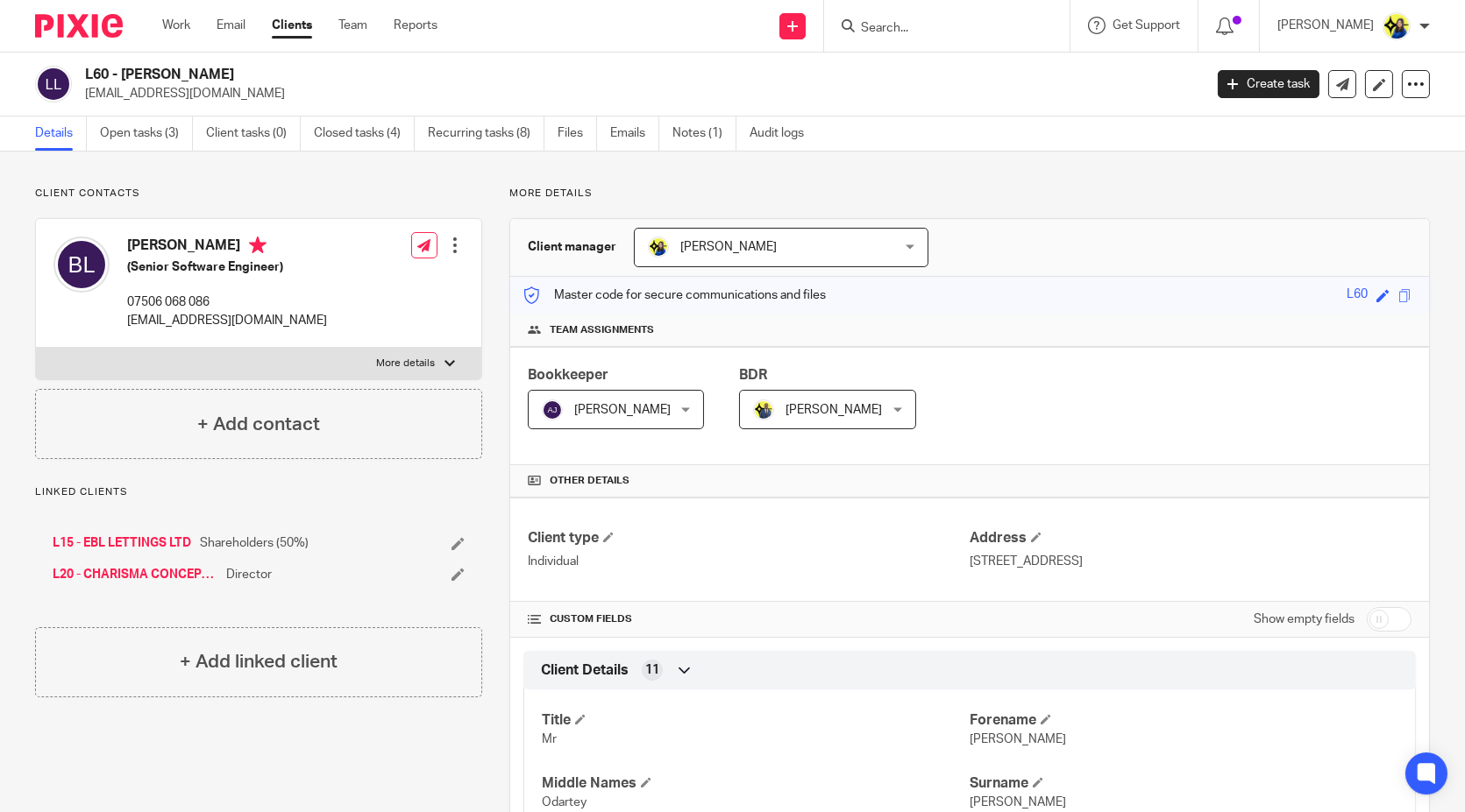
click at [1017, 21] on input "Search" at bounding box center [938, 28] width 158 height 16
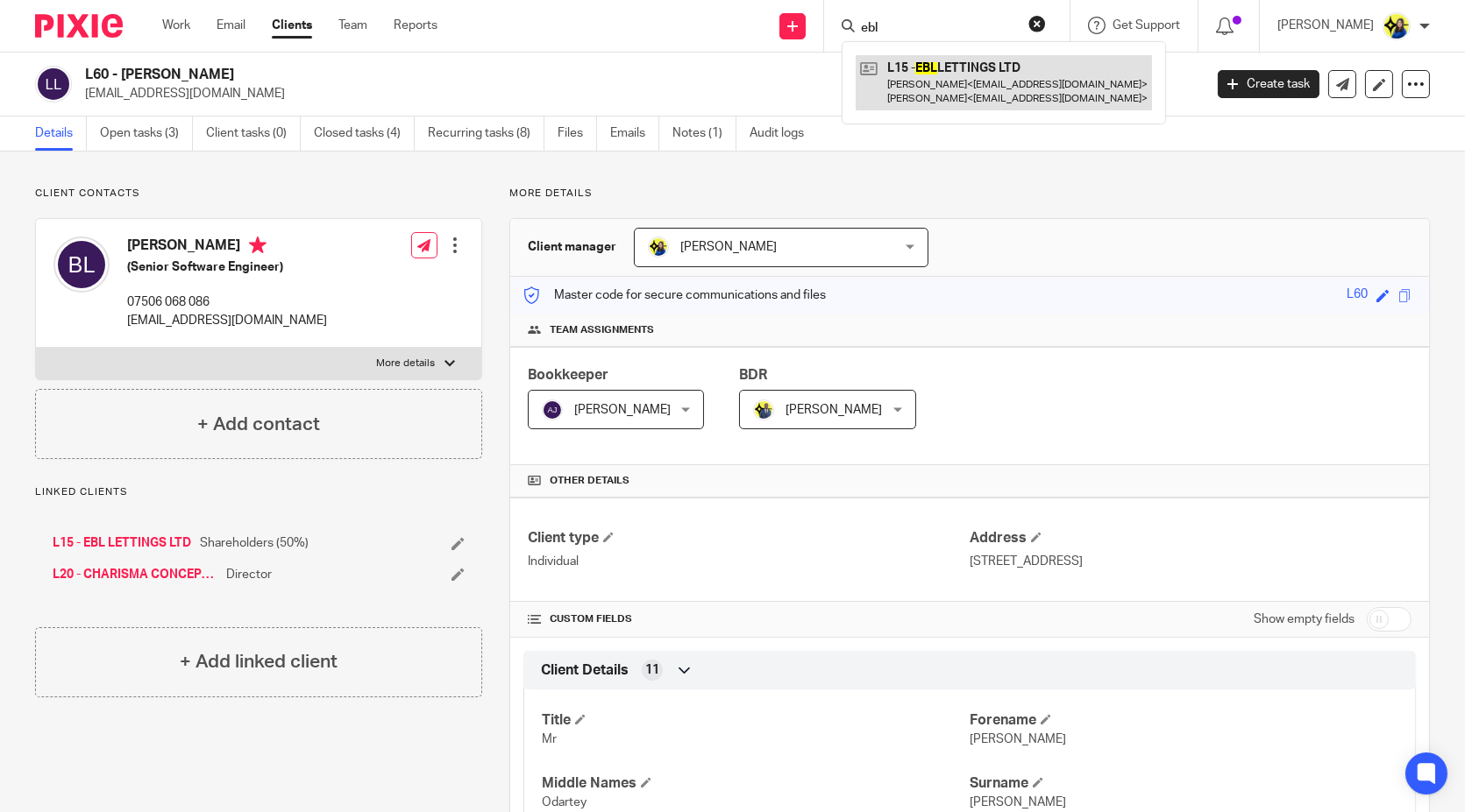
type input "ebl"
click at [1045, 69] on link at bounding box center [1004, 83] width 297 height 54
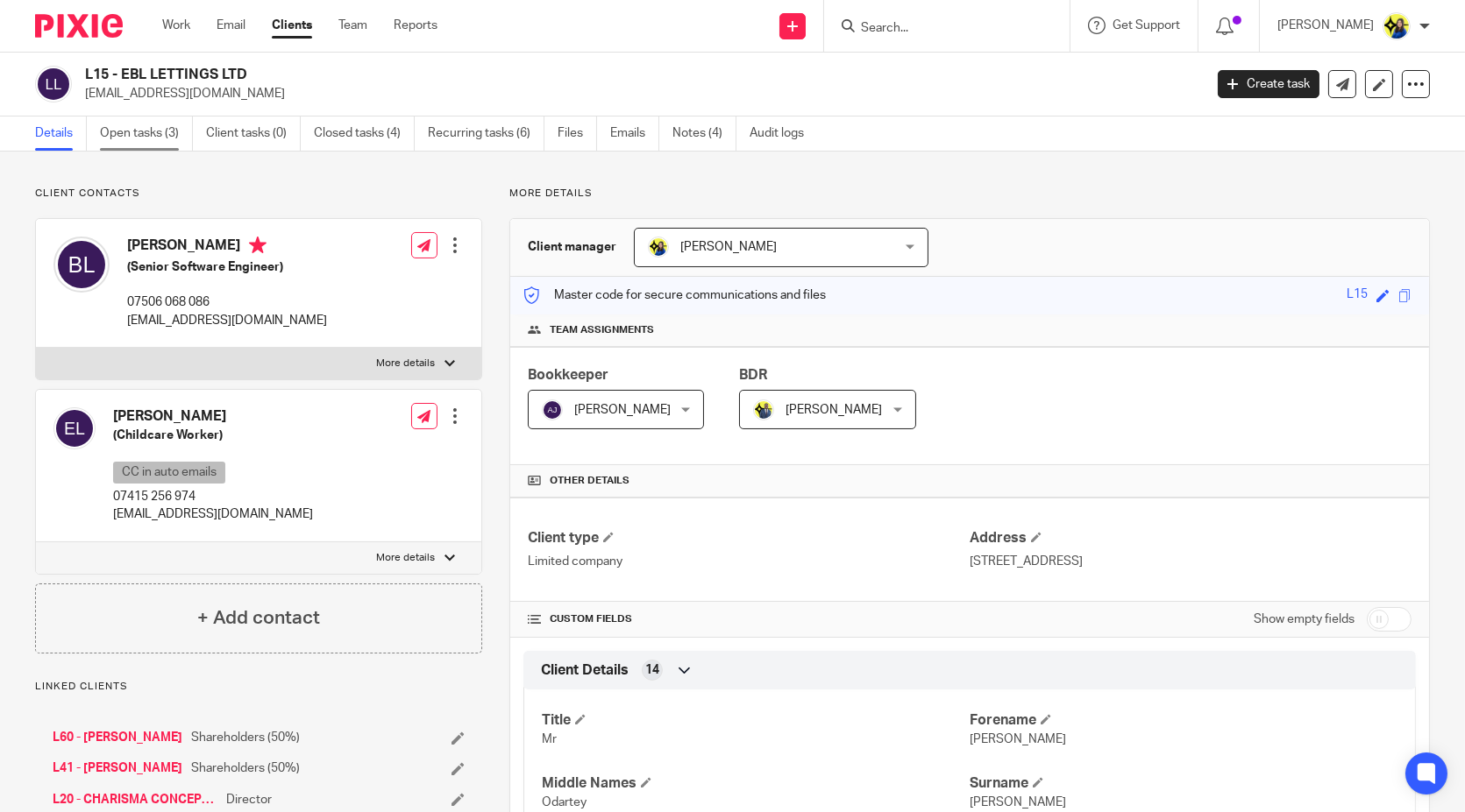
click at [168, 140] on link "Open tasks (3)" at bounding box center [146, 133] width 93 height 34
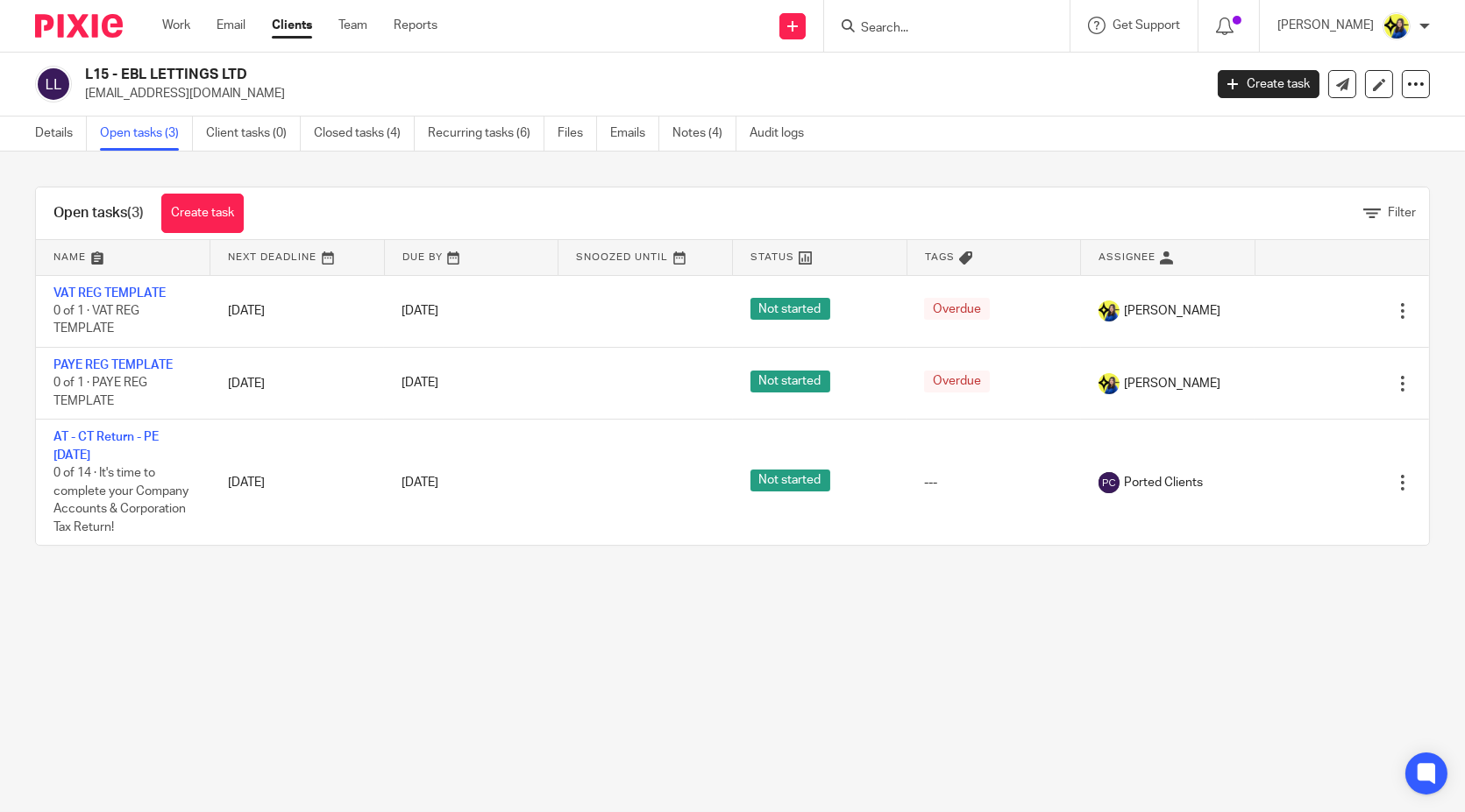
click at [170, 620] on main "L15 - EBL LETTINGS LTD benlamp@icloud.com Create task Update from Companies Hou…" at bounding box center [732, 406] width 1465 height 812
click at [182, 626] on main "L15 - EBL LETTINGS LTD benlamp@icloud.com Create task Update from Companies Hou…" at bounding box center [732, 406] width 1465 height 812
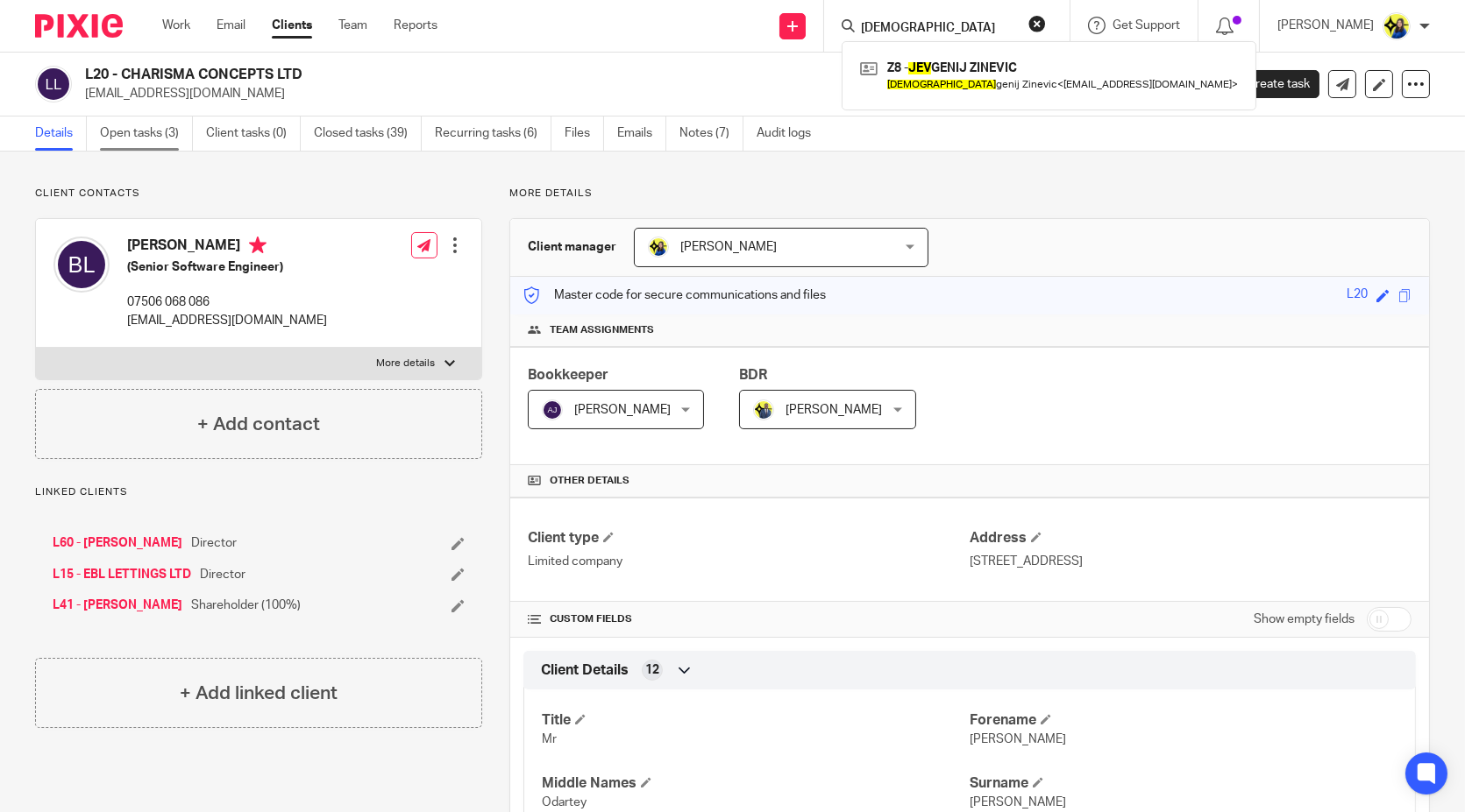
click at [152, 141] on link "Open tasks (3)" at bounding box center [146, 133] width 93 height 34
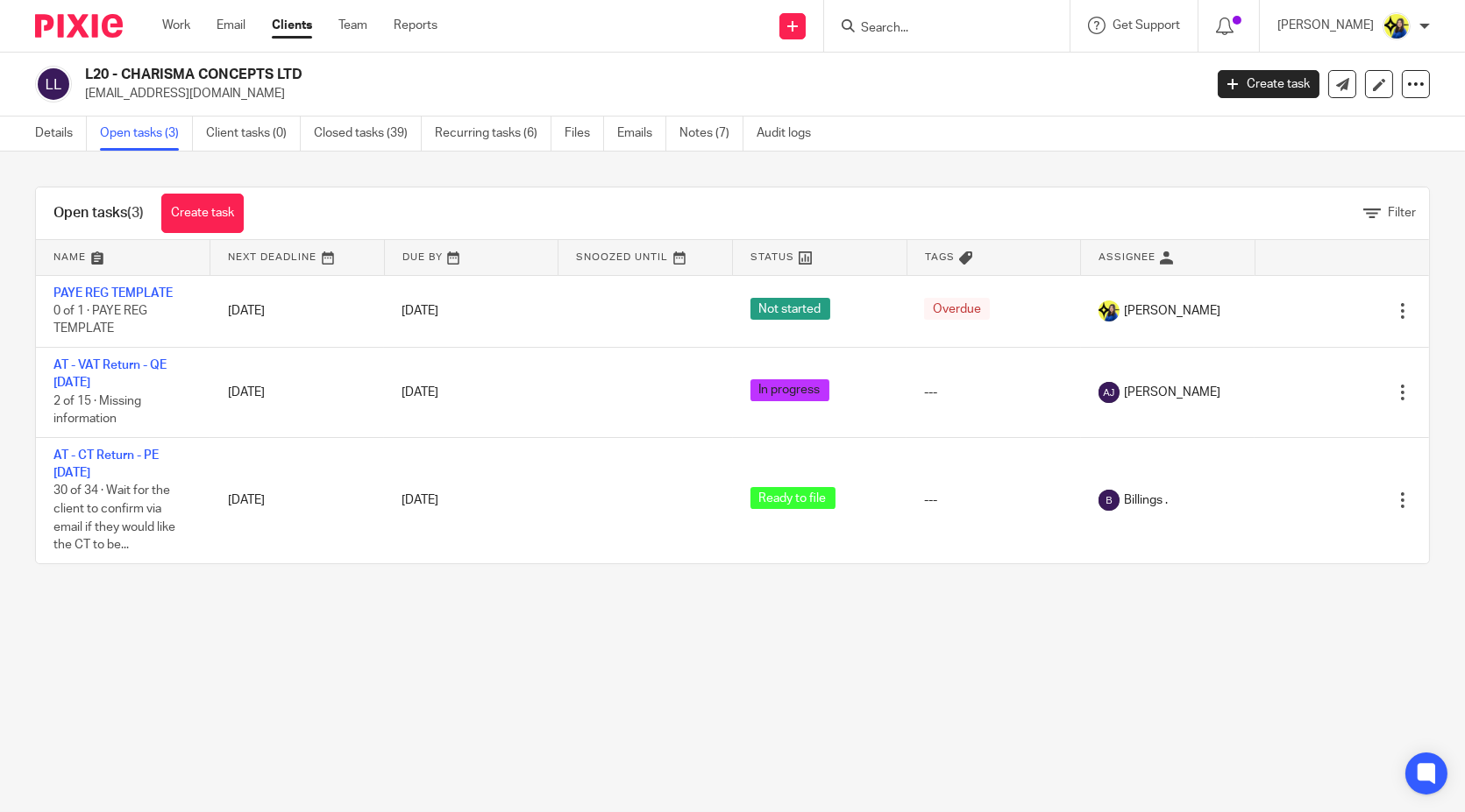
click at [185, 581] on div "Open tasks (3) Create task Filter Name Next Deadline Due By Snoozed Until Statu…" at bounding box center [732, 375] width 1465 height 448
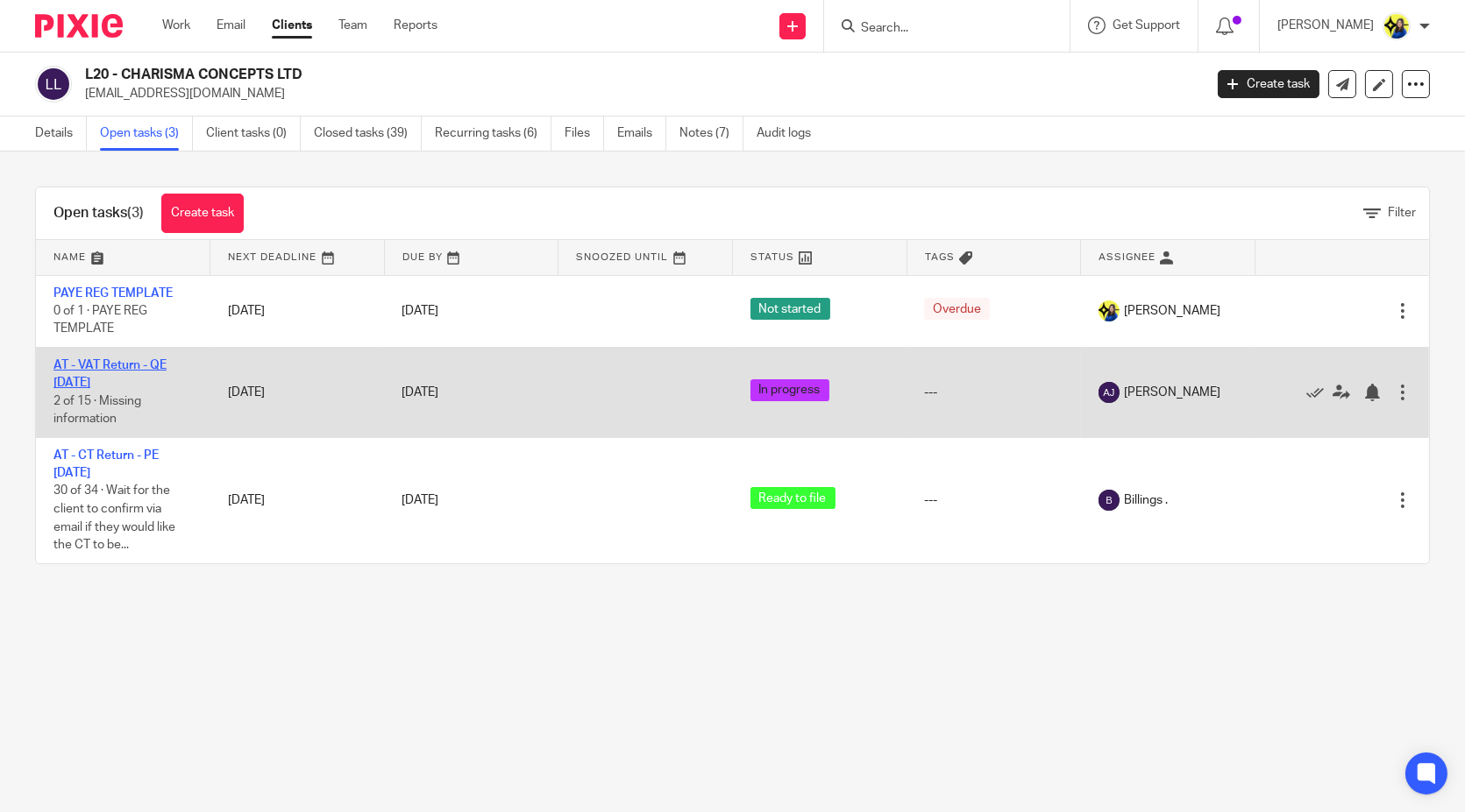
click at [113, 368] on link "AT - VAT Return - QE [DATE]" at bounding box center [110, 375] width 113 height 30
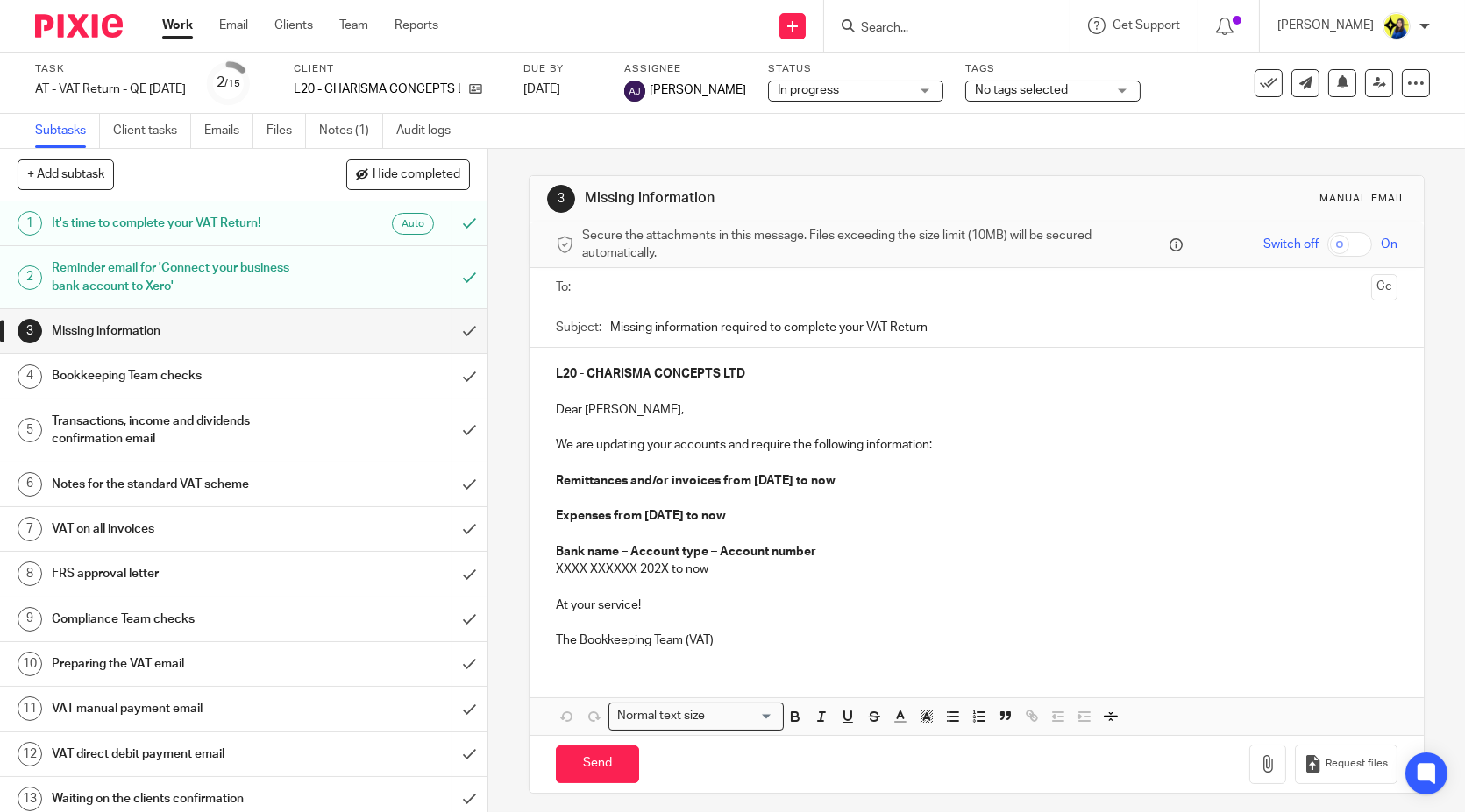
click at [1010, 93] on span "No tags selected" at bounding box center [1021, 90] width 93 height 12
click at [997, 114] on input "checkbox" at bounding box center [995, 118] width 33 height 33
checkbox input "true"
click at [329, 134] on link "Notes (1)" at bounding box center [351, 130] width 64 height 34
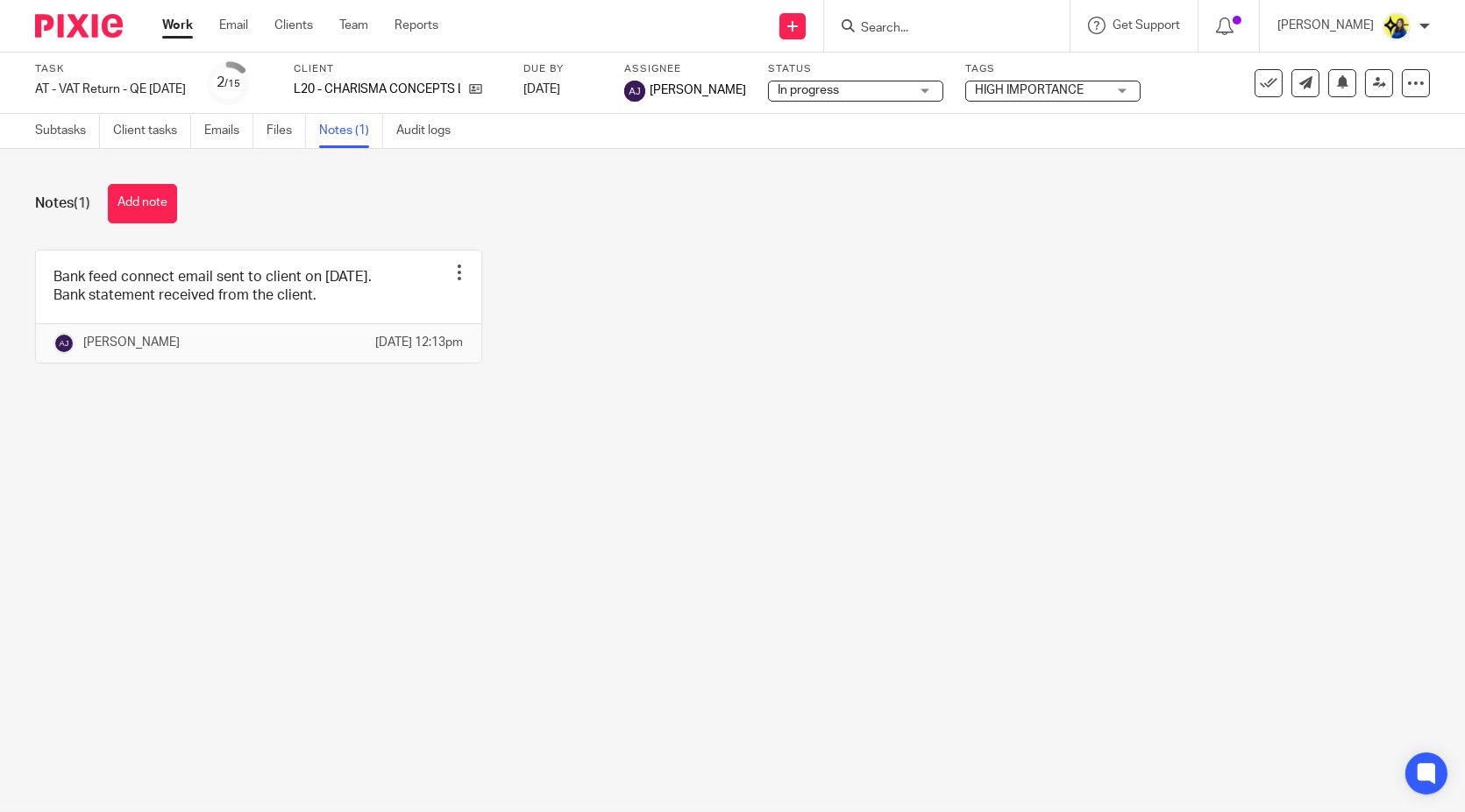
click at [320, 208] on div "Notes (1) Add note" at bounding box center [732, 204] width 1395 height 39
click at [717, 351] on div "Bank feed connect email sent to client on 02-09-2025. Bank statement received f…" at bounding box center [718, 319] width 1422 height 140
click at [815, 292] on div "Bank feed connect email sent to client on 02-09-2025. Bank statement received f…" at bounding box center [718, 319] width 1422 height 140
click at [1000, 33] on input "Search" at bounding box center [938, 28] width 158 height 16
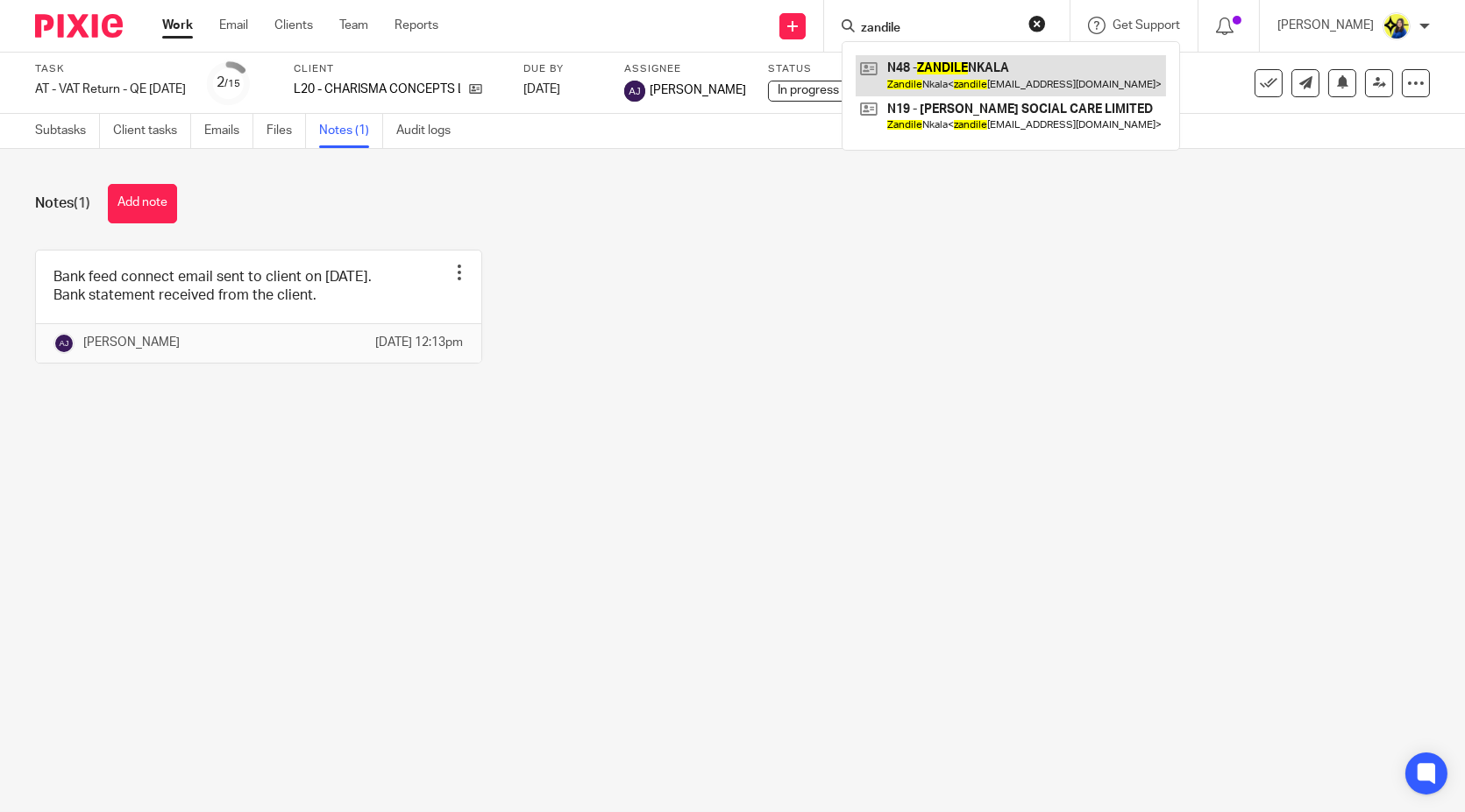
type input "zandile"
click at [1010, 72] on link at bounding box center [1010, 75] width 310 height 40
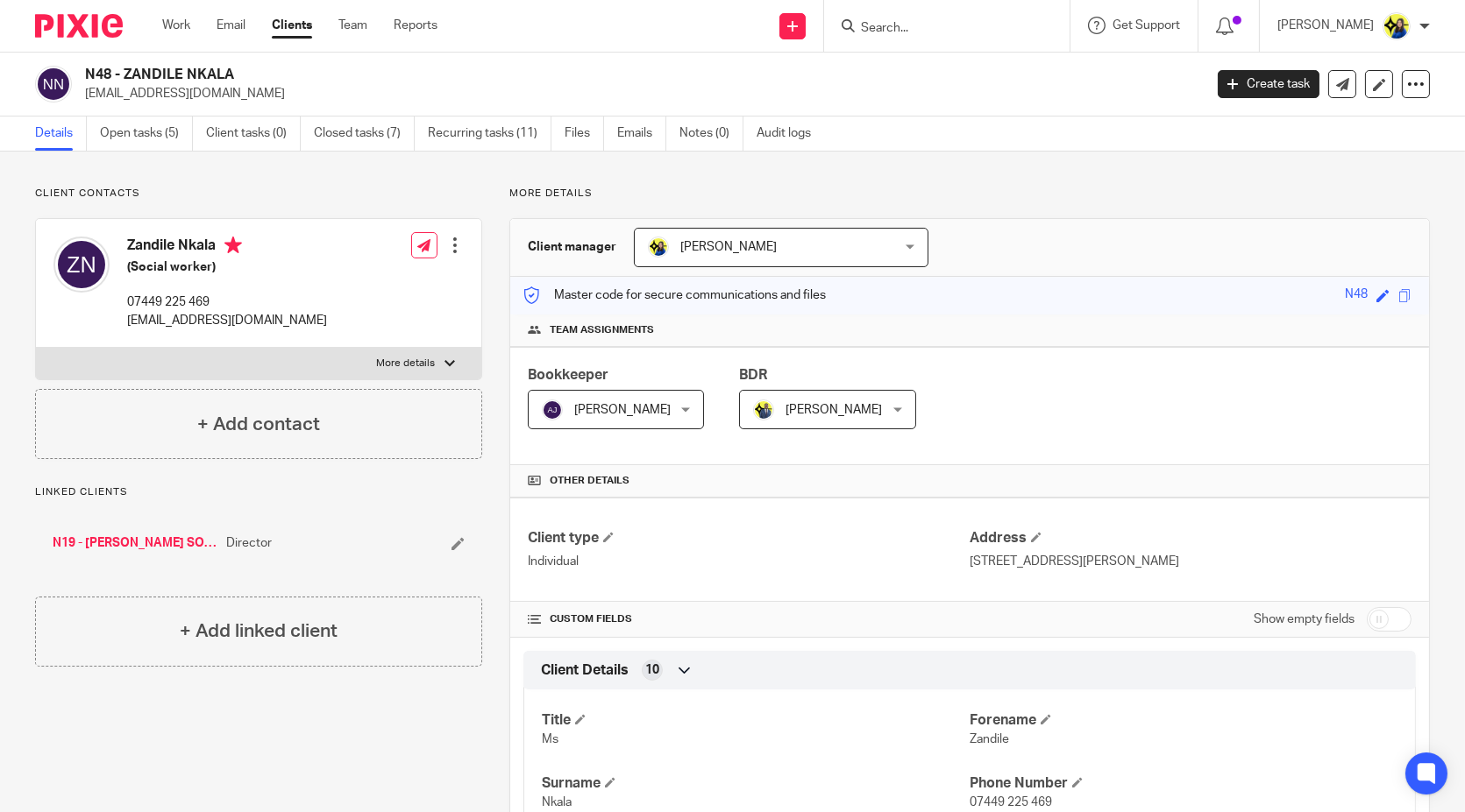
click at [282, 79] on h2 "N48 - ZANDILE NKALA" at bounding box center [528, 75] width 886 height 19
drag, startPoint x: 258, startPoint y: 100, endPoint x: 87, endPoint y: 94, distance: 171.1
click at [87, 94] on p "zandile_nkala@yahoo.co.uk" at bounding box center [639, 94] width 1106 height 18
copy p "zandile_nkala@yahoo.co.uk"
click at [976, 28] on input "Search" at bounding box center [938, 28] width 158 height 16
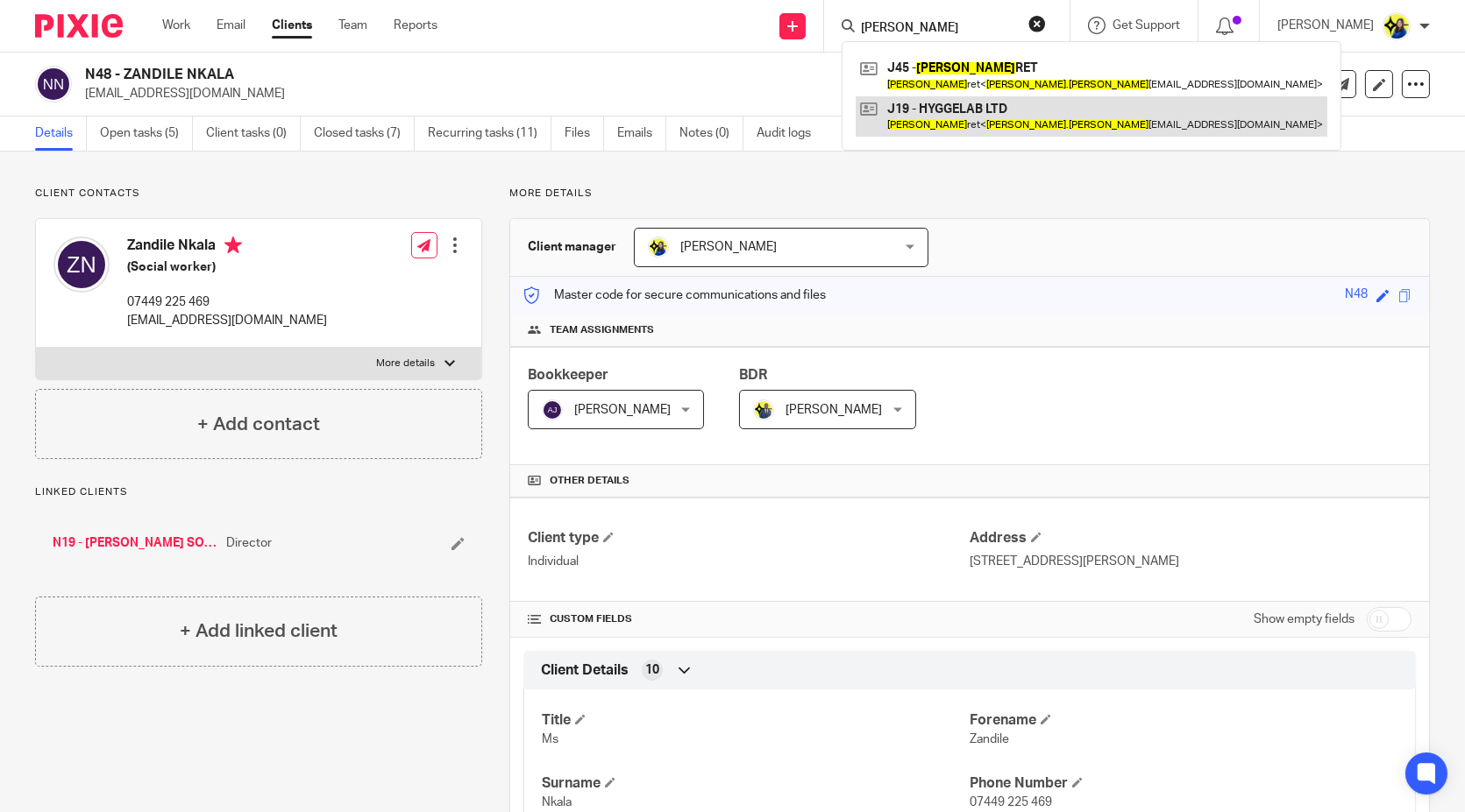
type input "martin joi"
click at [1009, 112] on link at bounding box center [1091, 116] width 471 height 40
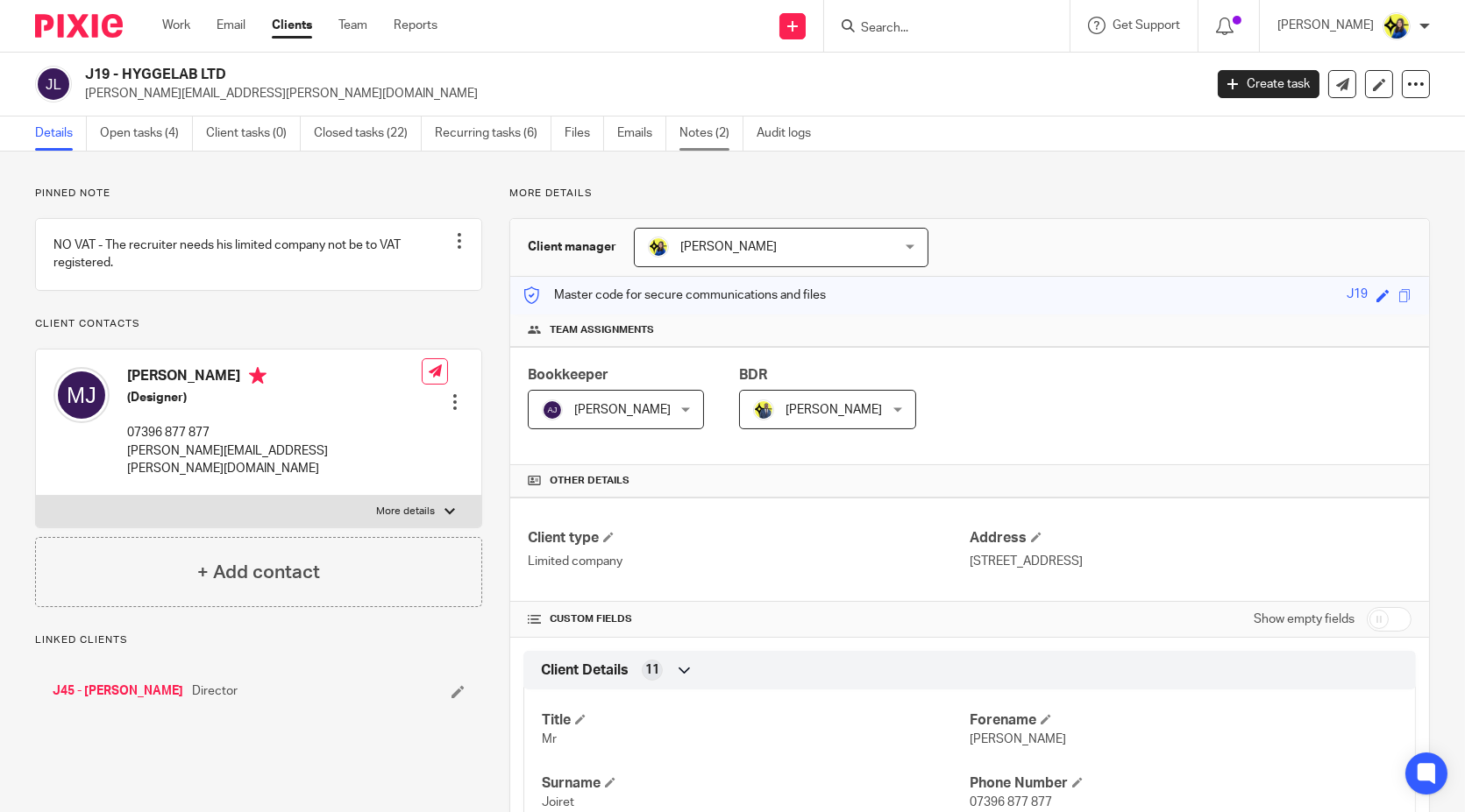
click at [702, 131] on link "Notes (2)" at bounding box center [711, 133] width 64 height 34
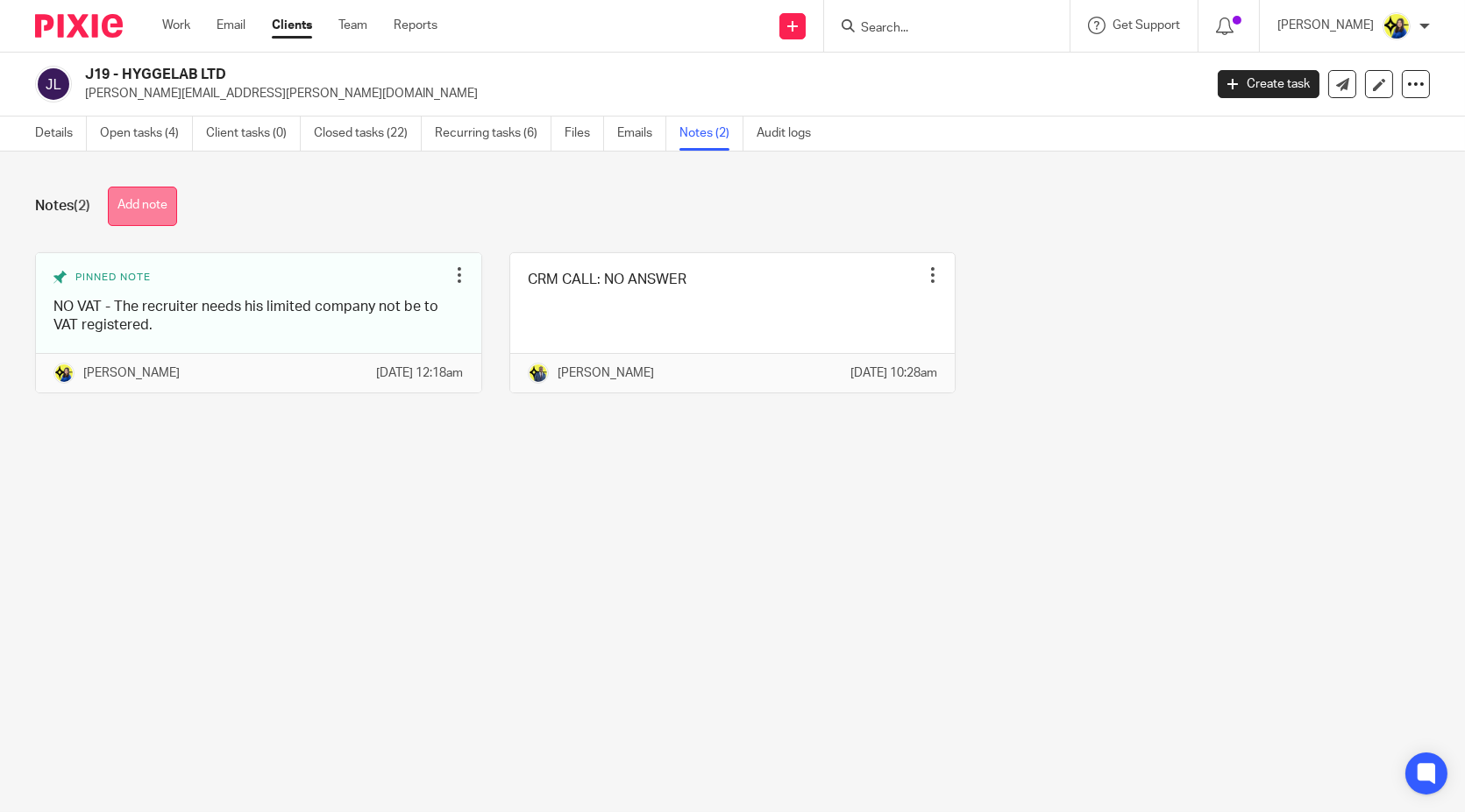
click at [138, 212] on button "Add note" at bounding box center [143, 207] width 69 height 39
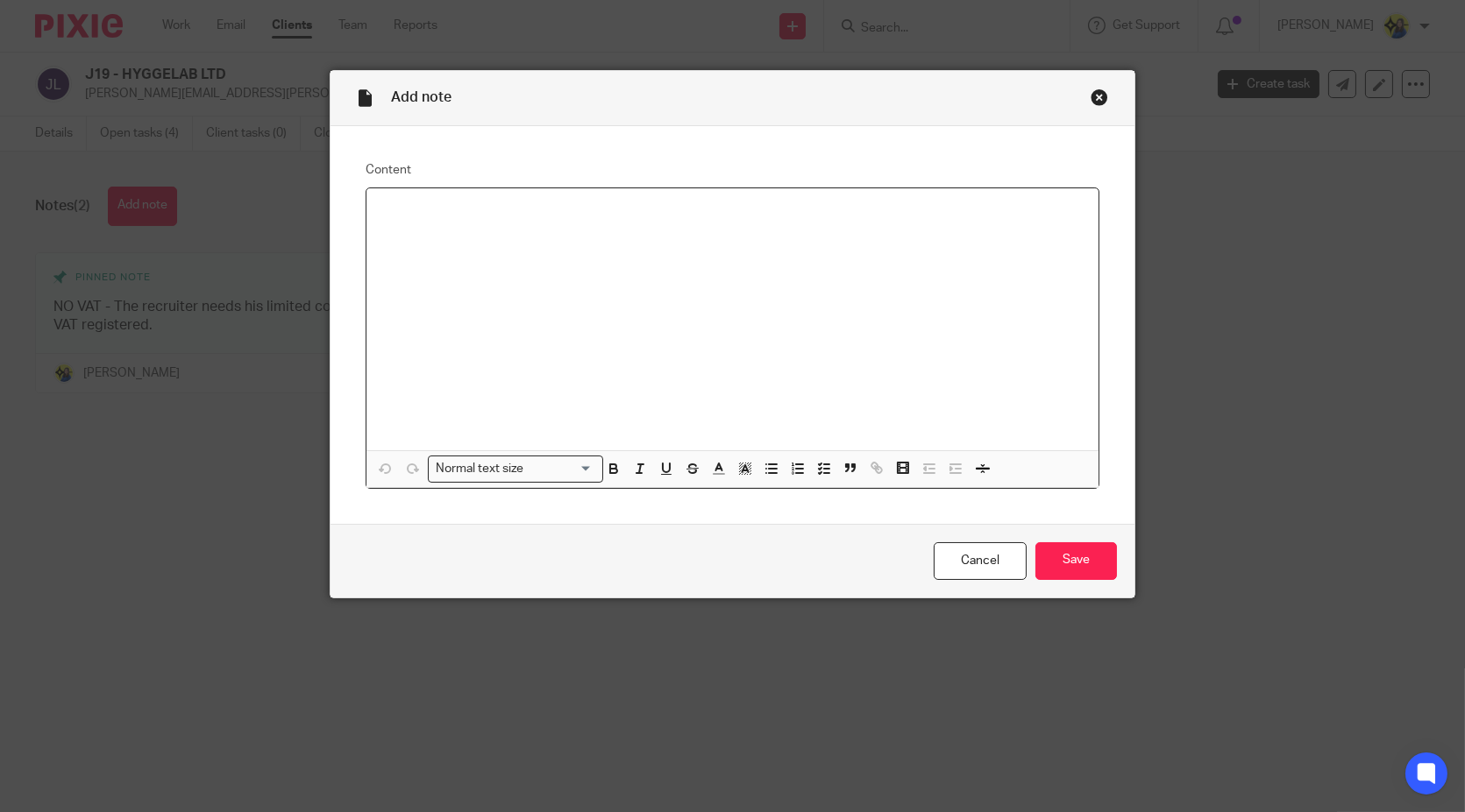
click at [689, 283] on div at bounding box center [732, 319] width 732 height 262
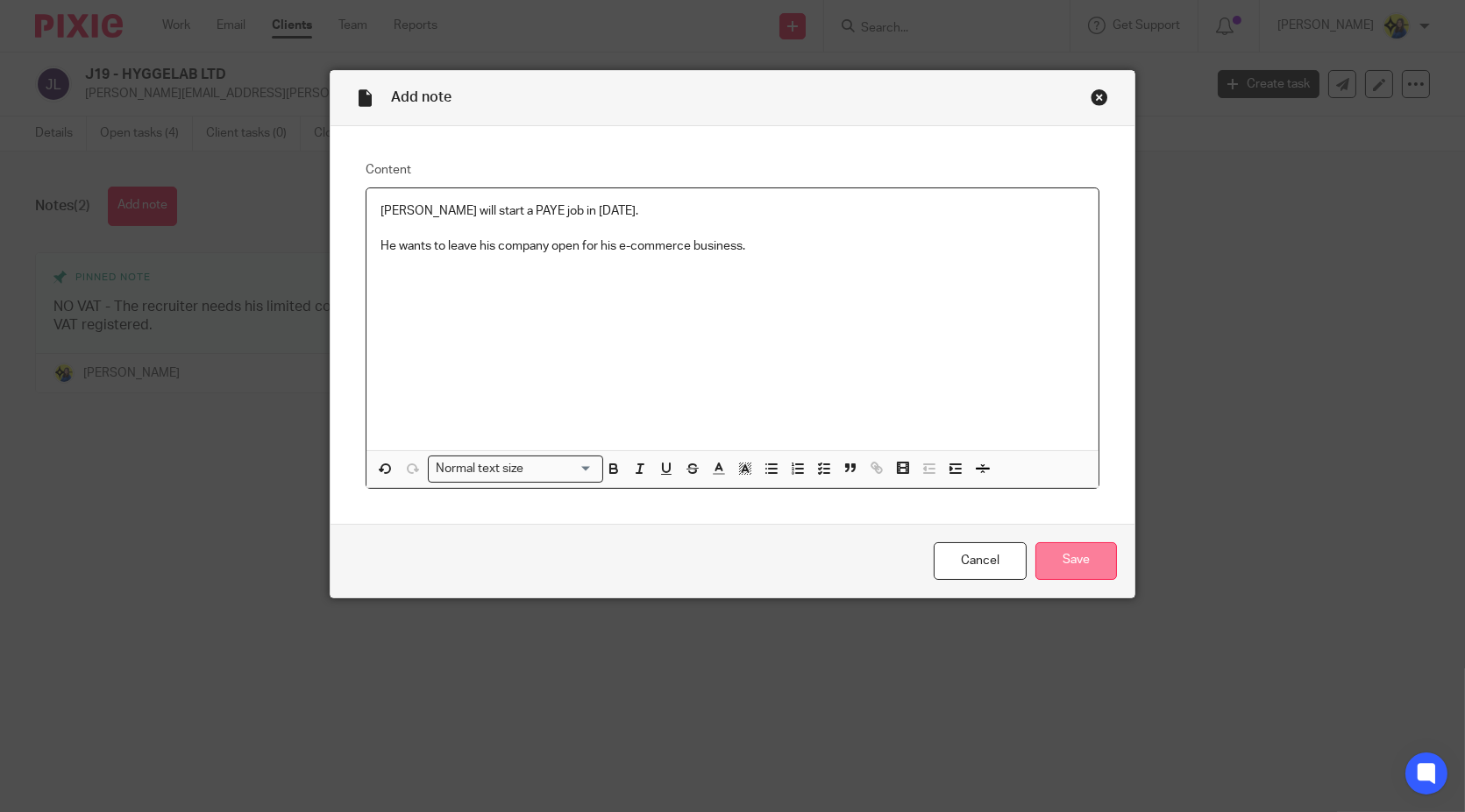
click at [1088, 552] on input "Save" at bounding box center [1075, 561] width 82 height 38
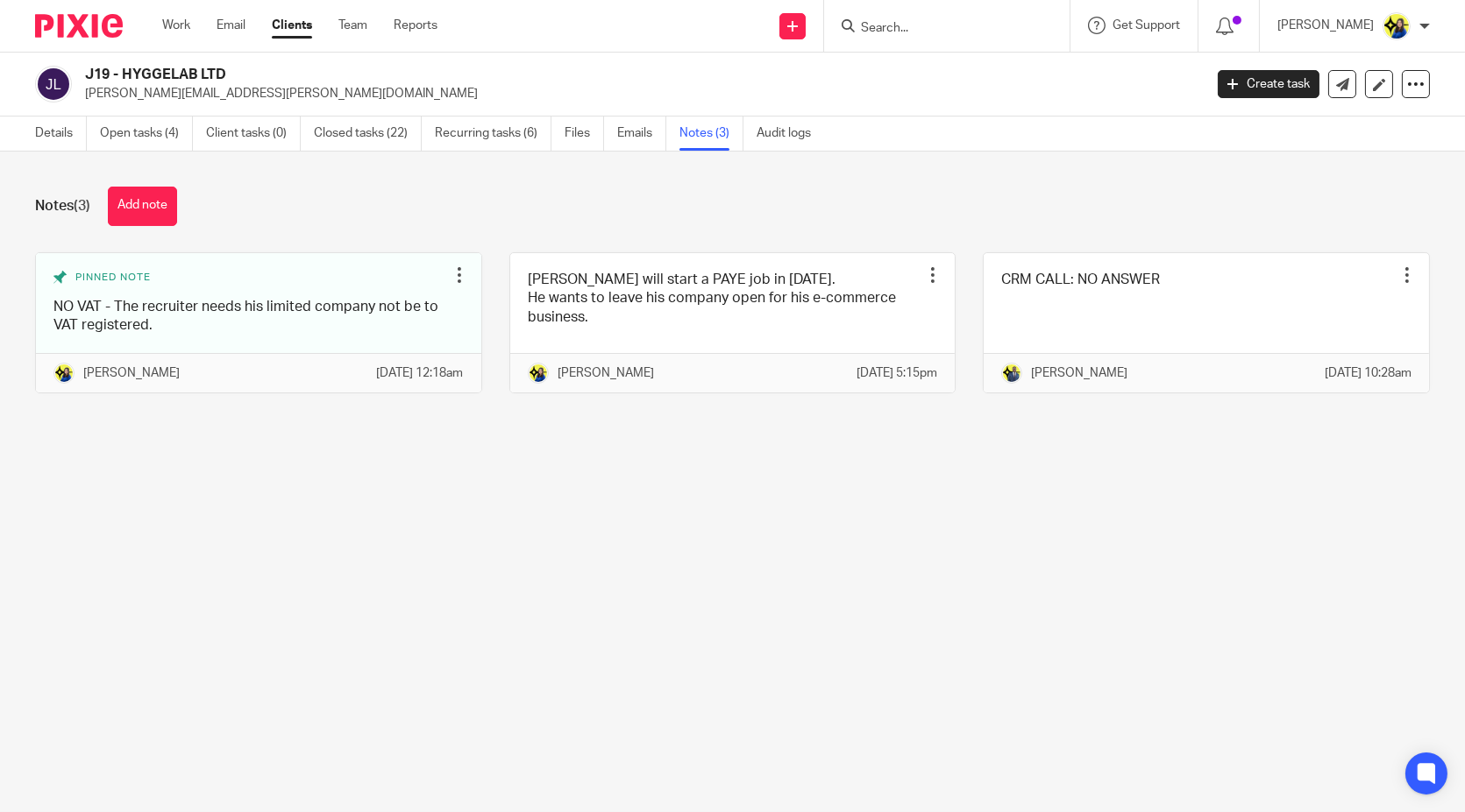
drag, startPoint x: 87, startPoint y: 69, endPoint x: 266, endPoint y: 61, distance: 179.2
click at [266, 61] on div "J19 - HYGGELAB LTD [PERSON_NAME][EMAIL_ADDRESS][PERSON_NAME][DOMAIN_NAME] Creat…" at bounding box center [732, 84] width 1465 height 64
copy h2 "J19 - HYGGELAB LTD"
click at [58, 142] on link "Details" at bounding box center [60, 133] width 52 height 34
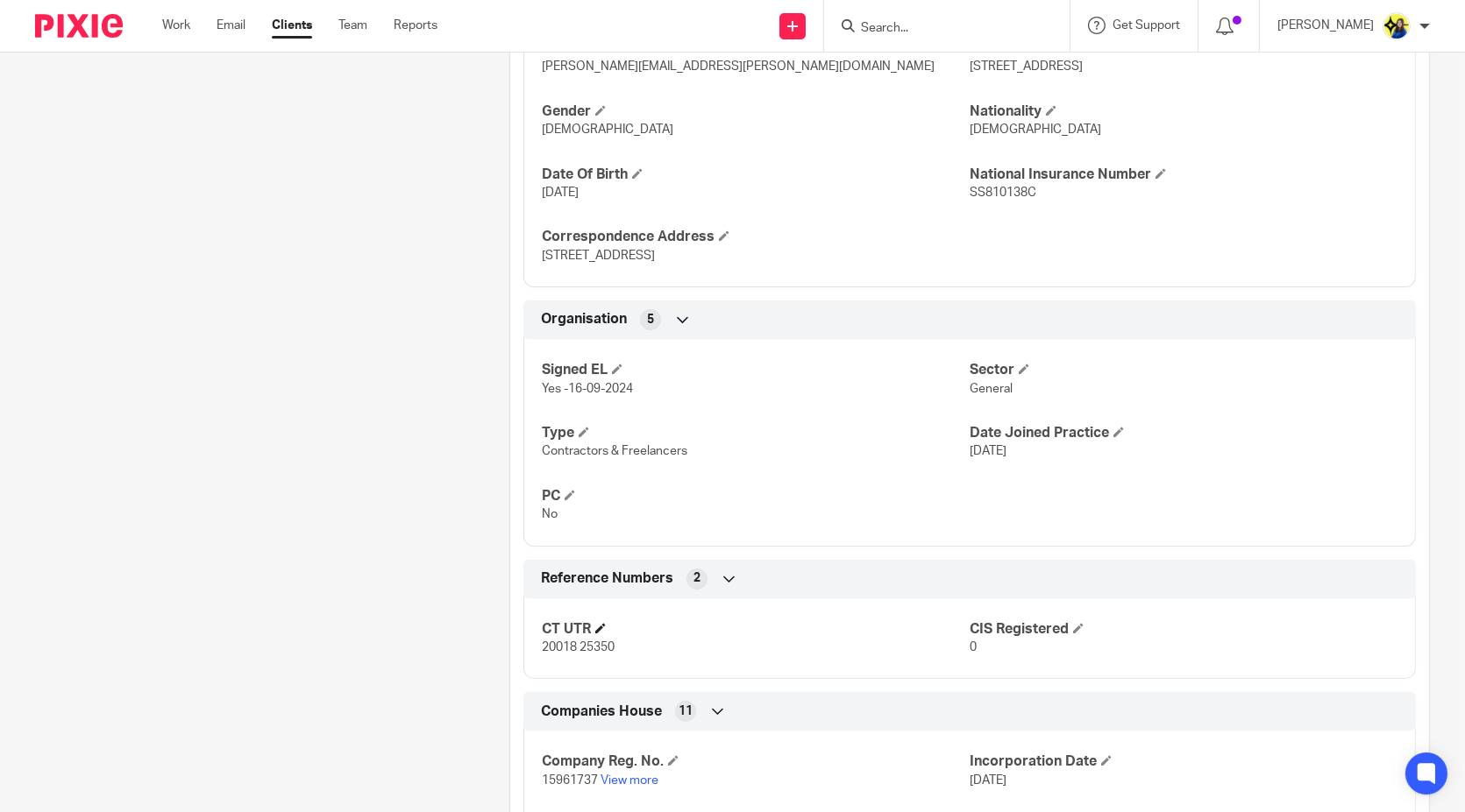
scroll to position [876, 0]
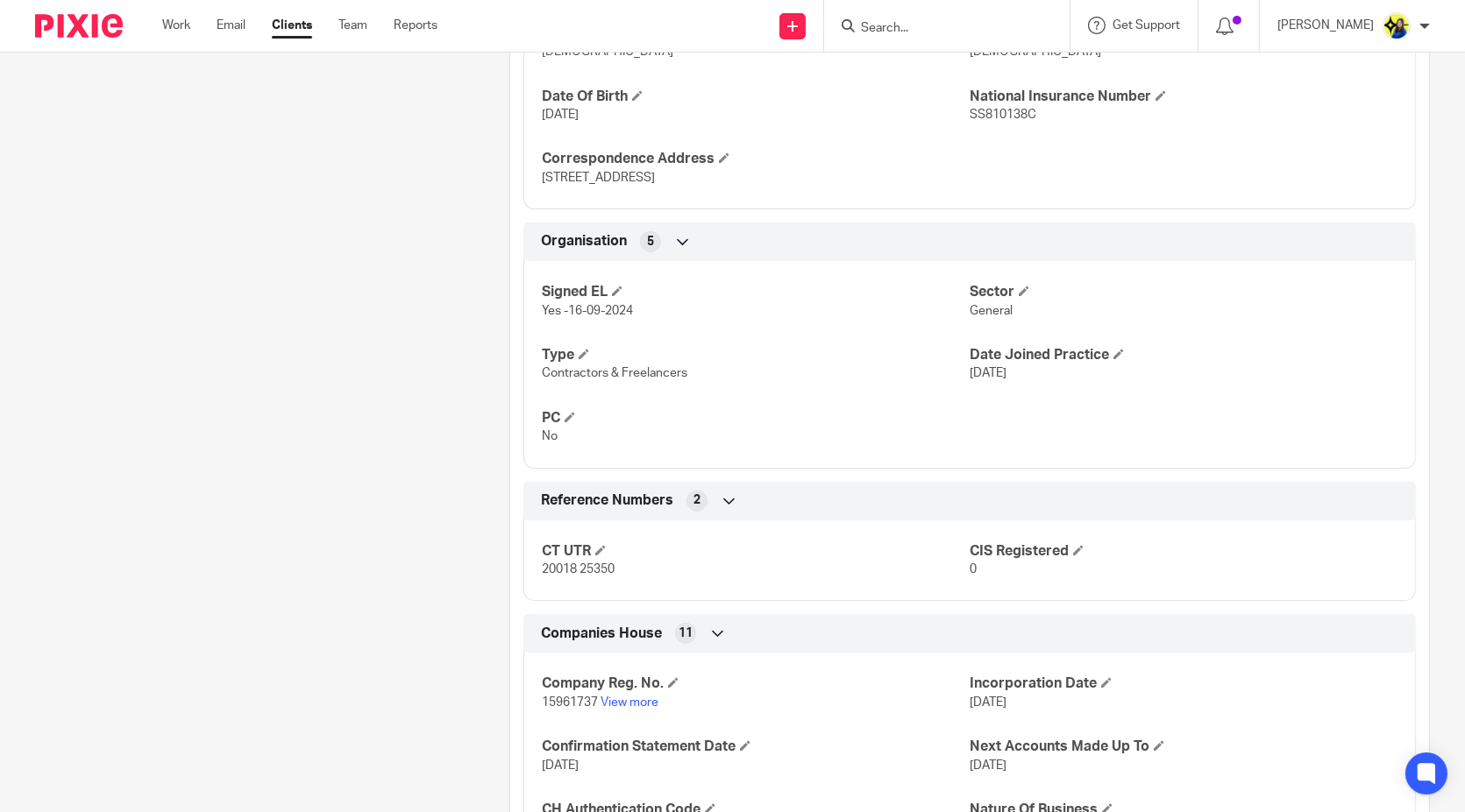
click at [380, 441] on div "Pinned note NO VAT - The recruiter needs his limited company not be to VAT regi…" at bounding box center [244, 212] width 474 height 1804
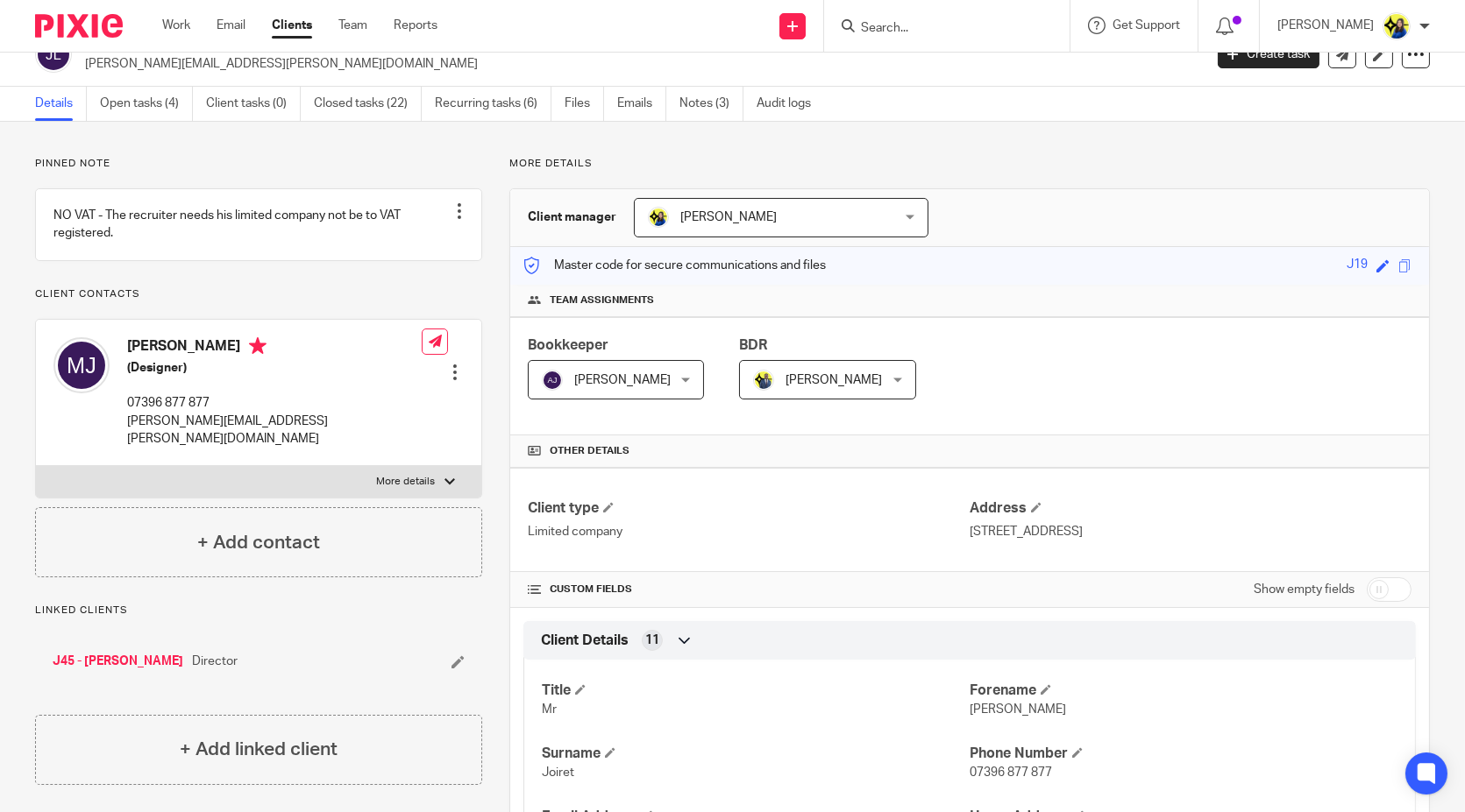
scroll to position [0, 0]
